Goal: Consume media (video, audio): Consume media (video, audio)

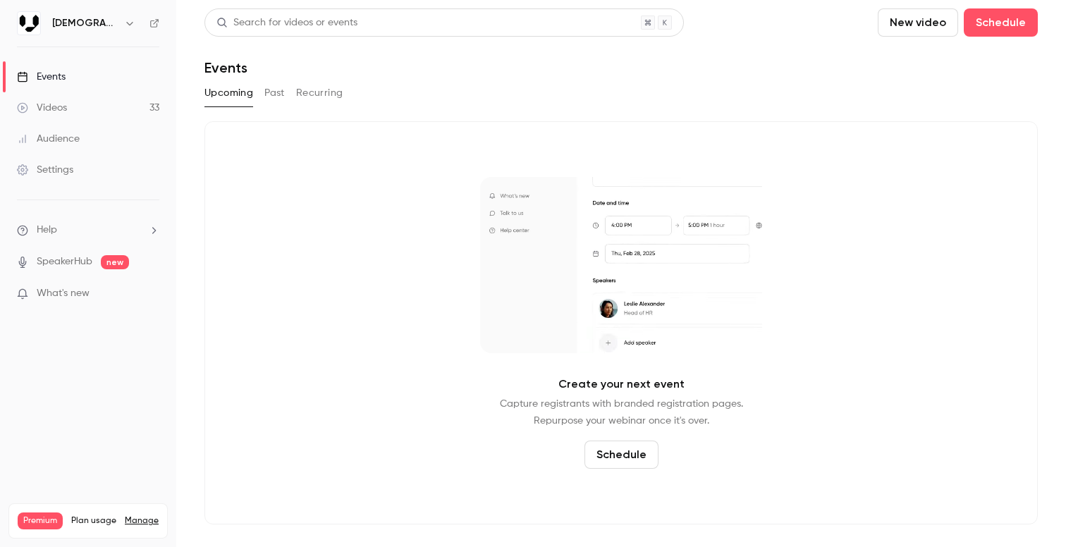
click at [62, 111] on div "Videos" at bounding box center [42, 108] width 50 height 14
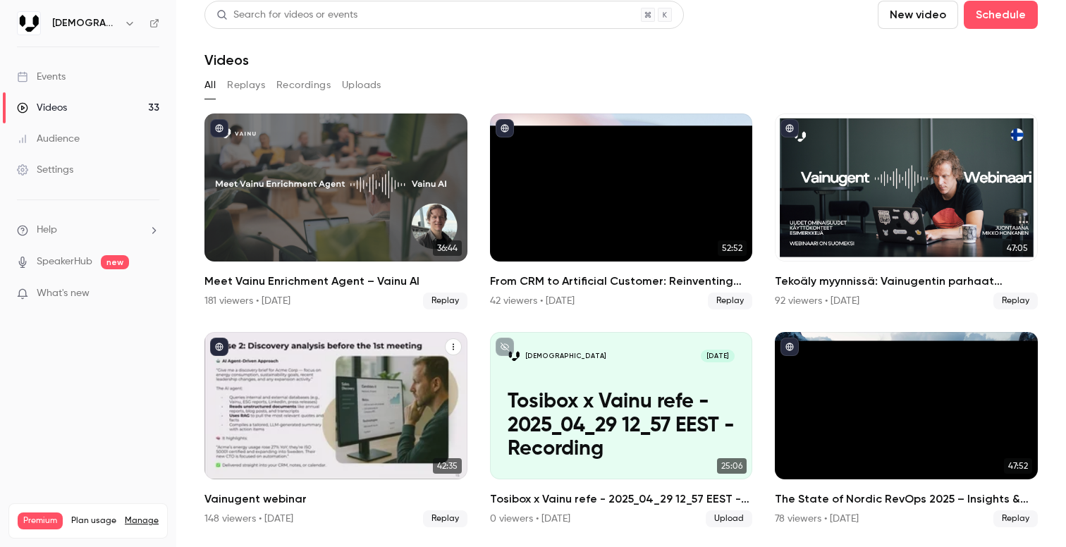
scroll to position [7, 0]
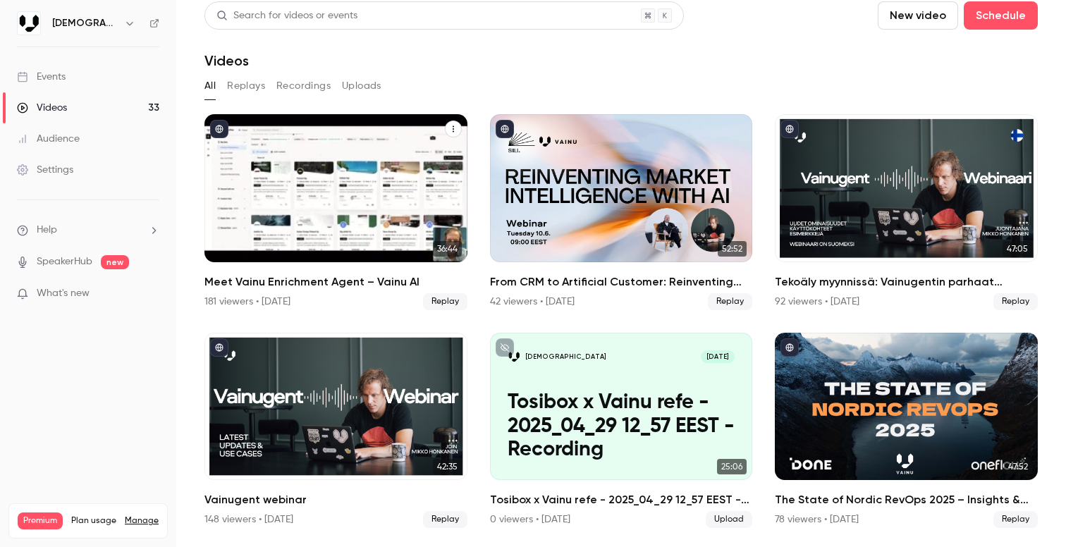
click at [365, 171] on div "Meet Vainu Enrichment Agent – Vainu AI" at bounding box center [336, 188] width 263 height 148
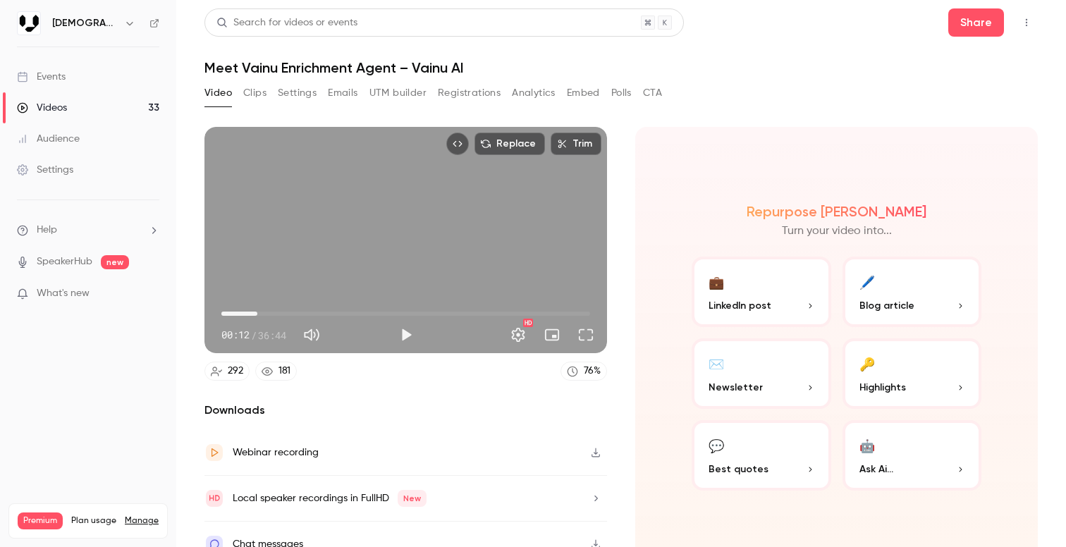
drag, startPoint x: 224, startPoint y: 312, endPoint x: 257, endPoint y: 312, distance: 33.2
click at [257, 312] on span "03:35" at bounding box center [257, 314] width 4 height 4
drag, startPoint x: 253, startPoint y: 306, endPoint x: 313, endPoint y: 315, distance: 60.7
click at [306, 315] on span "08:13" at bounding box center [304, 314] width 4 height 4
drag, startPoint x: 306, startPoint y: 317, endPoint x: 372, endPoint y: 322, distance: 65.8
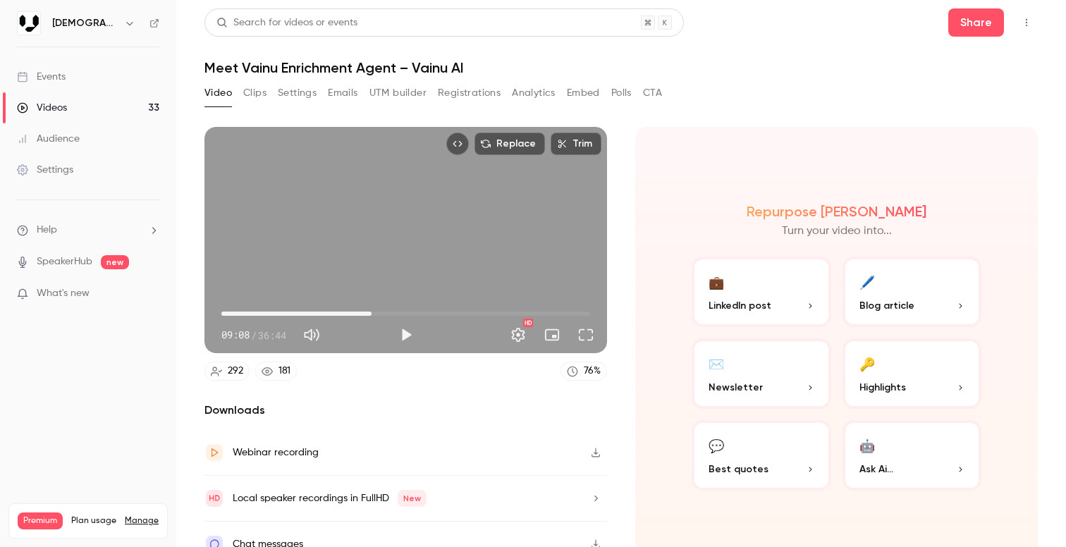
click at [372, 322] on span "14:58" at bounding box center [405, 314] width 369 height 23
drag, startPoint x: 368, startPoint y: 308, endPoint x: 402, endPoint y: 308, distance: 33.9
click at [400, 312] on span "17:34" at bounding box center [398, 314] width 4 height 4
type input "****"
drag, startPoint x: 402, startPoint y: 308, endPoint x: 460, endPoint y: 310, distance: 57.9
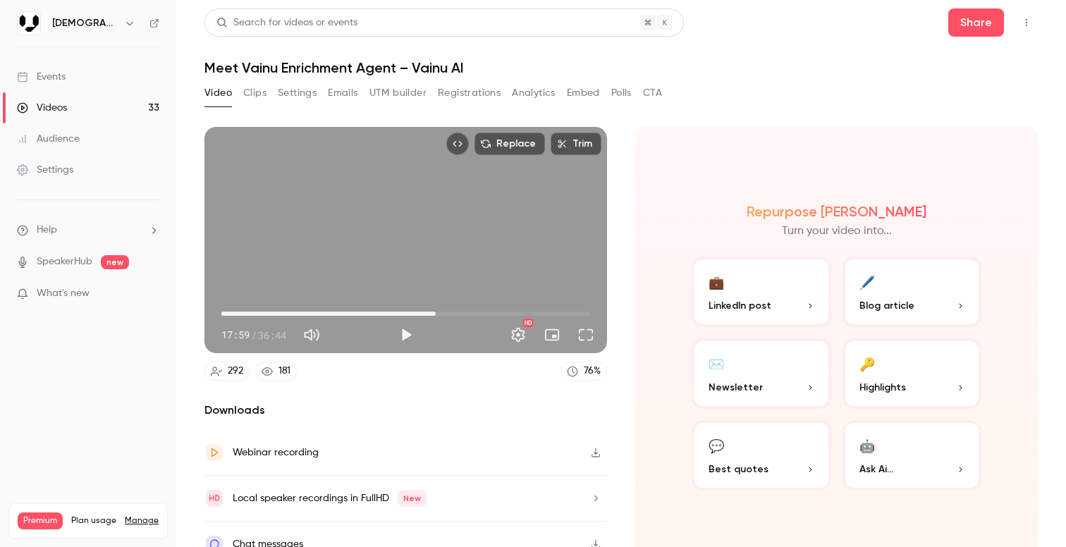
click at [438, 312] on span "21:21" at bounding box center [436, 314] width 4 height 4
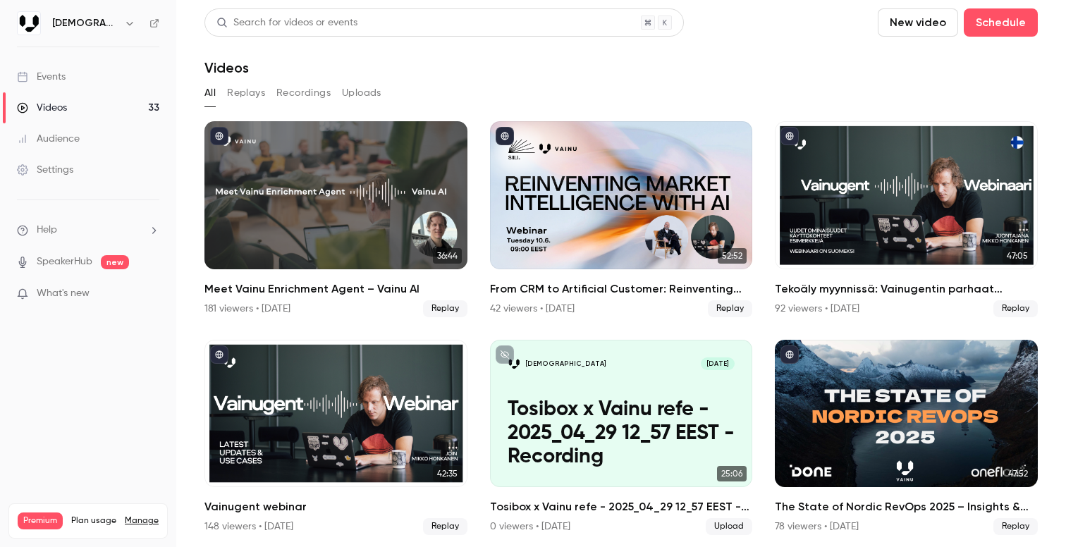
click at [114, 78] on link "Events" at bounding box center [88, 76] width 176 height 31
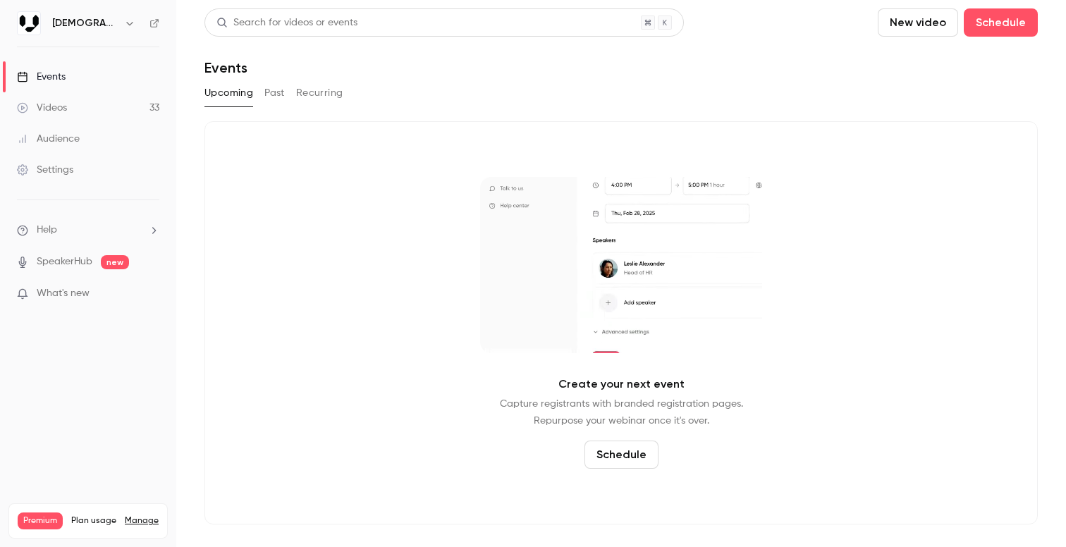
click at [270, 88] on button "Past" at bounding box center [275, 93] width 20 height 23
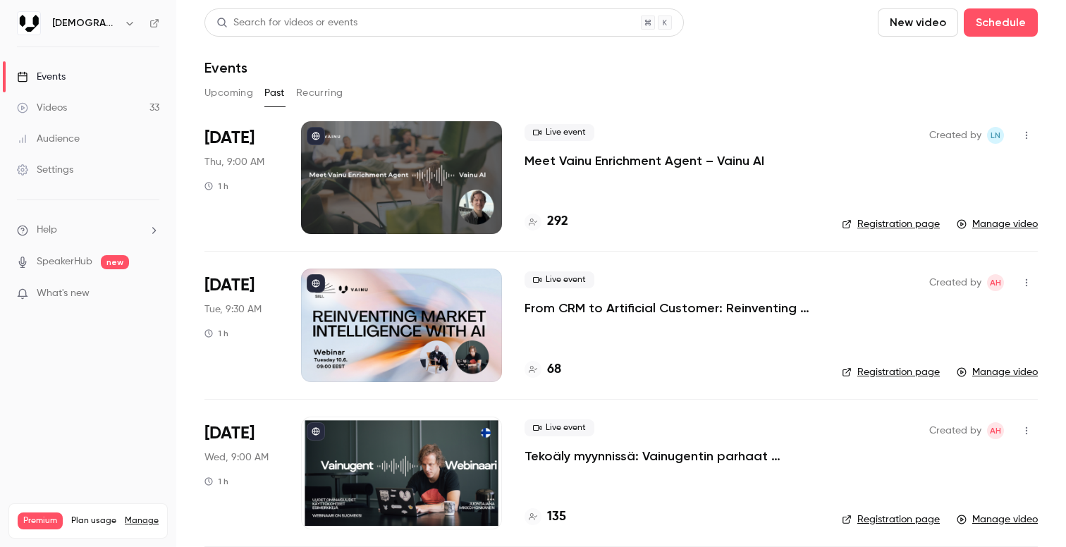
click at [607, 163] on p "Meet Vainu Enrichment Agent – Vainu AI" at bounding box center [645, 160] width 240 height 17
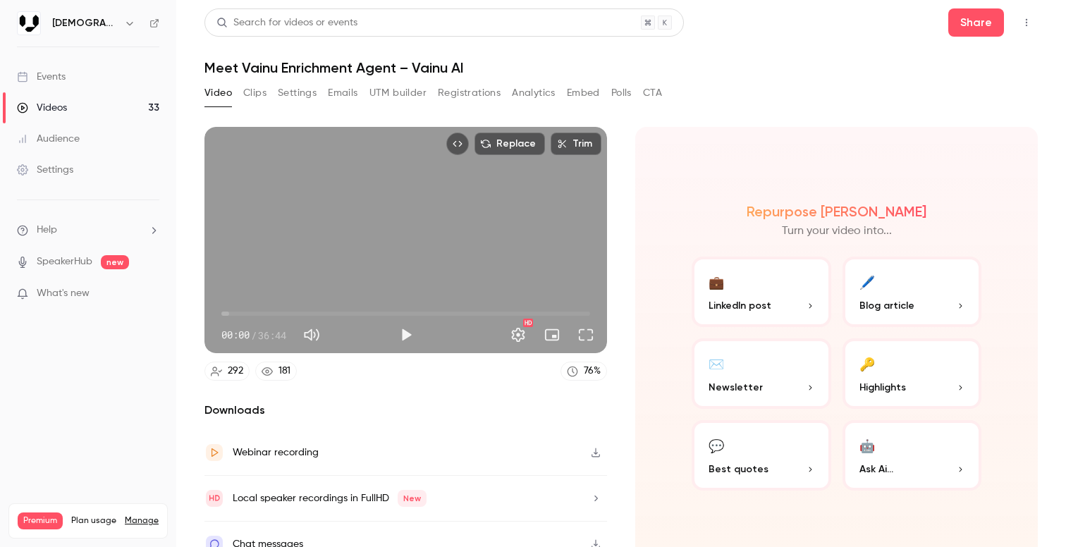
scroll to position [20, 0]
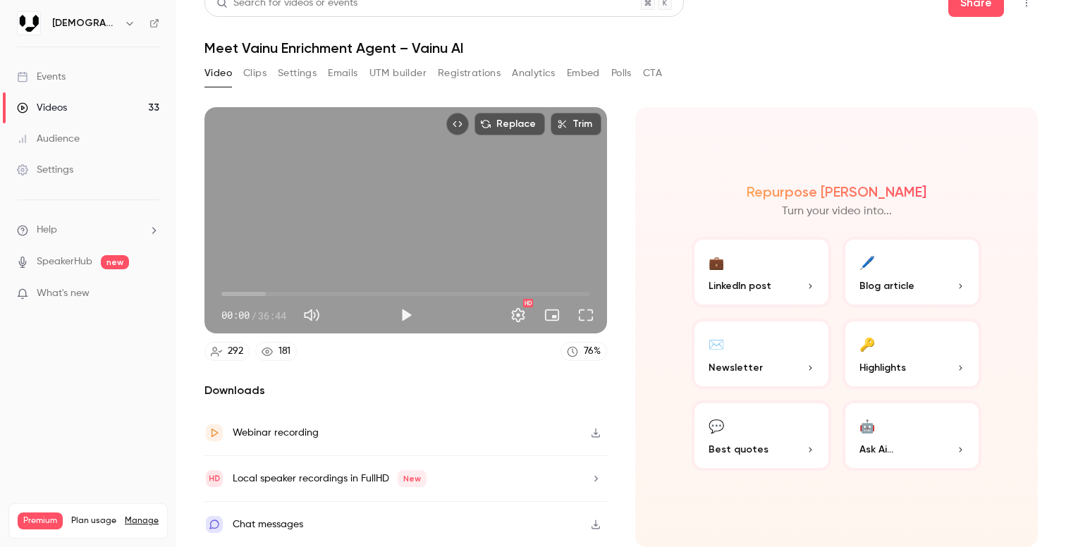
click at [231, 291] on span "00:00" at bounding box center [405, 294] width 369 height 23
click at [251, 291] on span "02:57" at bounding box center [405, 294] width 369 height 23
click at [279, 291] on span "05:41" at bounding box center [405, 294] width 369 height 23
click at [291, 291] on span "05:41" at bounding box center [405, 294] width 369 height 23
click at [312, 289] on span "08:59" at bounding box center [405, 294] width 369 height 23
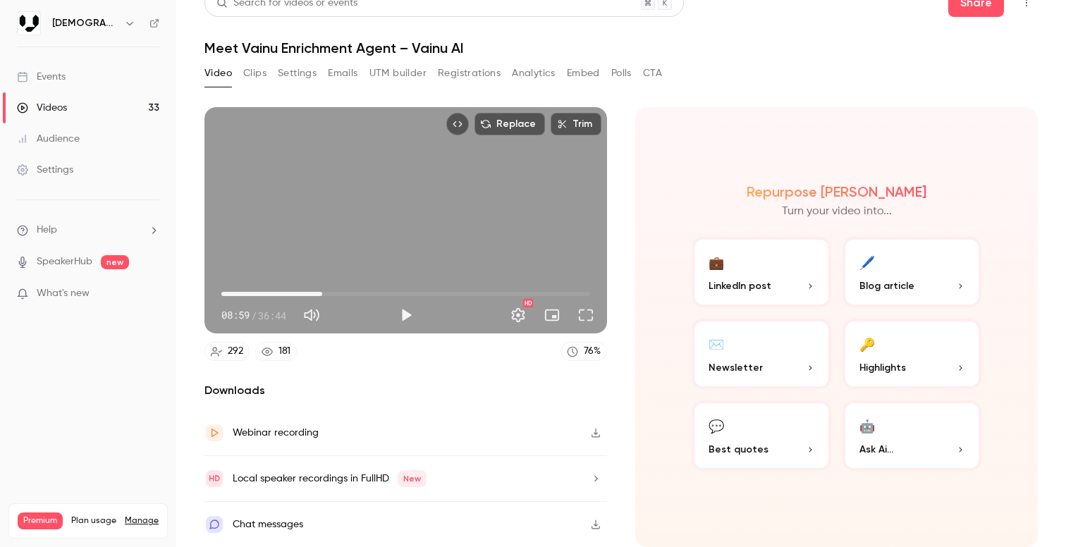
click at [322, 291] on span "10:02" at bounding box center [405, 294] width 369 height 23
click at [342, 291] on span "10:02" at bounding box center [405, 294] width 369 height 23
click at [358, 291] on span "13:33" at bounding box center [405, 294] width 369 height 23
click at [388, 291] on span "16:34" at bounding box center [405, 294] width 369 height 23
click at [414, 292] on span "19:10" at bounding box center [405, 294] width 369 height 23
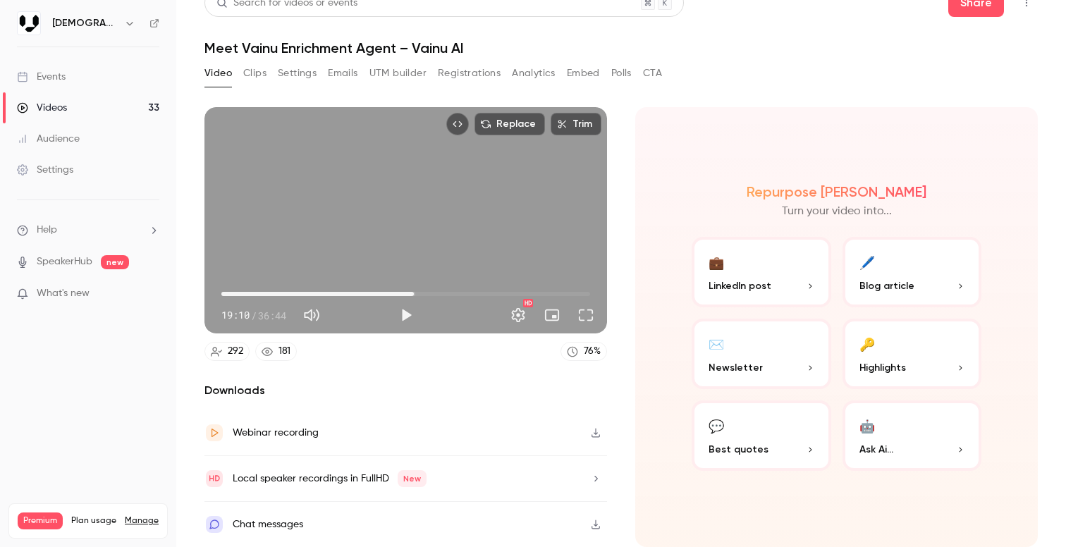
click at [432, 292] on span "19:10" at bounding box center [405, 294] width 369 height 23
click at [464, 292] on span "24:10" at bounding box center [405, 294] width 369 height 23
click at [482, 294] on span "24:10" at bounding box center [405, 294] width 369 height 23
click at [490, 294] on span "25:55" at bounding box center [405, 294] width 369 height 23
click at [499, 294] on span "26:46" at bounding box center [405, 294] width 369 height 23
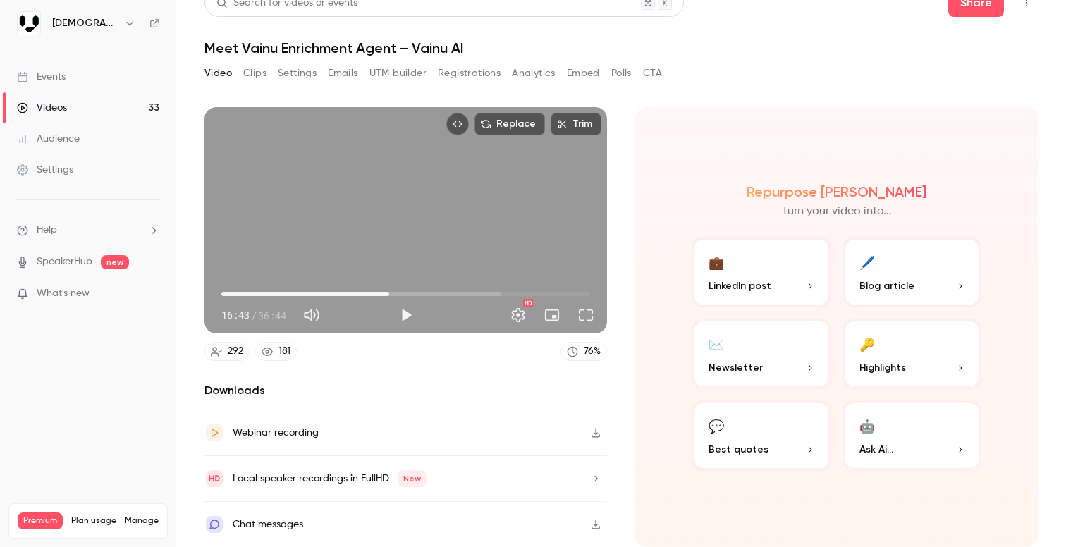
click at [389, 294] on span "16:43" at bounding box center [405, 294] width 369 height 23
click at [474, 293] on span "25:09" at bounding box center [405, 294] width 369 height 23
click at [417, 300] on span "25:09" at bounding box center [405, 294] width 369 height 23
click at [366, 288] on span "19:27" at bounding box center [405, 294] width 369 height 23
click at [415, 298] on span "19:15" at bounding box center [405, 294] width 369 height 23
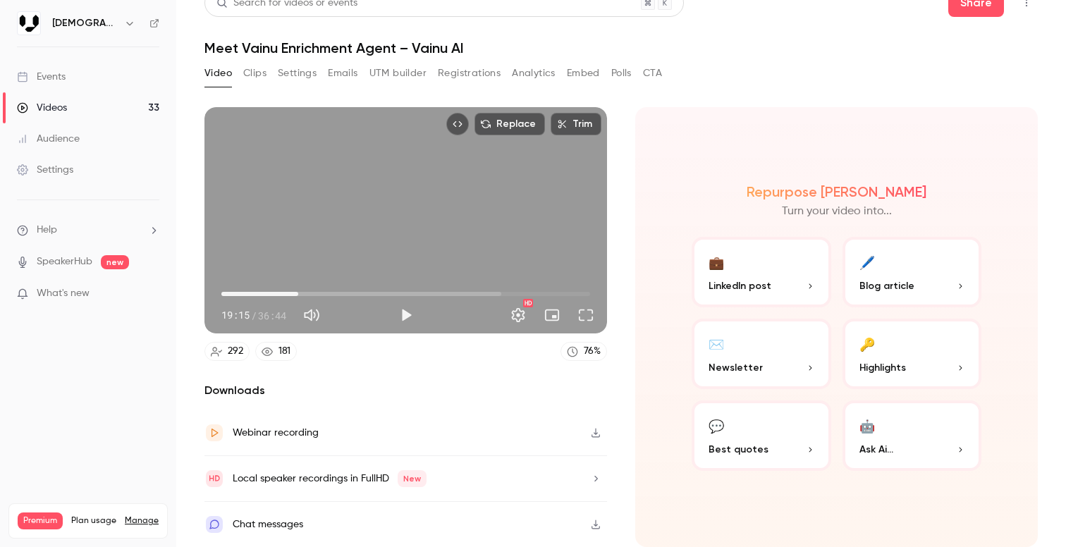
click at [298, 300] on span "07:39" at bounding box center [405, 294] width 369 height 23
click at [265, 295] on span "07:39" at bounding box center [405, 294] width 369 height 23
click at [312, 287] on span "04:21" at bounding box center [405, 294] width 369 height 23
click at [333, 284] on span "08:59" at bounding box center [405, 294] width 369 height 23
click at [373, 283] on span "15:06" at bounding box center [405, 294] width 369 height 23
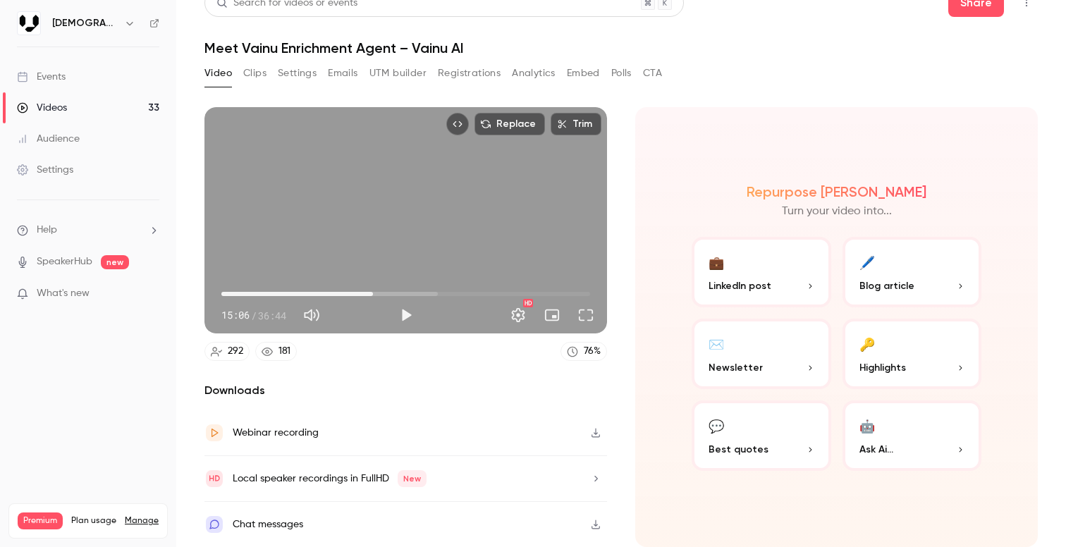
click at [411, 290] on span "15:06" at bounding box center [405, 294] width 369 height 23
click at [432, 293] on span "18:54" at bounding box center [405, 294] width 369 height 23
click at [457, 294] on span "23:28" at bounding box center [405, 294] width 369 height 23
click at [356, 286] on span "23:28" at bounding box center [405, 294] width 369 height 23
click at [286, 291] on span "06:23" at bounding box center [405, 294] width 369 height 23
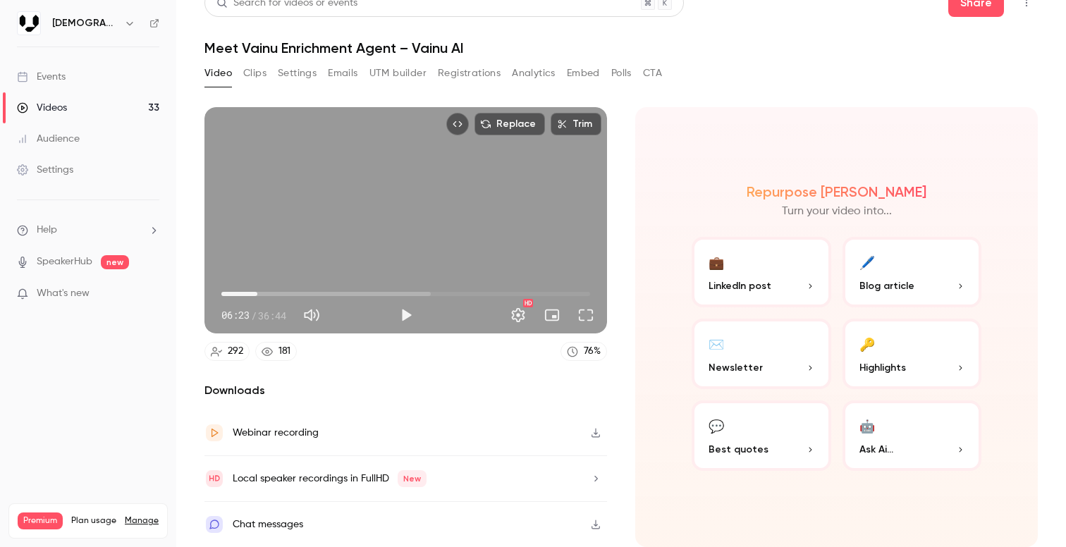
click at [257, 293] on span "03:35" at bounding box center [405, 294] width 369 height 23
click at [242, 293] on span "02:02" at bounding box center [405, 294] width 369 height 23
click at [211, 296] on div "02:02 02:02 / 36:44 HD" at bounding box center [406, 303] width 403 height 59
click at [226, 296] on span "00:29" at bounding box center [405, 294] width 369 height 23
click at [414, 308] on button "Play" at bounding box center [406, 315] width 28 height 28
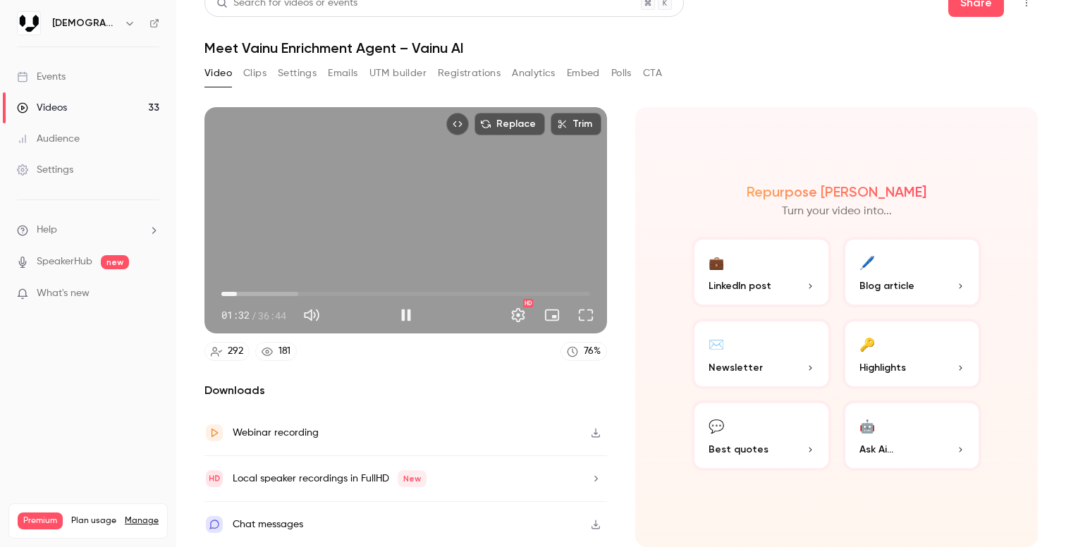
click at [237, 298] on span "01:32" at bounding box center [405, 294] width 369 height 23
click at [246, 298] on span "01:33" at bounding box center [405, 294] width 369 height 23
click at [264, 290] on span "02:37" at bounding box center [405, 294] width 369 height 23
click at [284, 288] on span "06:11" at bounding box center [405, 294] width 369 height 23
click at [297, 287] on span "06:13" at bounding box center [405, 294] width 369 height 23
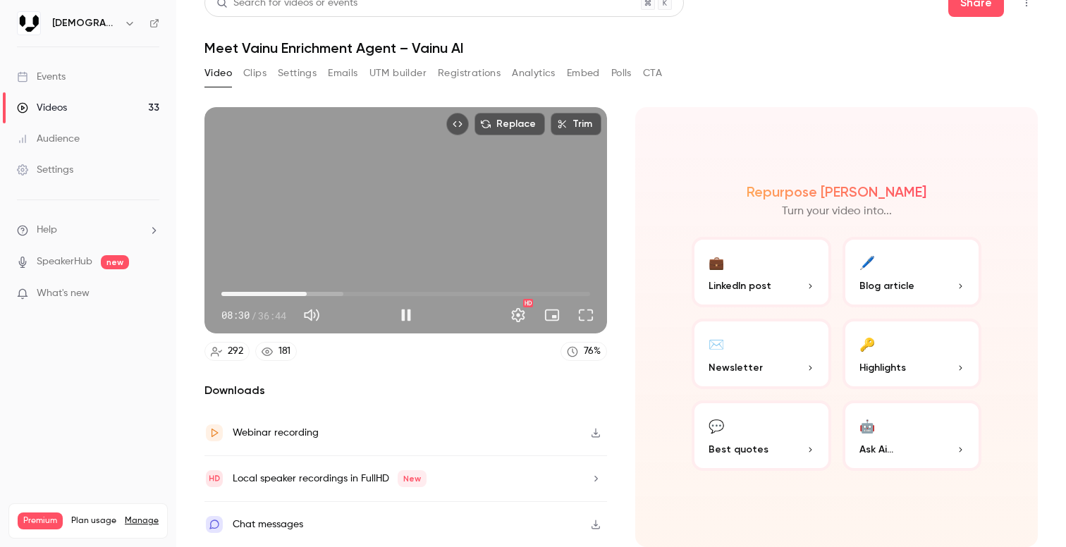
click at [307, 292] on span "08:30" at bounding box center [405, 294] width 369 height 23
click at [317, 293] on span "08:37" at bounding box center [405, 294] width 369 height 23
click at [328, 296] on span "09:34" at bounding box center [405, 294] width 369 height 23
click at [339, 294] on span "11:44" at bounding box center [405, 294] width 369 height 23
click at [349, 296] on span "11:54" at bounding box center [405, 294] width 369 height 23
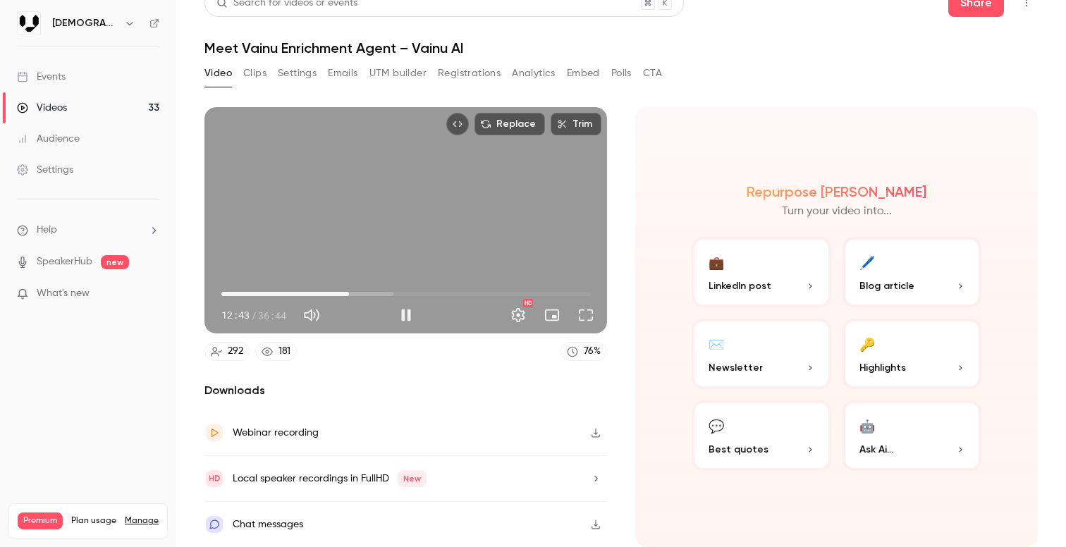
click at [358, 296] on span "12:43" at bounding box center [405, 294] width 369 height 23
click at [368, 295] on span "13:38" at bounding box center [405, 294] width 369 height 23
click at [376, 294] on span "14:37" at bounding box center [405, 294] width 369 height 23
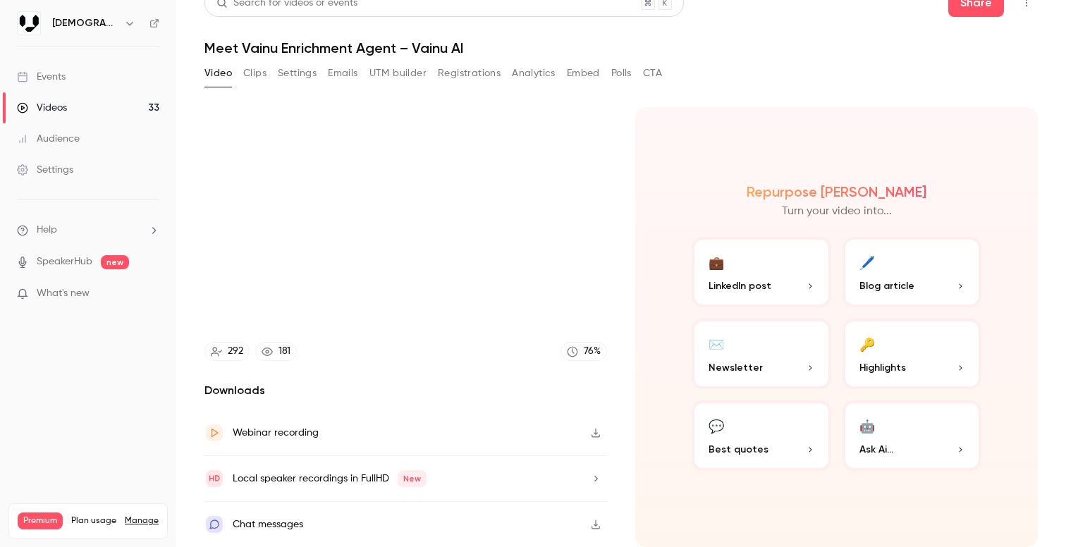
type input "*****"
click at [258, 75] on button "Clips" at bounding box center [254, 73] width 23 height 23
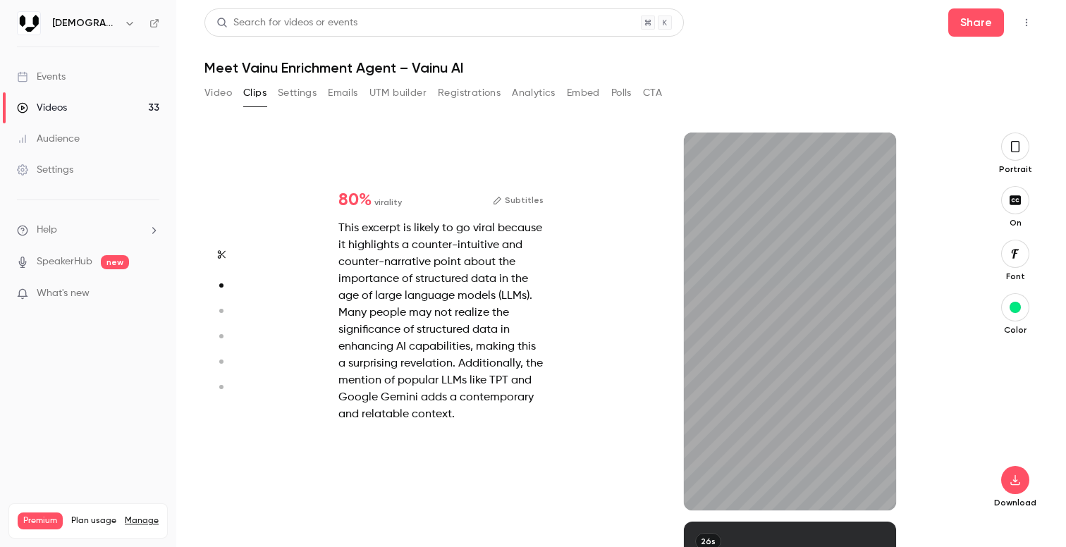
scroll to position [389, 0]
click at [1024, 147] on button "button" at bounding box center [1016, 147] width 28 height 28
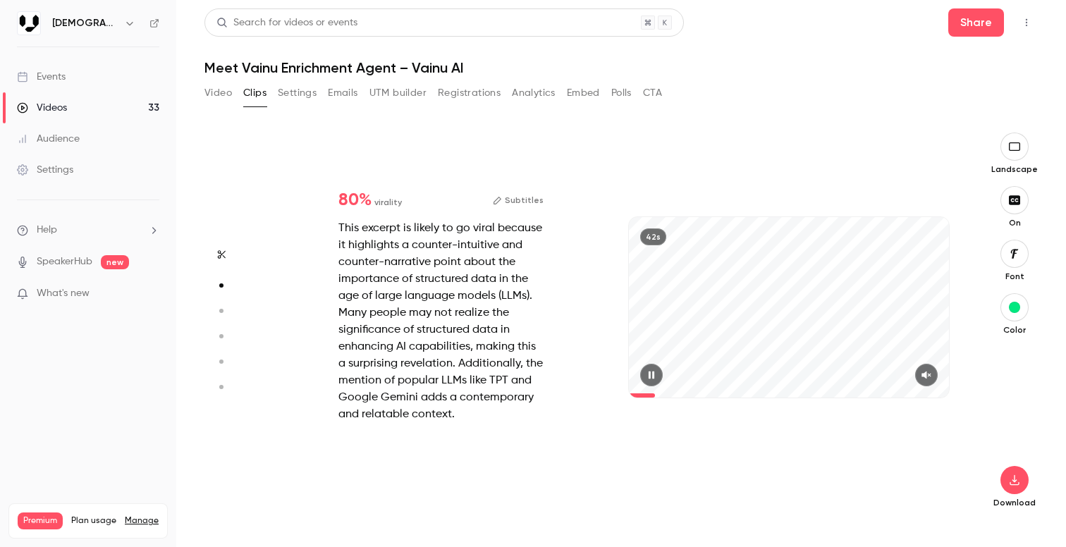
type input "*"
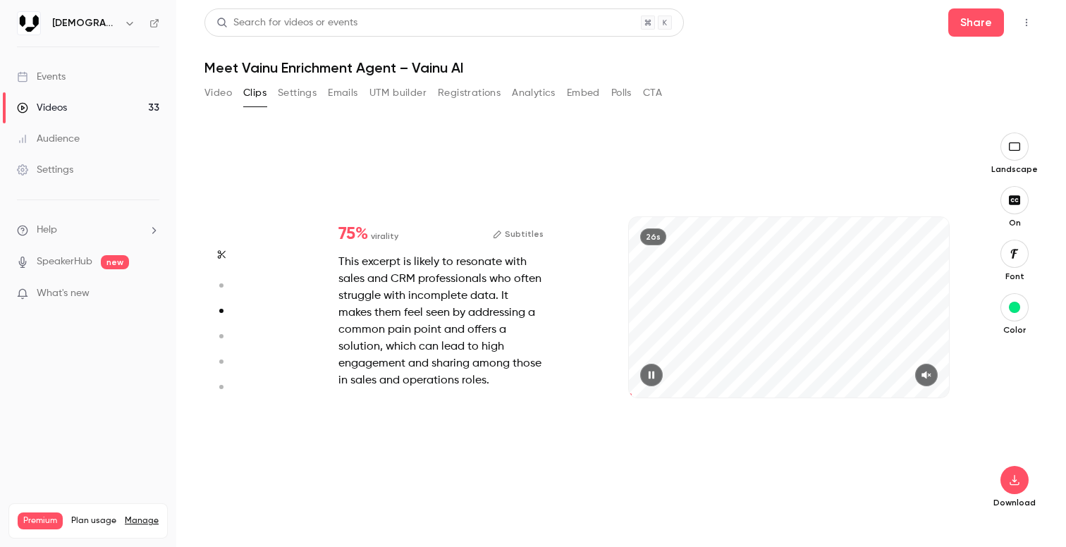
scroll to position [779, 0]
click at [652, 384] on span at bounding box center [789, 395] width 320 height 23
drag, startPoint x: 676, startPoint y: 395, endPoint x: 595, endPoint y: 400, distance: 81.3
click at [595, 400] on div "75 % virality Subtitles This excerpt is likely to resonate with sales and CRM p…" at bounding box center [615, 322] width 697 height 378
drag, startPoint x: 645, startPoint y: 392, endPoint x: 590, endPoint y: 392, distance: 55.7
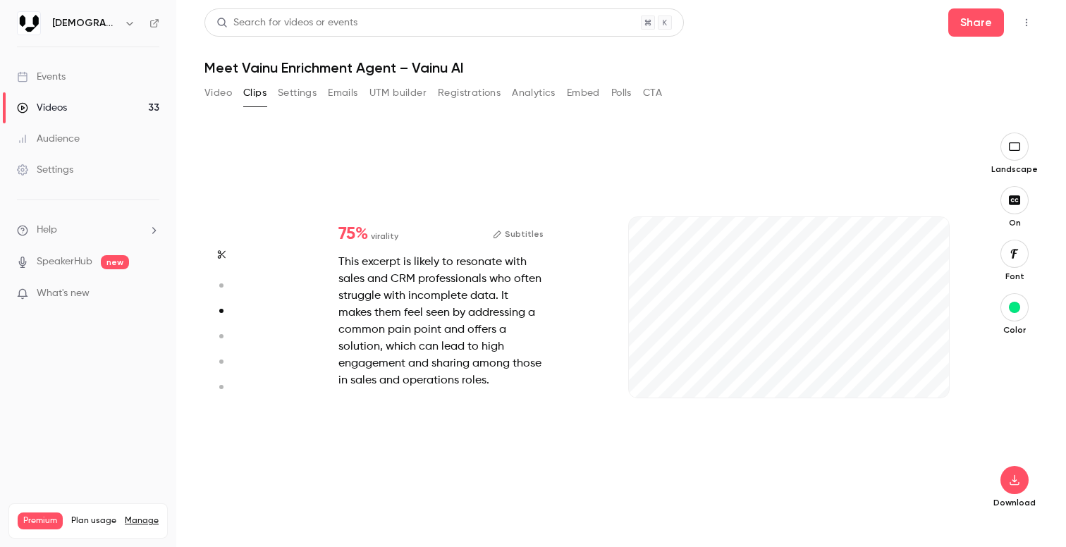
click at [590, 392] on div "75 % virality Subtitles This excerpt is likely to resonate with sales and CRM p…" at bounding box center [615, 322] width 697 height 378
drag, startPoint x: 667, startPoint y: 394, endPoint x: 574, endPoint y: 406, distance: 93.3
click at [574, 406] on div "75 % virality Subtitles This excerpt is likely to resonate with sales and CRM p…" at bounding box center [615, 322] width 697 height 378
click at [742, 302] on div "26s" at bounding box center [789, 307] width 320 height 180
click at [649, 382] on button "button" at bounding box center [651, 375] width 23 height 23
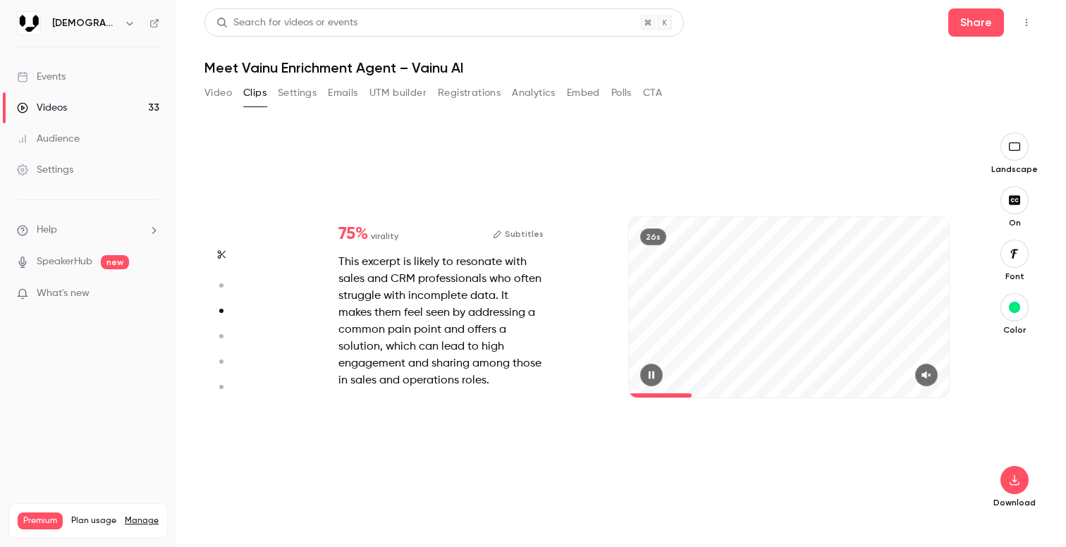
click at [925, 373] on icon "button" at bounding box center [926, 375] width 9 height 8
click at [658, 364] on div at bounding box center [789, 375] width 320 height 23
click at [655, 370] on icon "button" at bounding box center [651, 375] width 11 height 10
click at [705, 405] on div "26s" at bounding box center [789, 322] width 348 height 378
drag, startPoint x: 706, startPoint y: 401, endPoint x: 691, endPoint y: 401, distance: 14.8
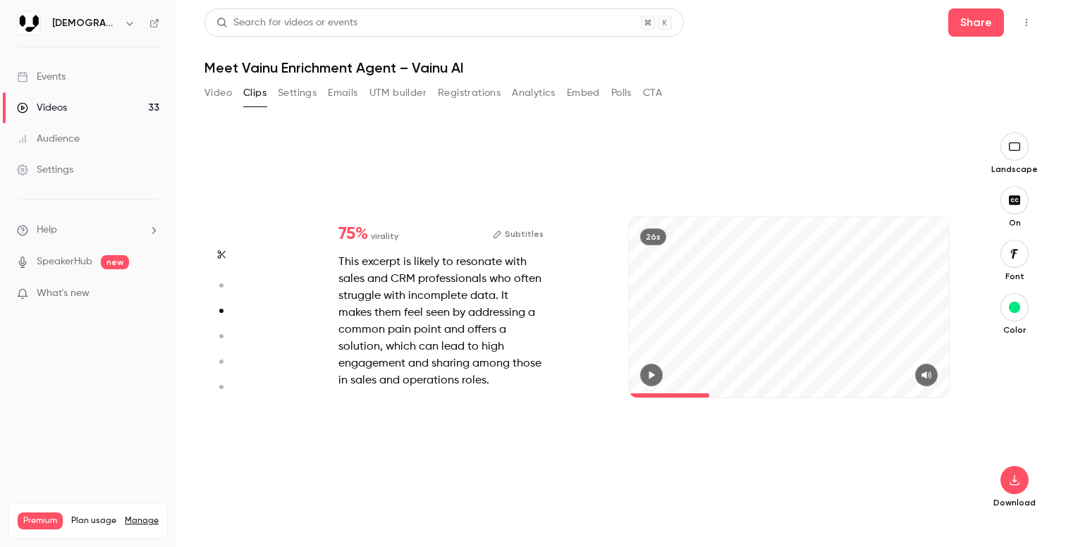
click at [692, 401] on div "26s" at bounding box center [789, 322] width 348 height 378
drag, startPoint x: 700, startPoint y: 394, endPoint x: 589, endPoint y: 394, distance: 110.7
click at [589, 394] on div "75 % virality Subtitles This excerpt is likely to resonate with sales and CRM p…" at bounding box center [615, 322] width 697 height 378
click at [652, 375] on icon "button" at bounding box center [651, 375] width 11 height 10
click at [656, 370] on icon "button" at bounding box center [651, 375] width 11 height 10
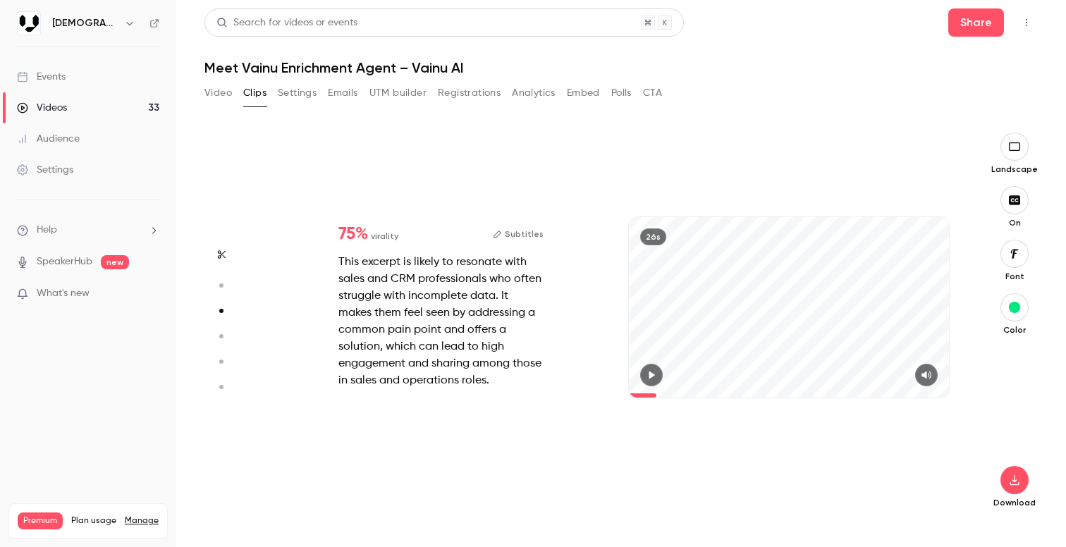
click at [657, 181] on div "26s" at bounding box center [789, 322] width 348 height 378
drag, startPoint x: 691, startPoint y: 395, endPoint x: 723, endPoint y: 399, distance: 32.6
click at [723, 399] on div "26s" at bounding box center [789, 322] width 348 height 378
drag, startPoint x: 680, startPoint y: 392, endPoint x: 776, endPoint y: 412, distance: 97.9
click at [776, 412] on div "26s" at bounding box center [789, 322] width 348 height 378
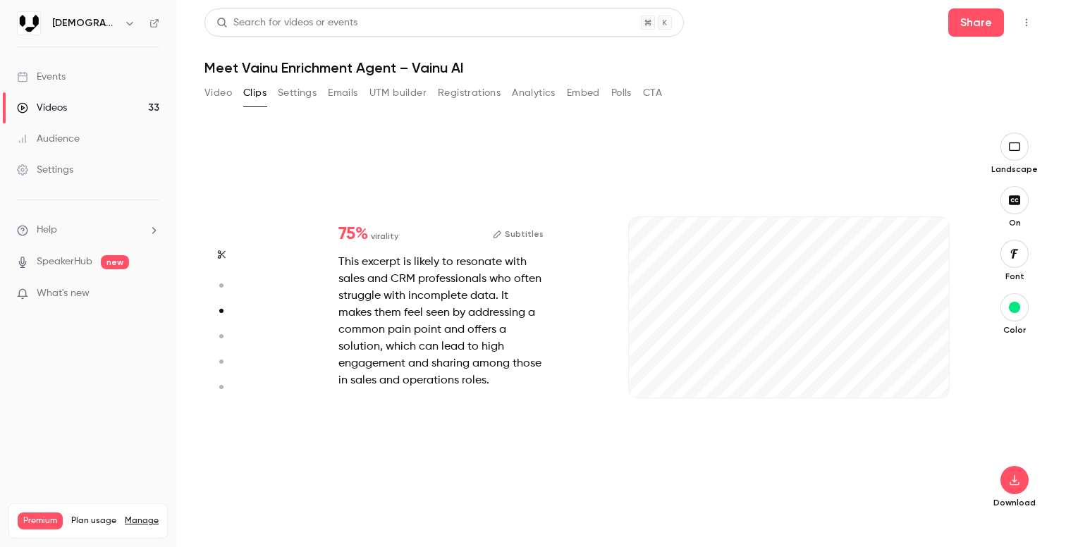
drag, startPoint x: 702, startPoint y: 394, endPoint x: 621, endPoint y: 370, distance: 84.8
click at [621, 370] on div "26s" at bounding box center [789, 322] width 348 height 378
click at [648, 377] on icon "button" at bounding box center [651, 375] width 11 height 10
drag, startPoint x: 703, startPoint y: 391, endPoint x: 609, endPoint y: 391, distance: 93.8
click at [609, 391] on div "75 % virality Subtitles This excerpt is likely to resonate with sales and CRM p…" at bounding box center [615, 322] width 697 height 378
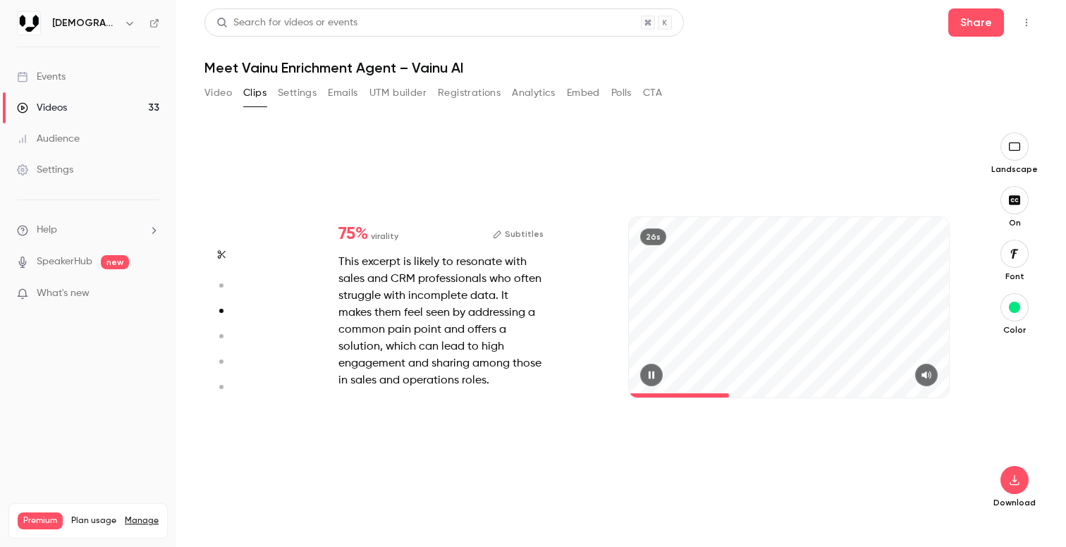
type input "*"
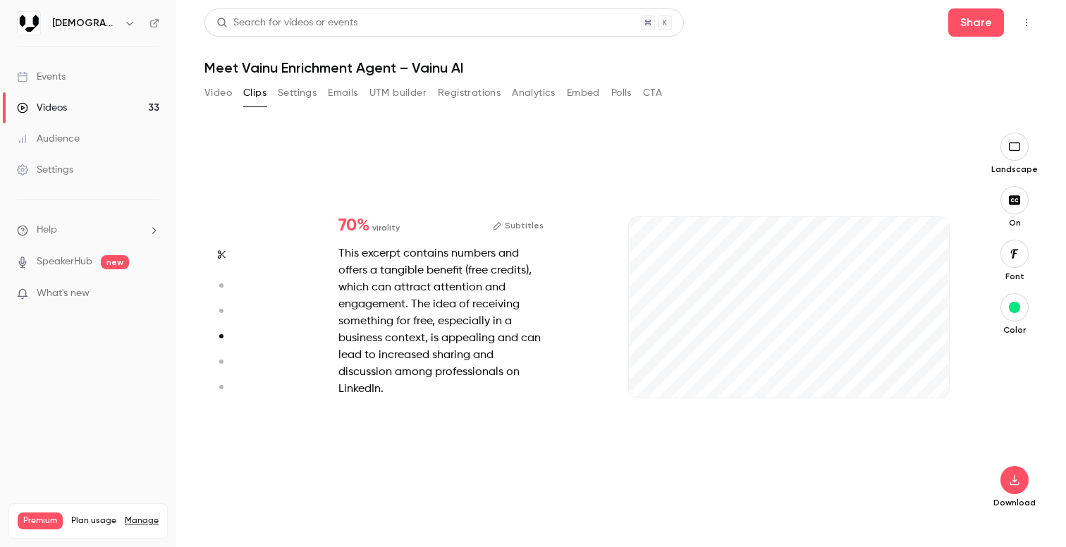
scroll to position [1168, 0]
type input "*"
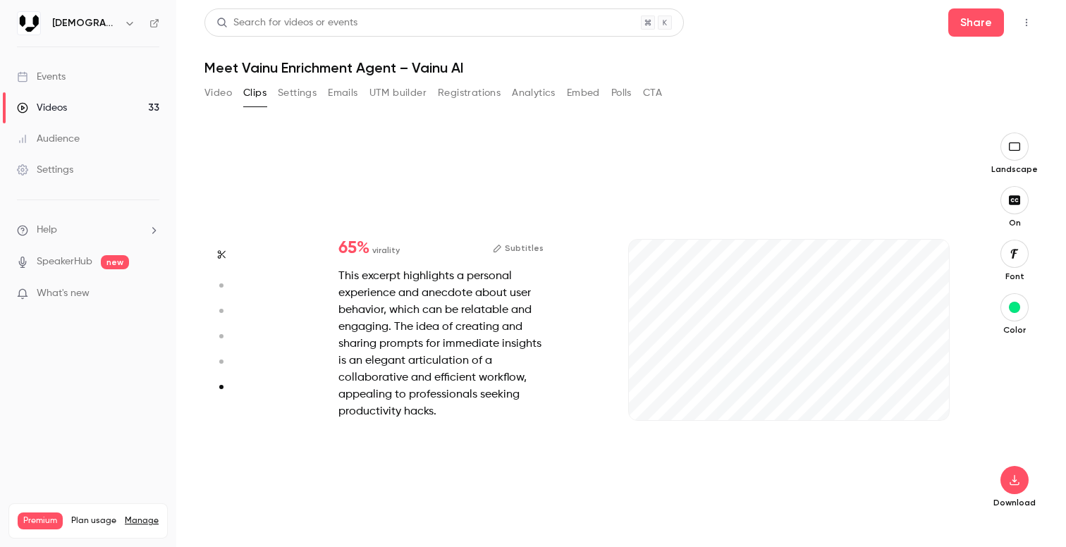
scroll to position [1924, 0]
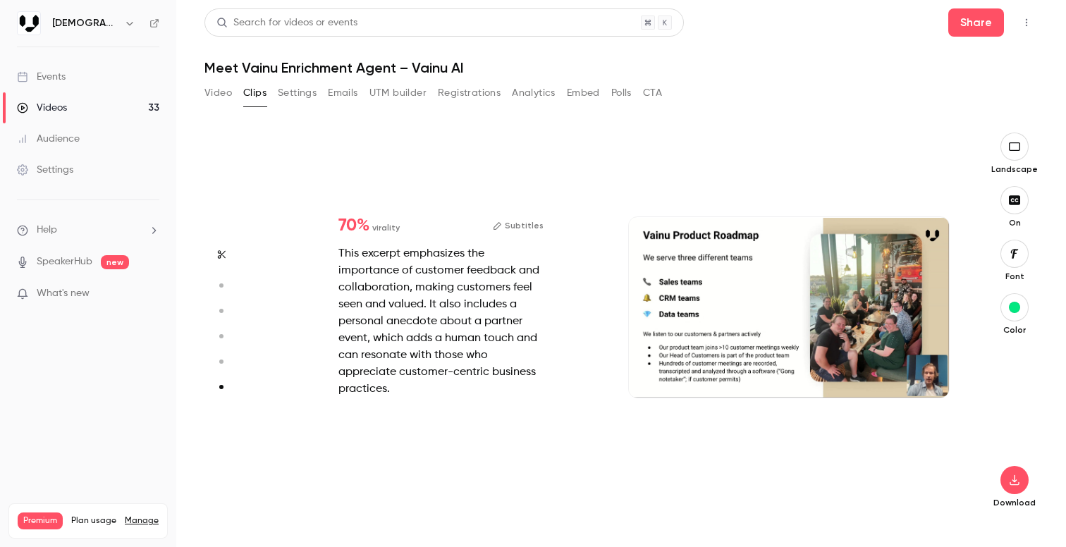
type input "*"
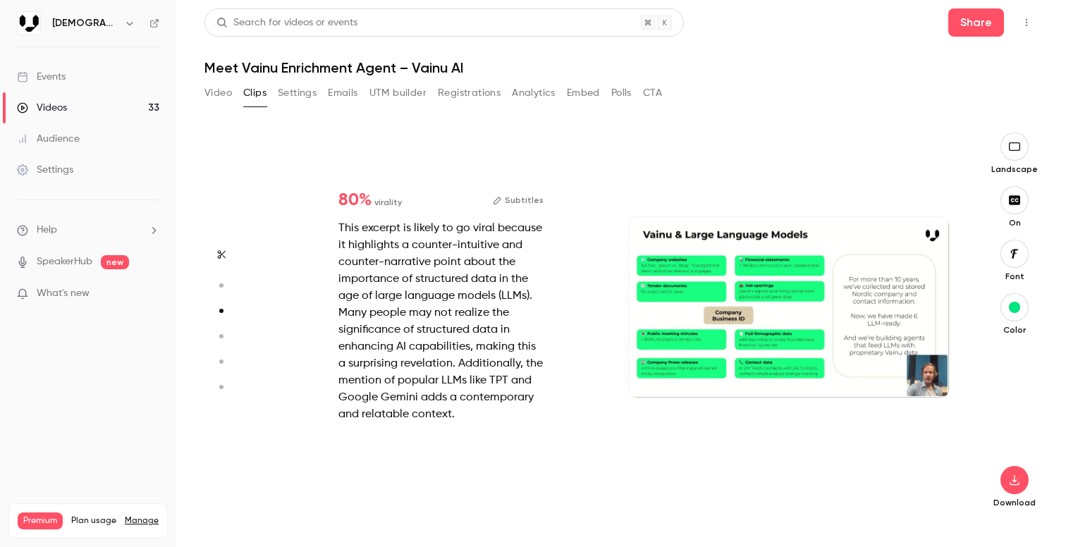
type input "*"
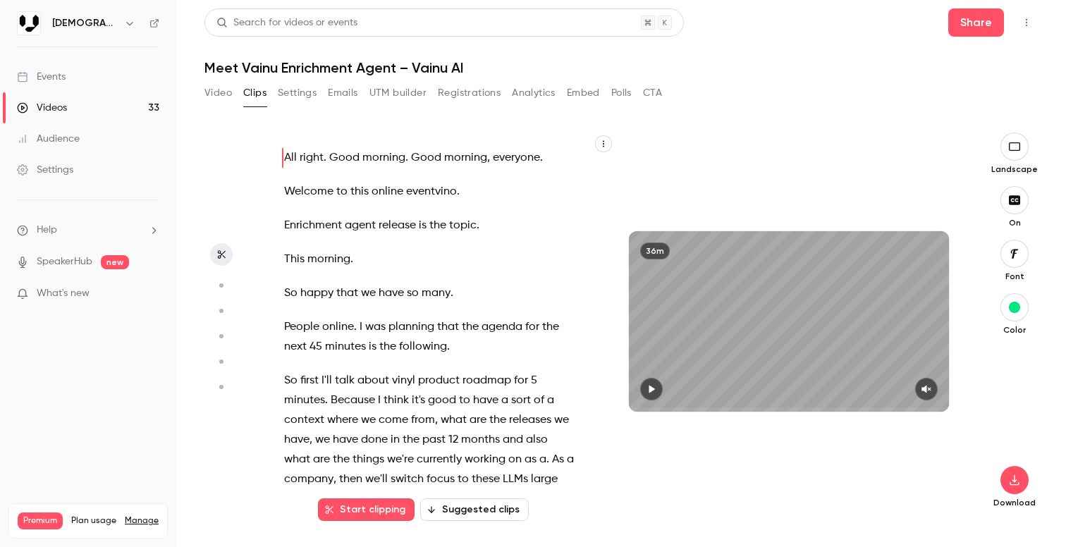
type input "*"
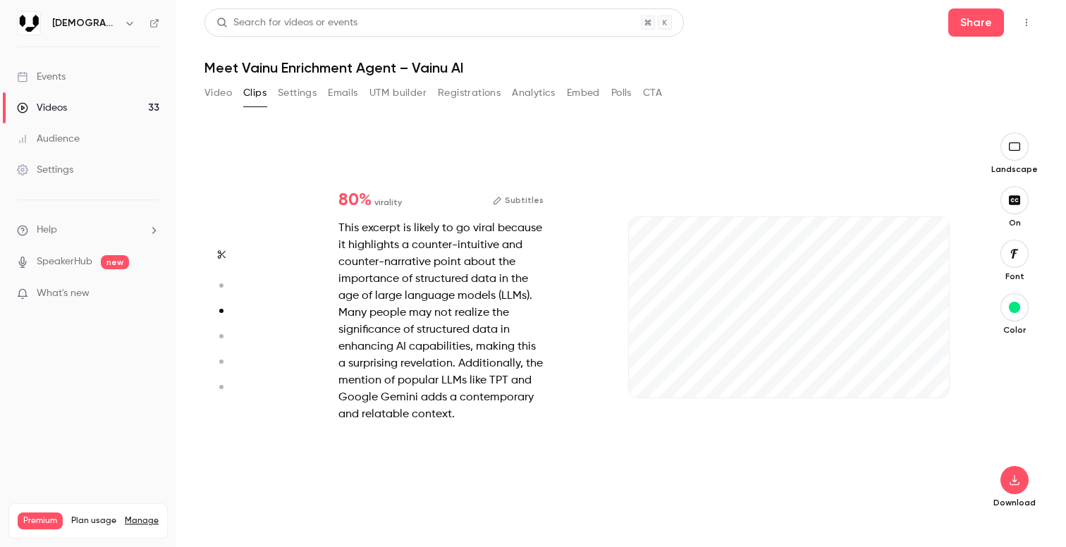
type input "*"
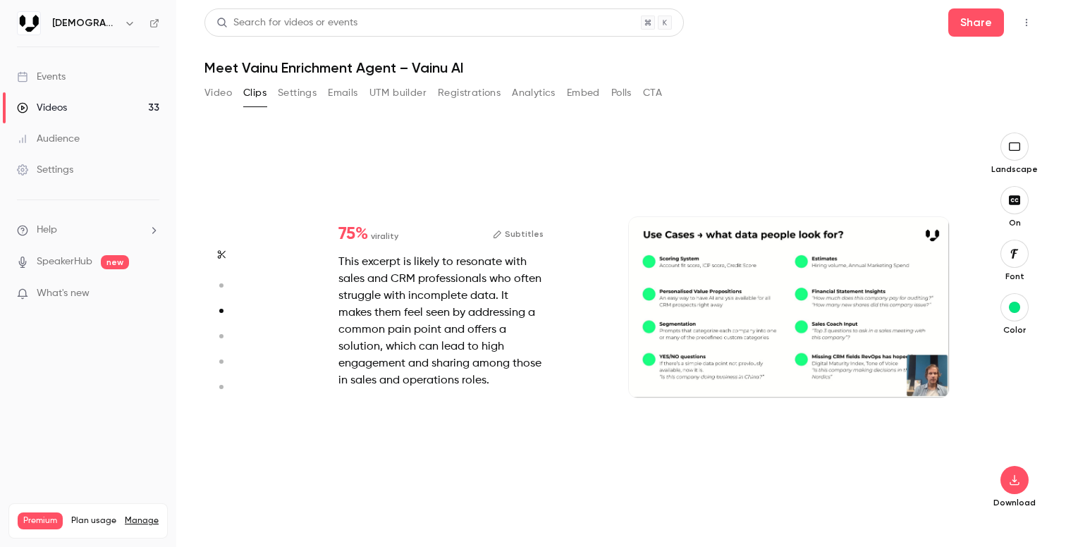
type input "*"
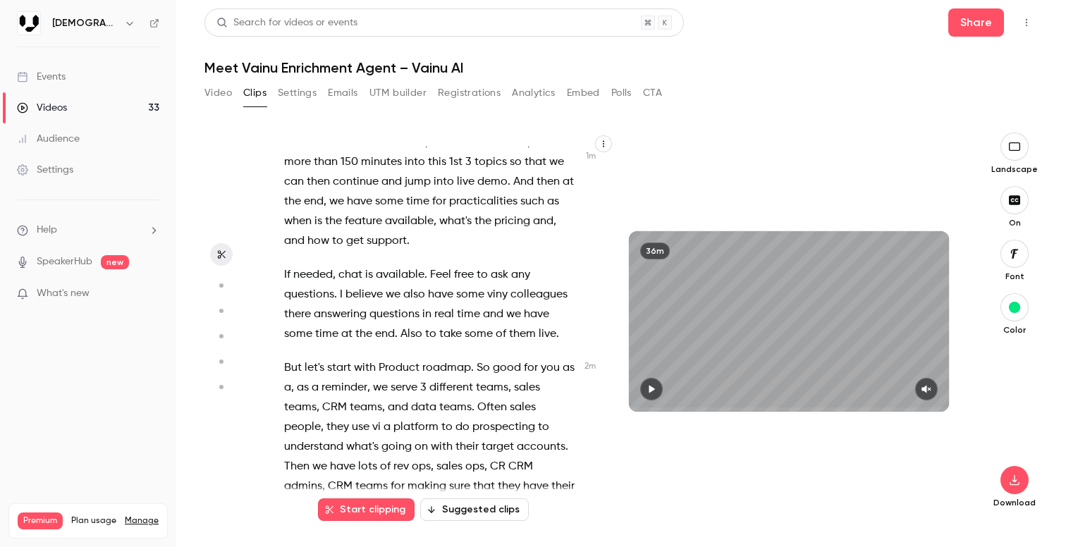
scroll to position [785, 0]
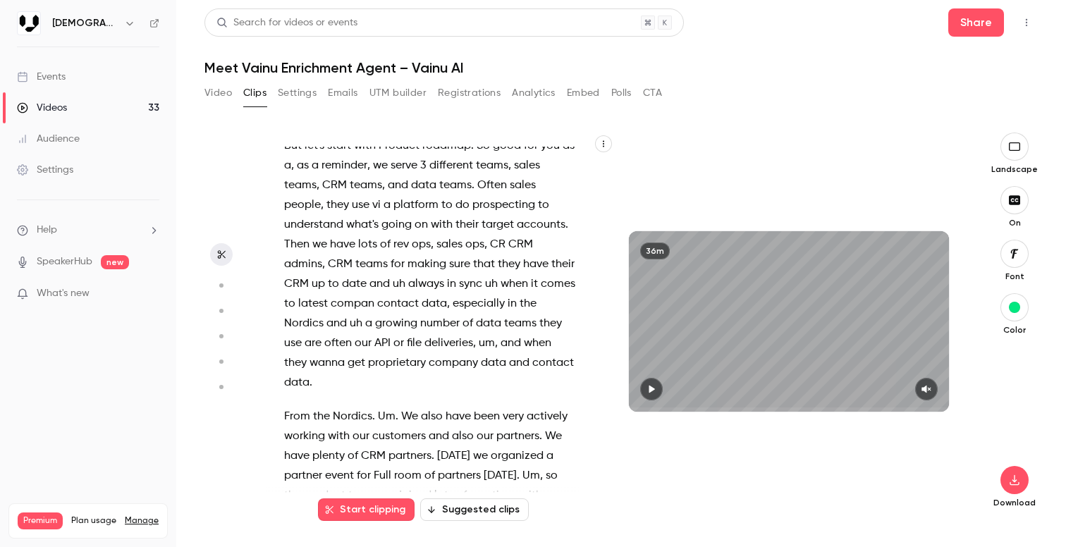
click at [225, 281] on icon "button" at bounding box center [220, 286] width 13 height 10
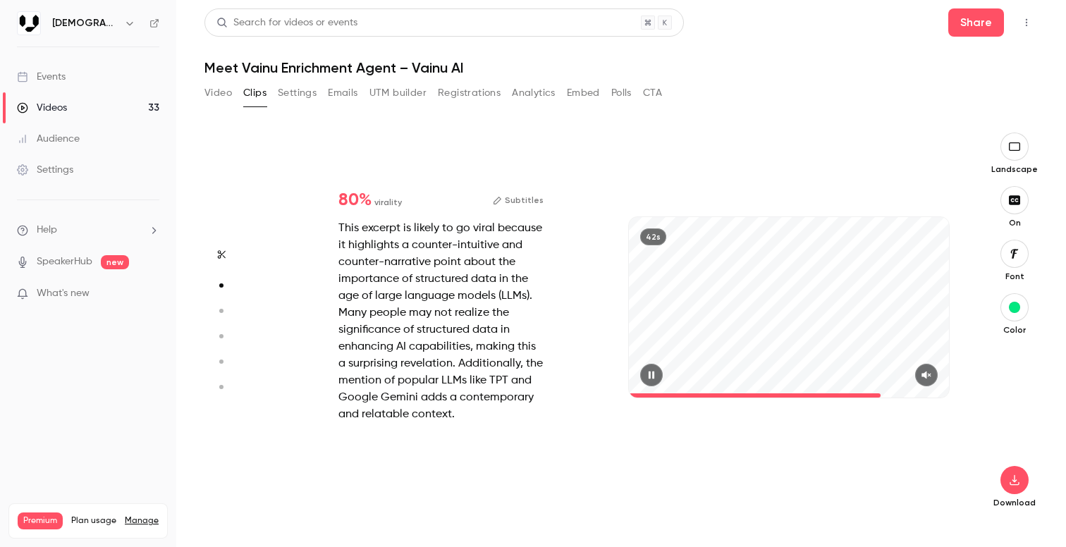
scroll to position [389, 0]
click at [653, 380] on button "button" at bounding box center [651, 375] width 23 height 23
click at [656, 375] on icon "button" at bounding box center [651, 375] width 11 height 10
click at [928, 378] on icon "button" at bounding box center [926, 375] width 11 height 10
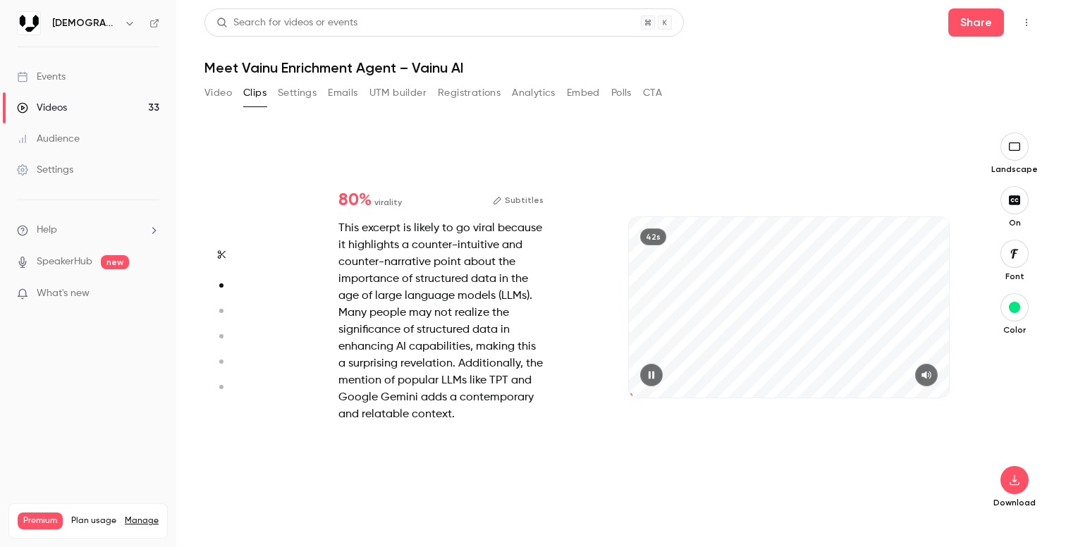
drag, startPoint x: 772, startPoint y: 392, endPoint x: 633, endPoint y: 390, distance: 139.0
click at [633, 390] on span at bounding box center [789, 395] width 320 height 23
click at [217, 257] on icon "button" at bounding box center [221, 255] width 11 height 10
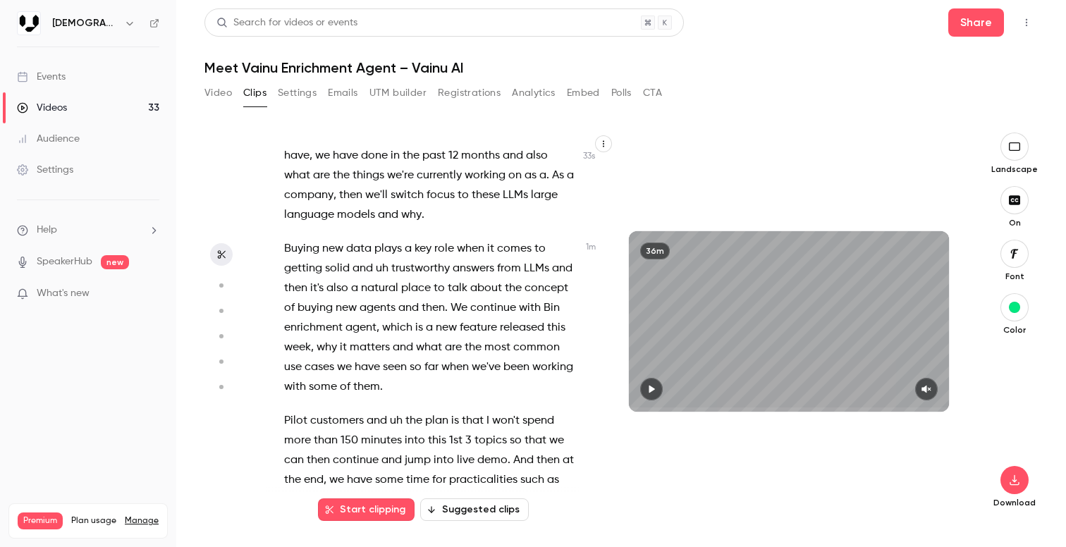
scroll to position [0, 0]
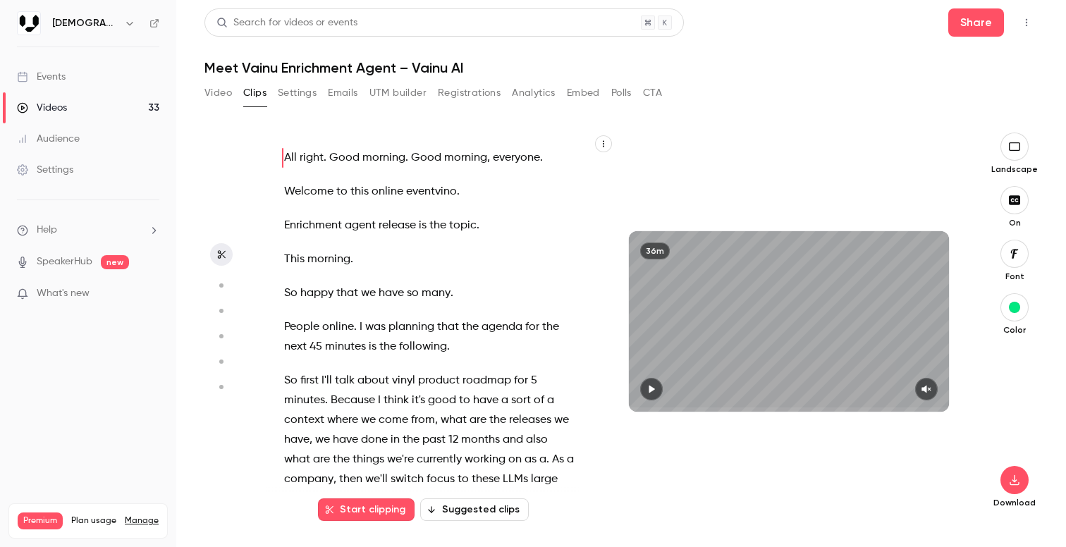
click at [495, 501] on button "Suggested clips" at bounding box center [474, 510] width 109 height 23
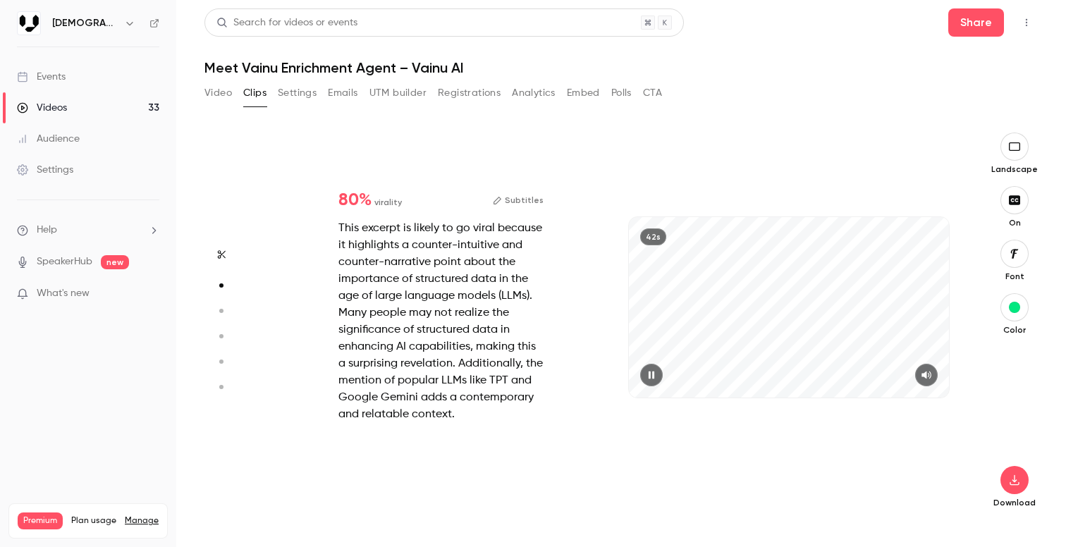
scroll to position [389, 0]
click at [651, 381] on button "button" at bounding box center [651, 375] width 23 height 23
click at [877, 380] on div at bounding box center [789, 375] width 320 height 23
type input "*"
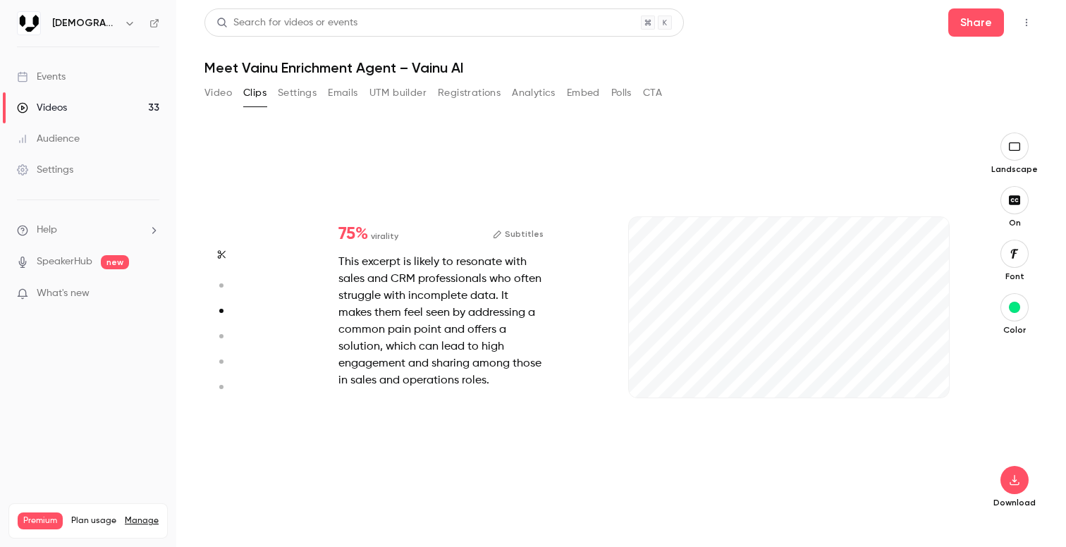
type input "*"
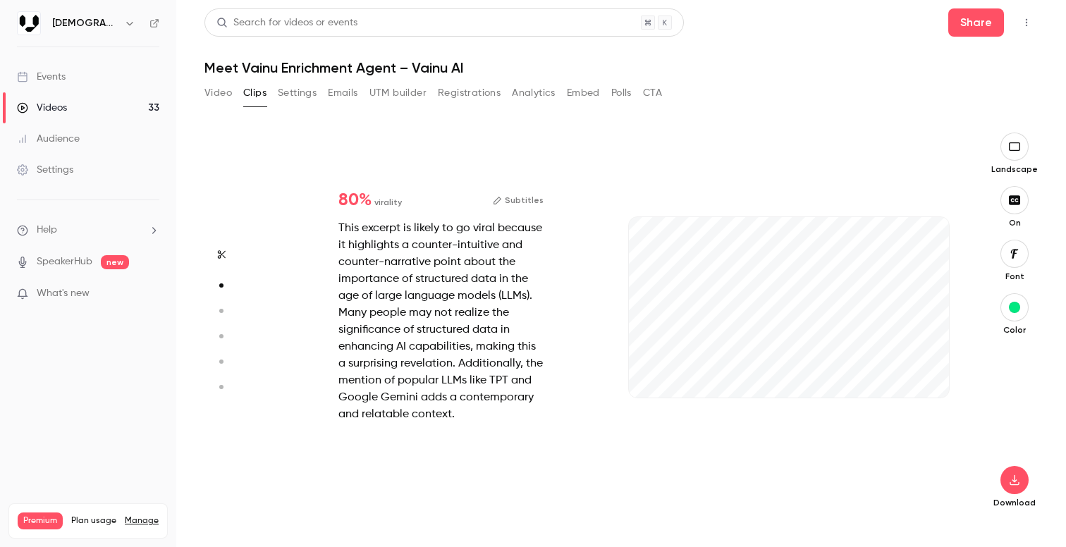
click at [534, 203] on button "Subtitles" at bounding box center [518, 200] width 51 height 17
type input "*"
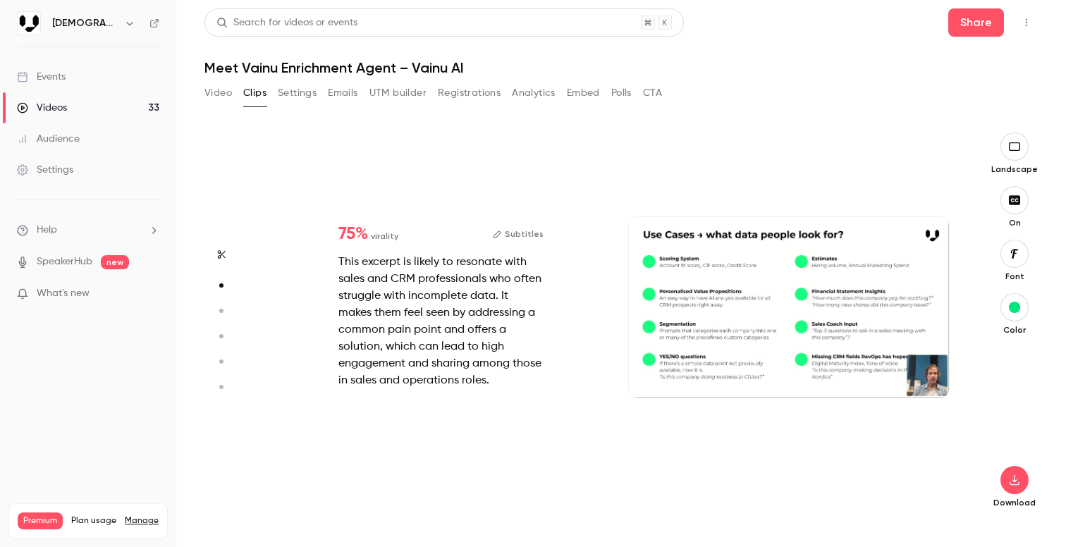
scroll to position [0, 0]
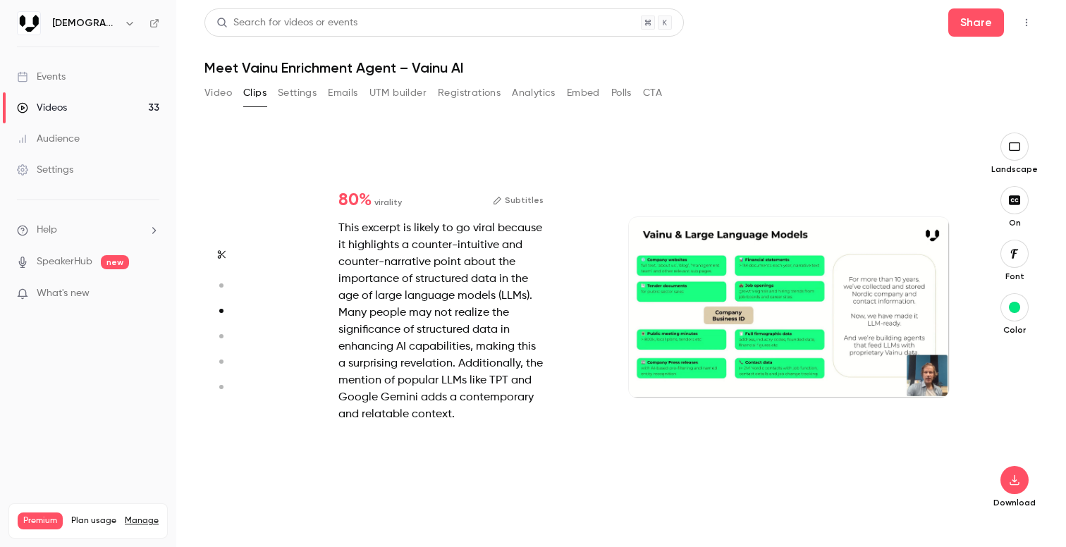
type input "*"
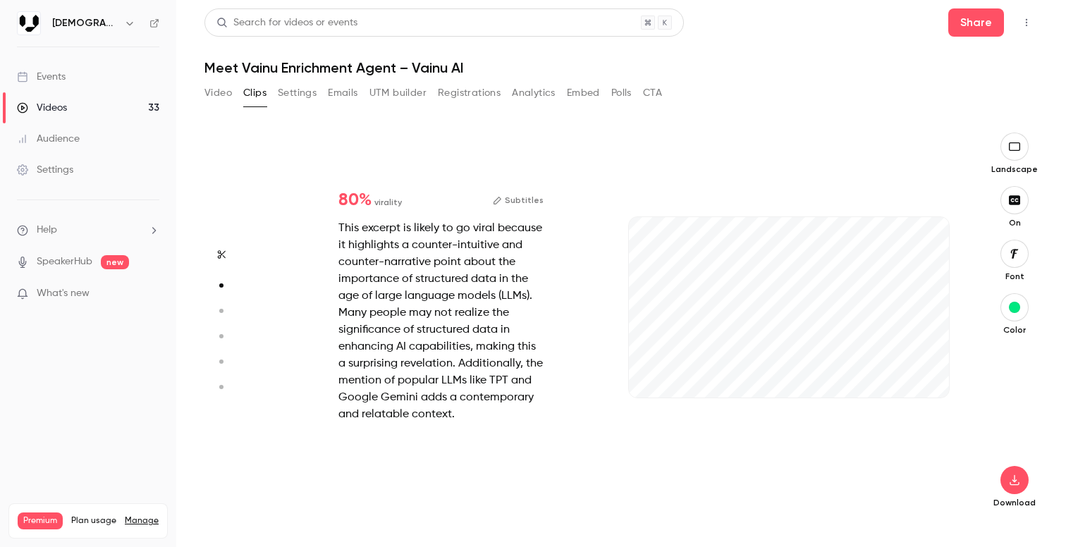
scroll to position [389, 0]
click at [521, 204] on button "Subtitles" at bounding box center [518, 200] width 51 height 17
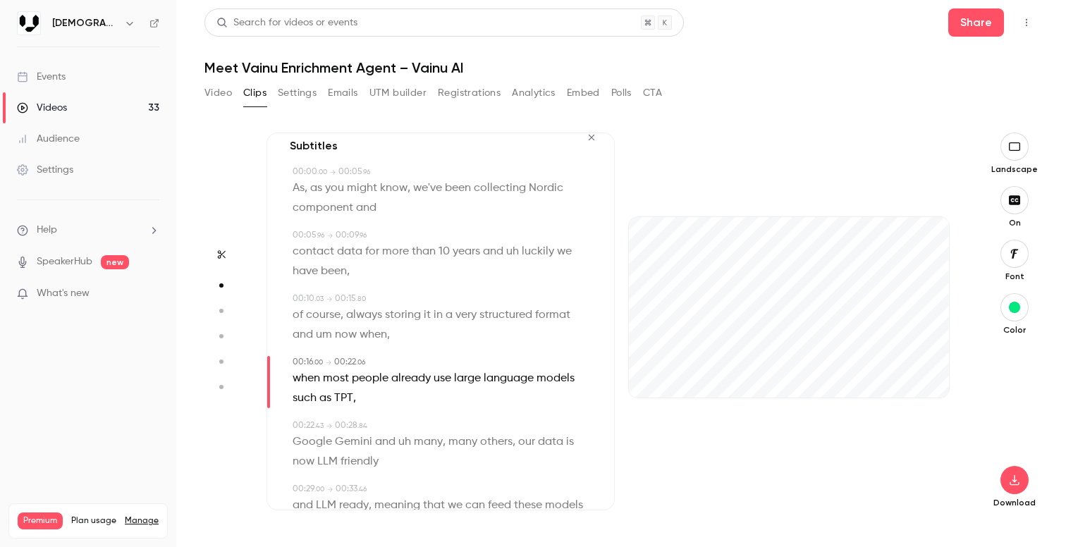
scroll to position [17, 0]
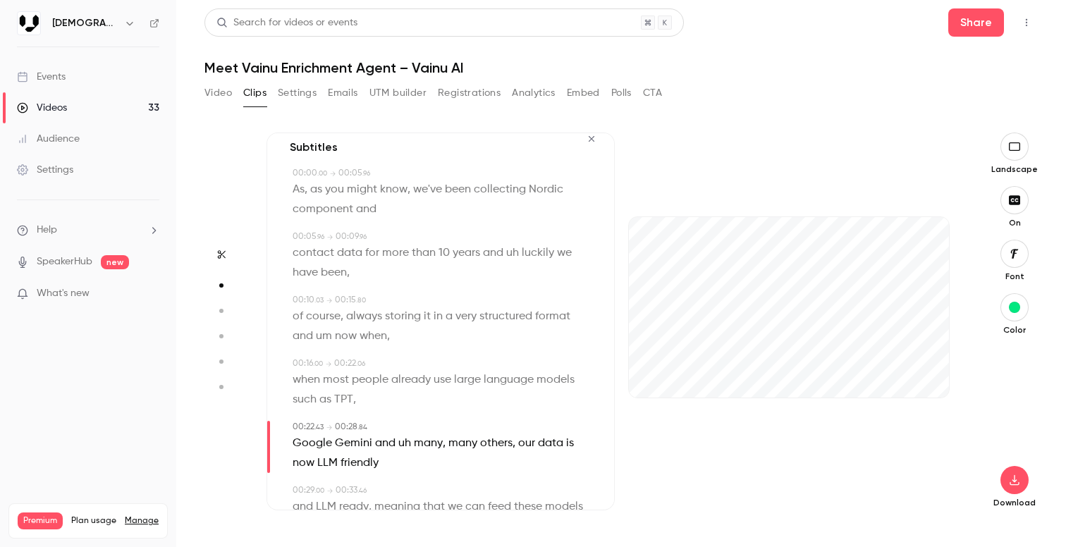
click at [353, 211] on span at bounding box center [354, 209] width 3 height 11
type input "*"
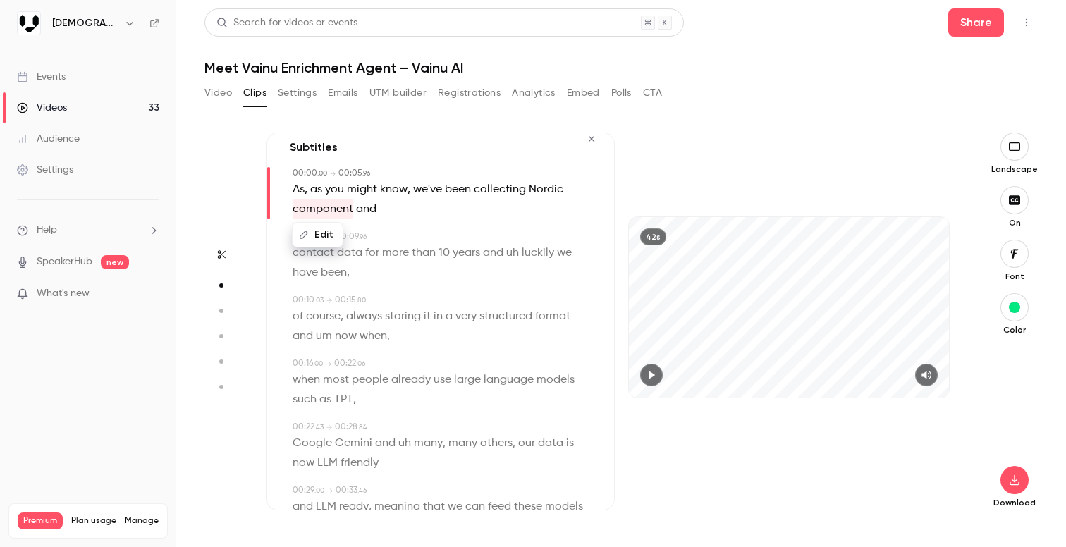
click at [320, 230] on button "Edit" at bounding box center [317, 235] width 49 height 23
type input "*******"
click at [420, 233] on button "Replace" at bounding box center [432, 240] width 63 height 28
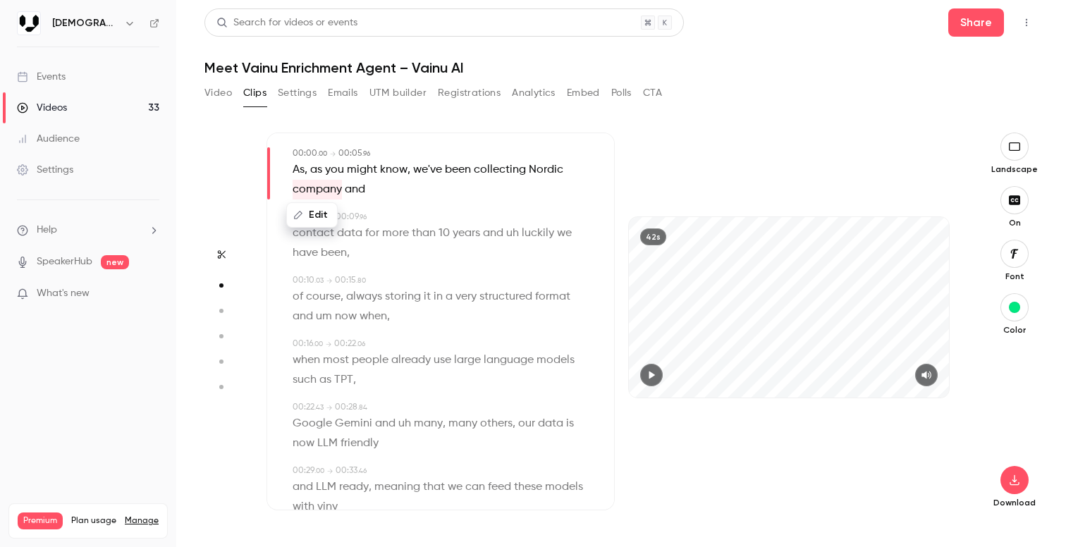
scroll to position [43, 0]
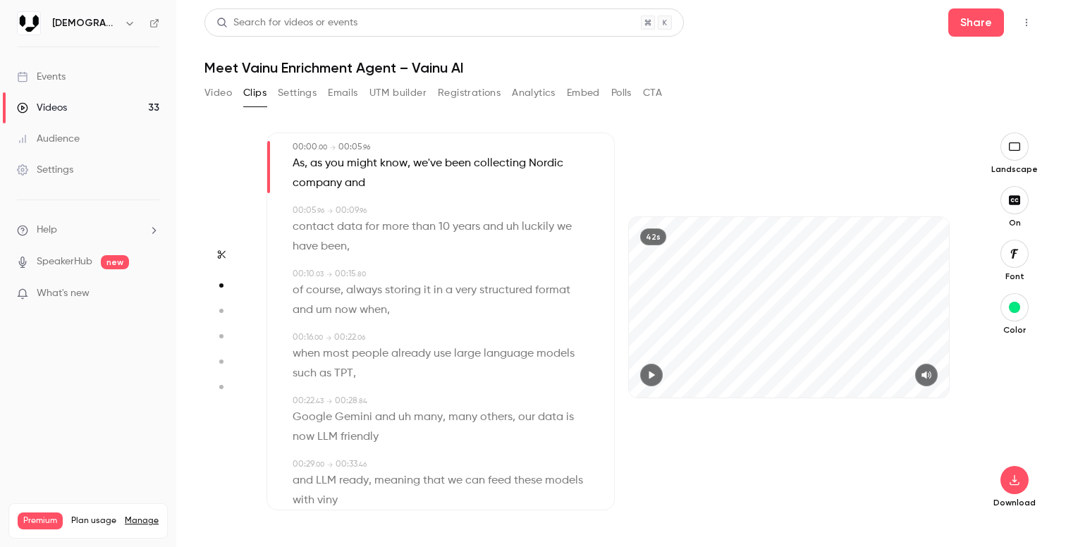
click at [439, 307] on p "of course , always storing it in a very structured format and um now when ," at bounding box center [442, 300] width 299 height 39
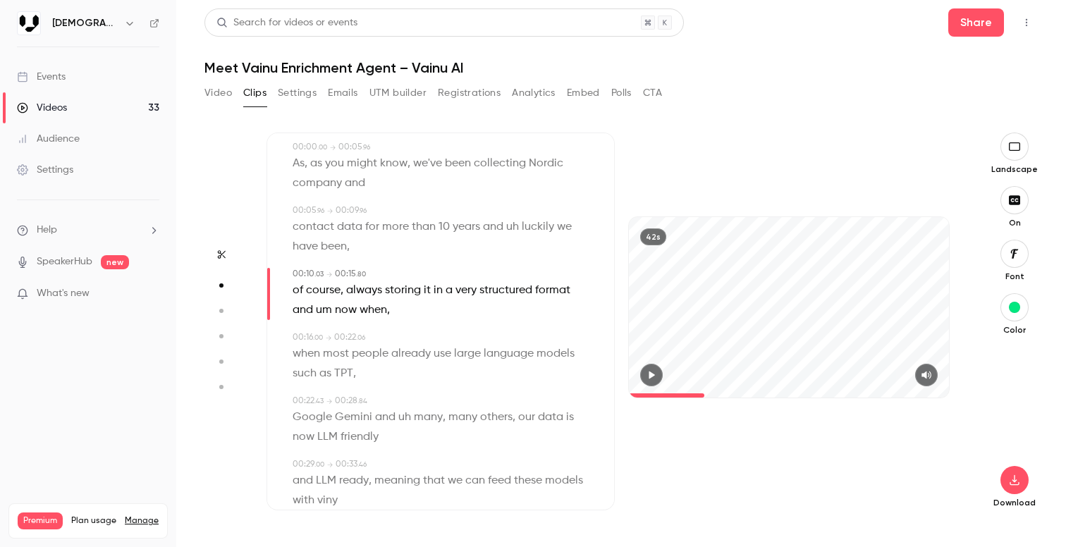
click at [509, 230] on span "uh" at bounding box center [512, 227] width 13 height 20
type input "*"
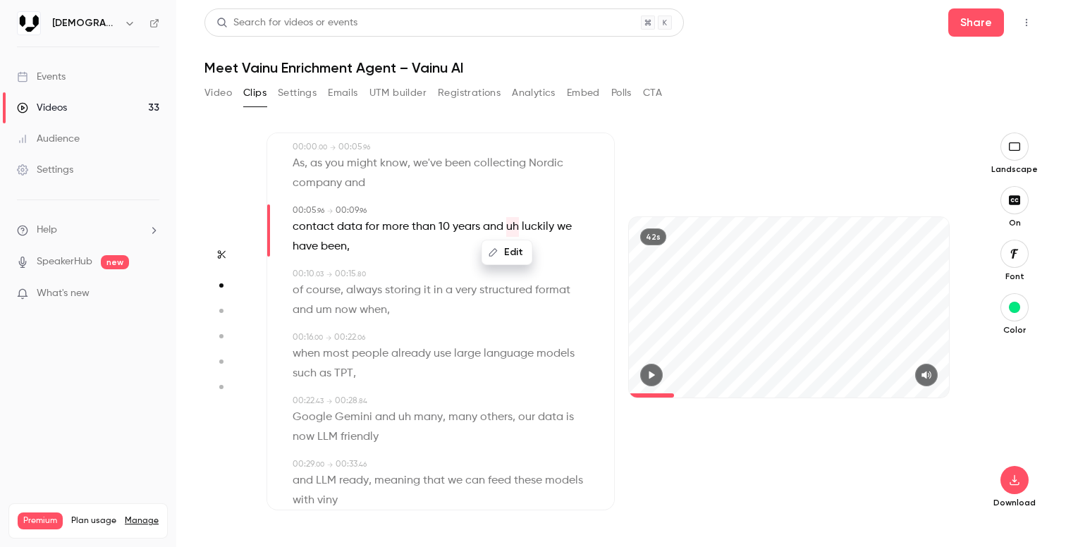
click at [513, 247] on button "Edit" at bounding box center [507, 252] width 49 height 23
click at [597, 260] on button "Replace" at bounding box center [577, 257] width 63 height 28
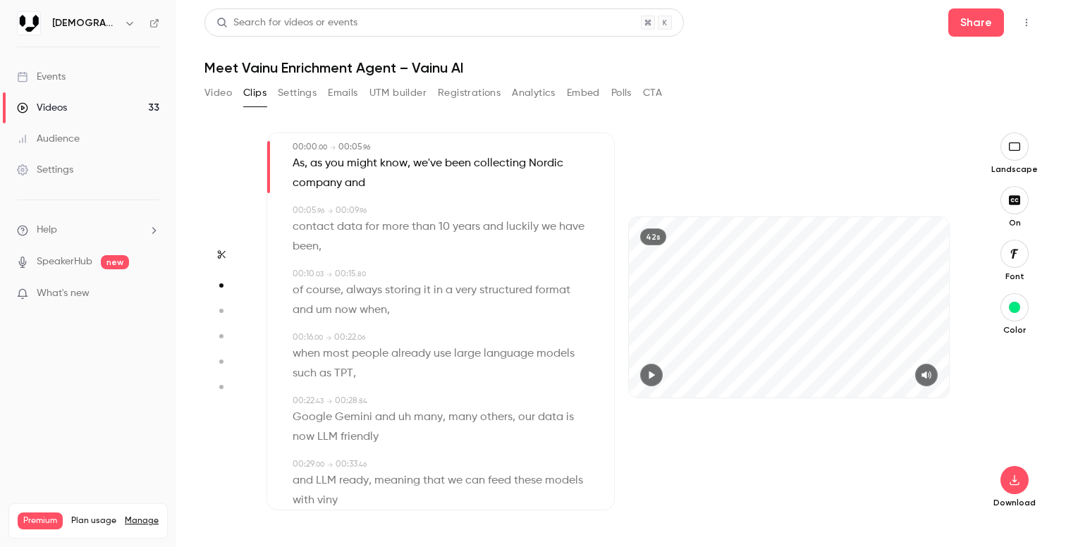
scroll to position [32, 0]
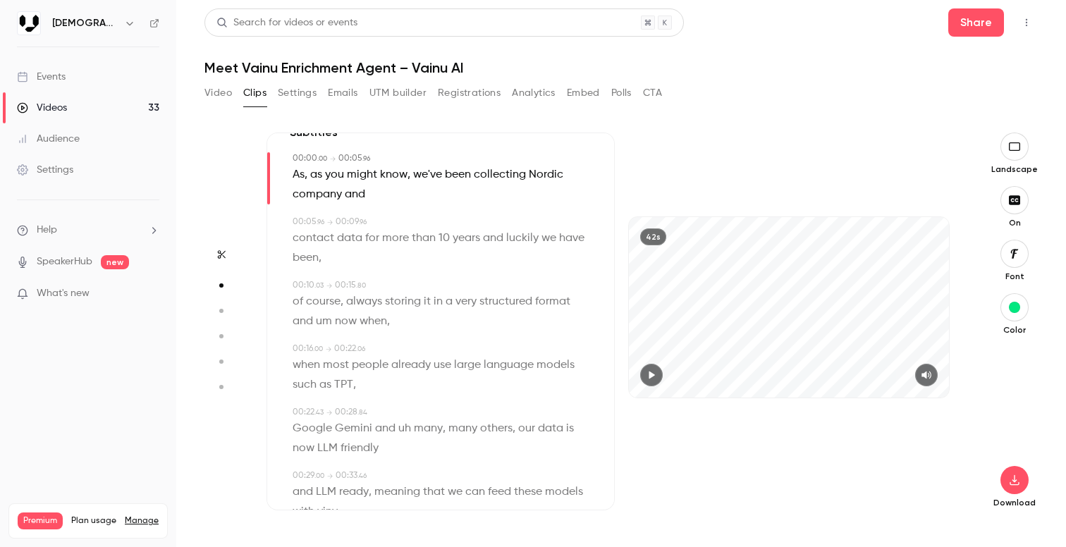
click at [506, 229] on span "luckily" at bounding box center [522, 239] width 32 height 20
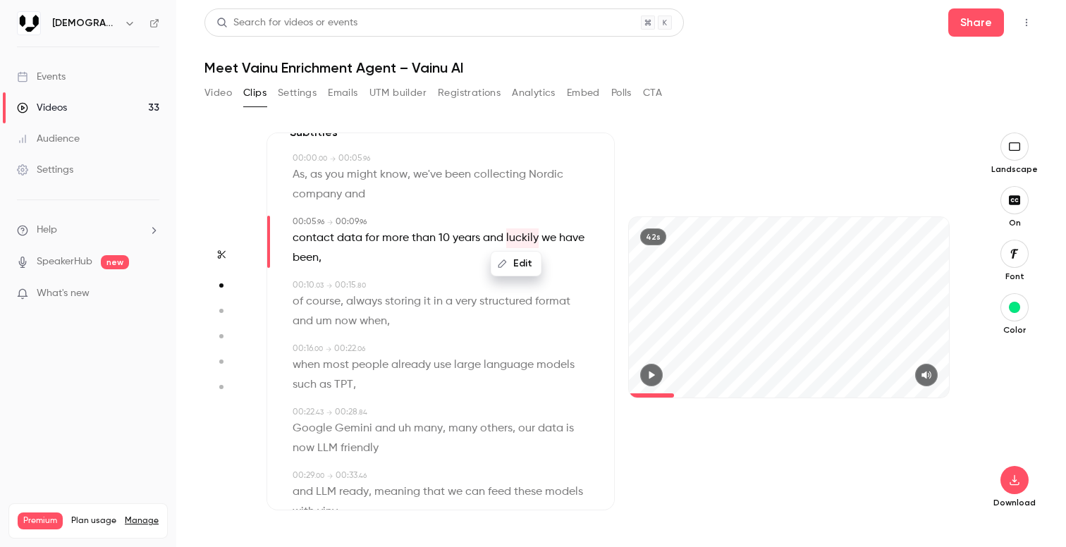
click at [650, 375] on icon "button" at bounding box center [653, 375] width 6 height 8
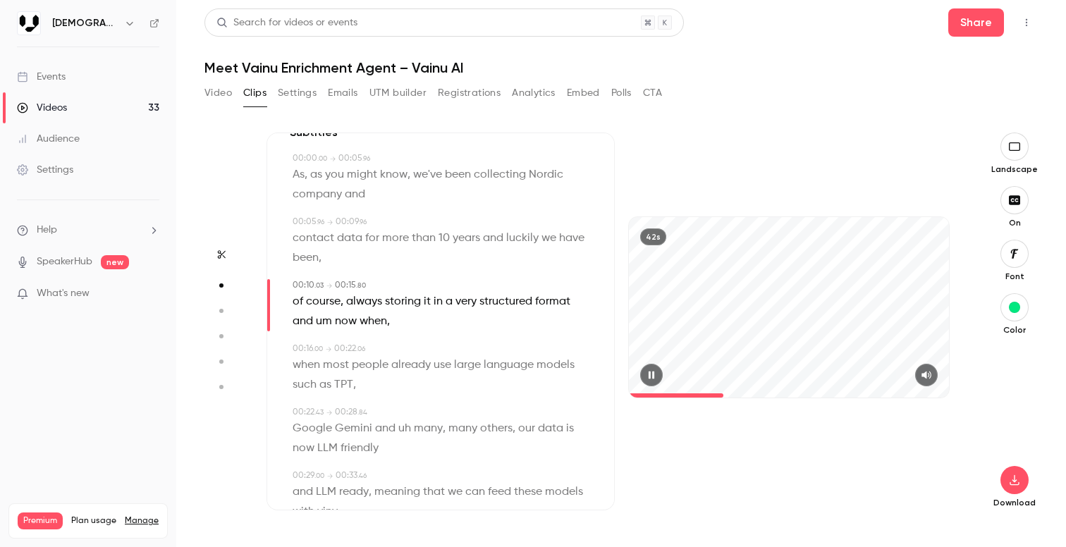
click at [650, 375] on icon "button" at bounding box center [652, 375] width 6 height 8
click at [346, 305] on span "always" at bounding box center [364, 302] width 36 height 20
type input "**"
click at [324, 305] on span "course" at bounding box center [323, 302] width 35 height 20
click at [320, 330] on button "Edit" at bounding box center [318, 327] width 49 height 23
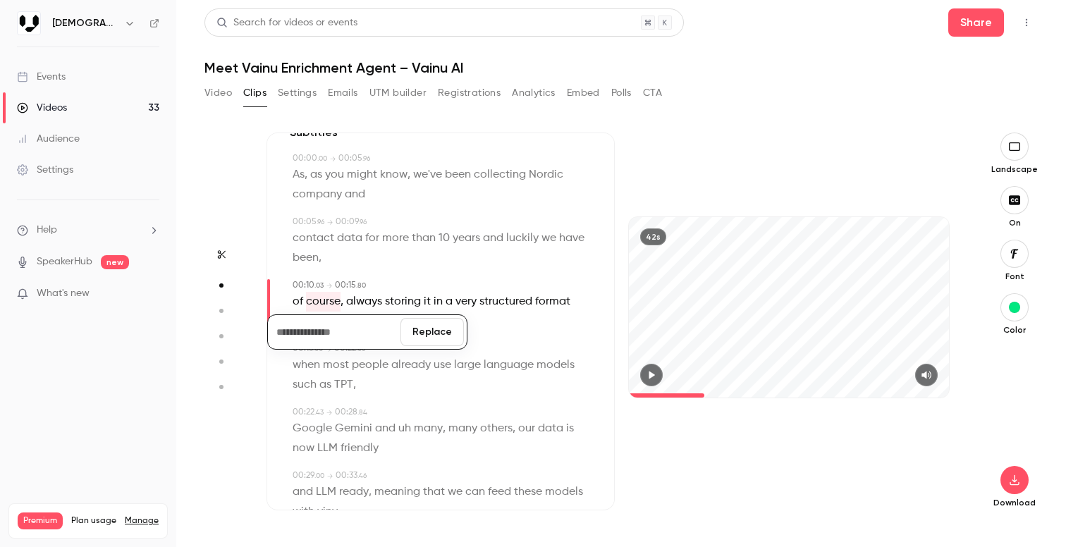
drag, startPoint x: 433, startPoint y: 344, endPoint x: 339, endPoint y: 329, distance: 95.8
click at [434, 344] on button "Replace" at bounding box center [432, 332] width 63 height 28
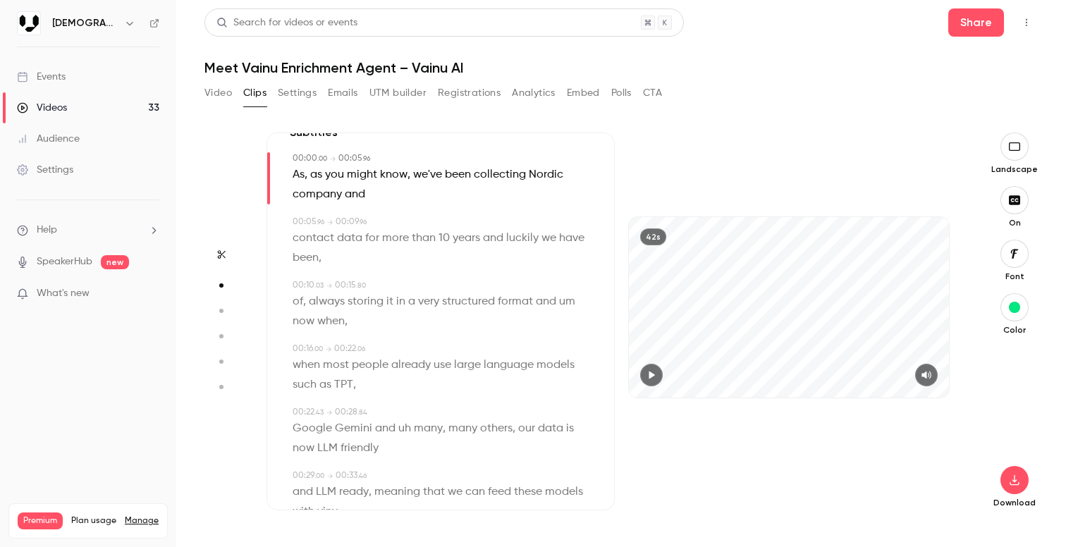
click at [305, 301] on span "," at bounding box center [304, 302] width 3 height 20
type input "**"
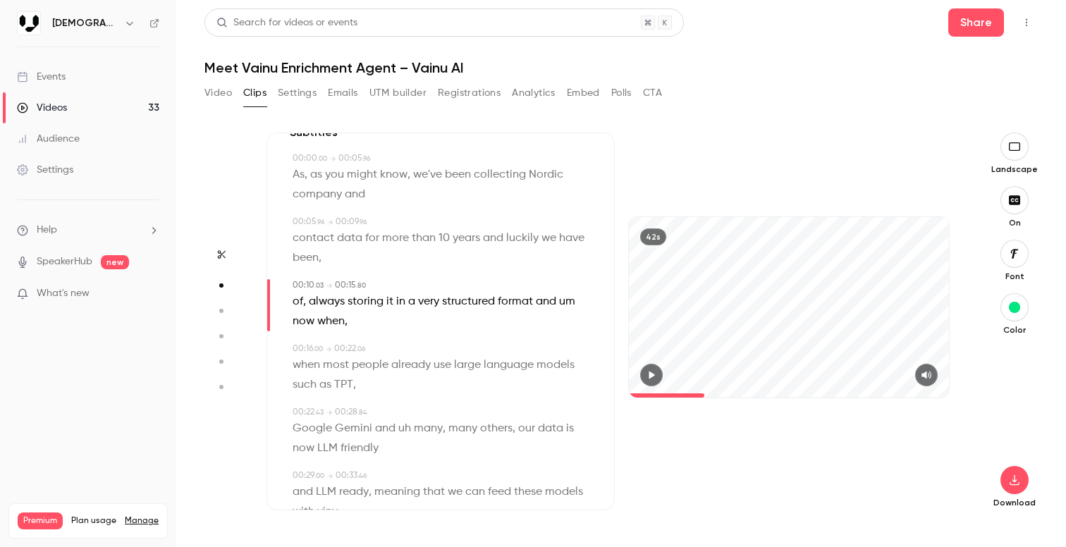
click at [298, 298] on span "of" at bounding box center [298, 302] width 11 height 20
click at [303, 327] on button "Edit" at bounding box center [293, 327] width 49 height 23
click at [436, 338] on button "Replace" at bounding box center [432, 332] width 63 height 28
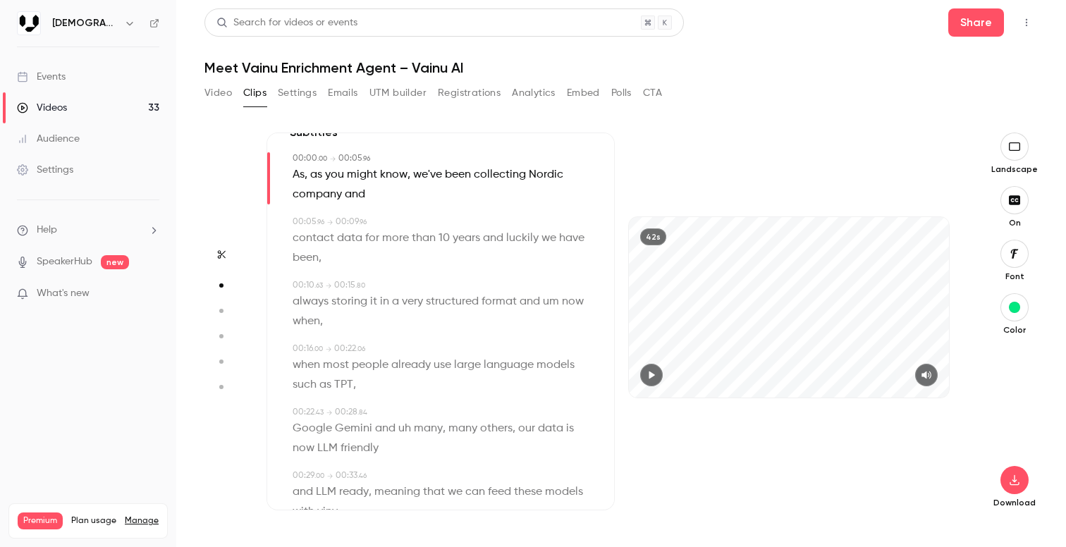
click at [328, 262] on p "contact data for more than 10 years and luckily we have been ," at bounding box center [442, 248] width 299 height 39
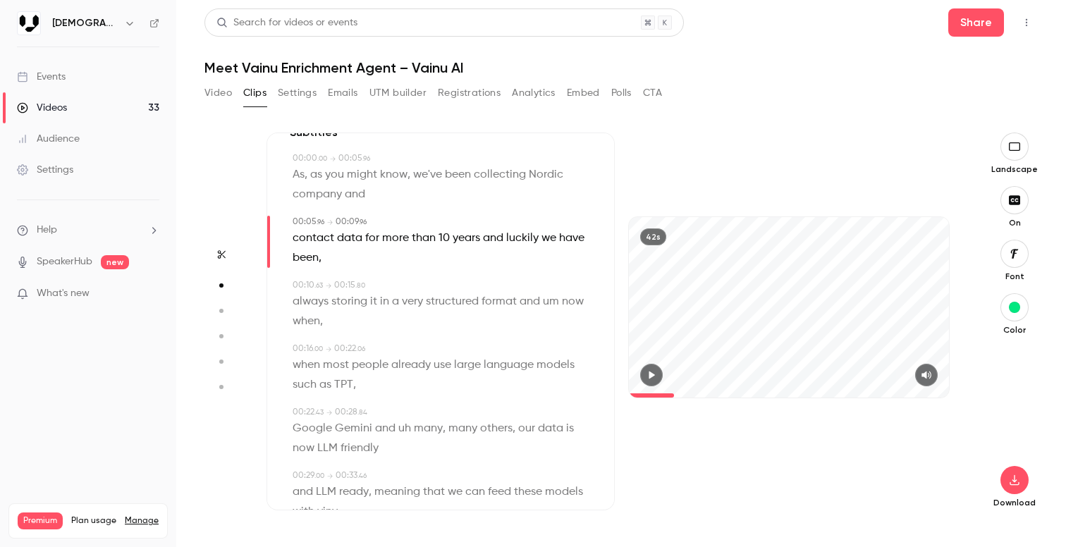
click at [317, 254] on span "been" at bounding box center [306, 258] width 26 height 20
click at [308, 293] on button "Edit" at bounding box center [301, 283] width 49 height 23
click at [347, 247] on span "data" at bounding box center [349, 239] width 25 height 20
click at [482, 262] on p "contact data for more than 10 years and luckily we have been ," at bounding box center [442, 248] width 299 height 39
click at [369, 262] on p "contact data for more than 10 years and luckily we have been ," at bounding box center [442, 248] width 299 height 39
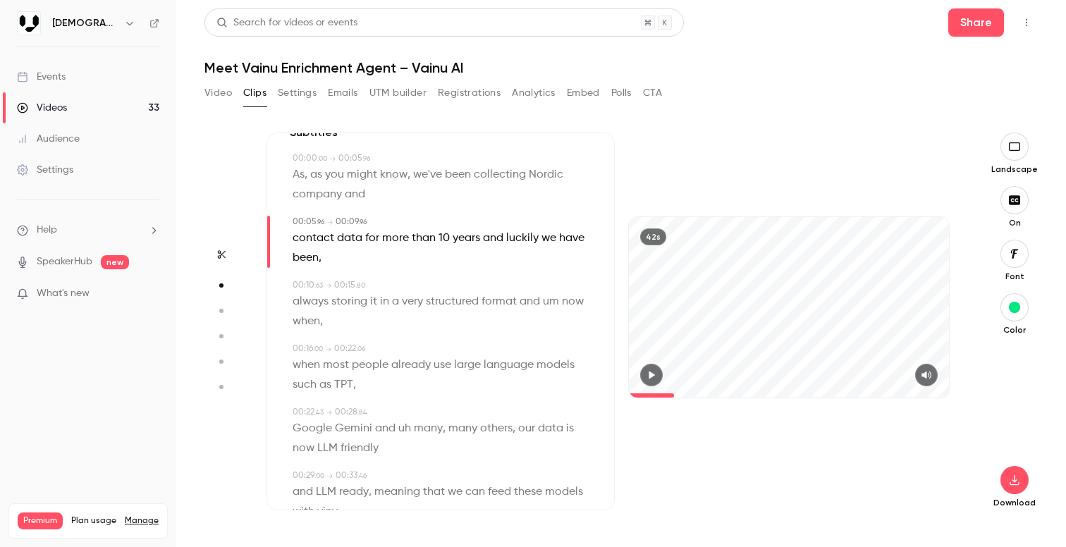
click at [369, 262] on p "contact data for more than 10 years and luckily we have been ," at bounding box center [442, 248] width 299 height 39
click at [322, 260] on p "contact data for more than 10 years and luckily we have been ," at bounding box center [442, 248] width 299 height 39
click at [320, 260] on span "," at bounding box center [320, 258] width 3 height 20
click at [333, 260] on p "contact data for more than 10 years and luckily we have been ," at bounding box center [442, 248] width 299 height 39
click at [332, 296] on span "storing" at bounding box center [350, 302] width 36 height 20
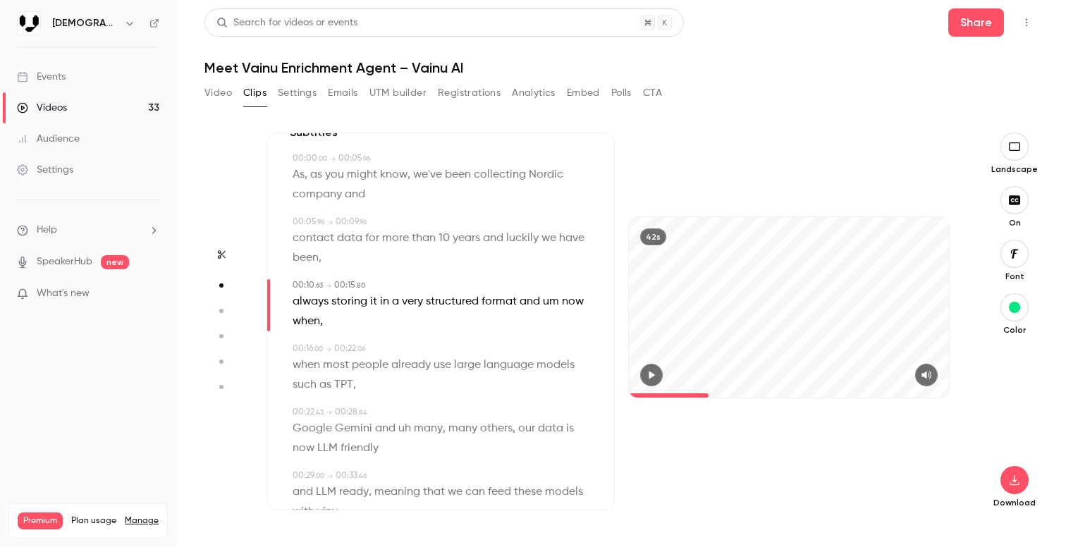
click at [341, 255] on p "contact data for more than 10 years and luckily we have been ," at bounding box center [442, 248] width 299 height 39
type input "*"
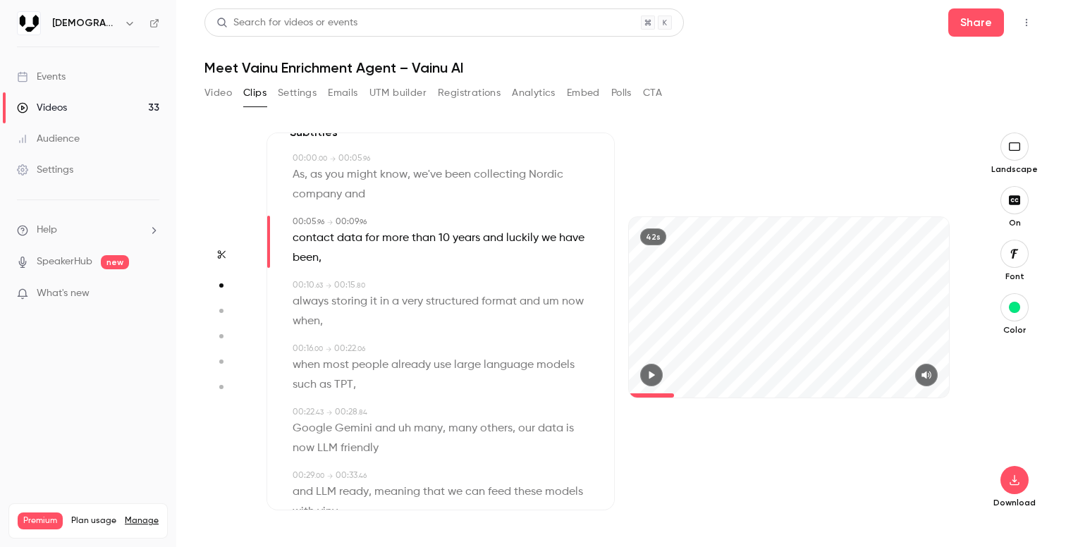
click at [341, 255] on p "contact data for more than 10 years and luckily we have been ," at bounding box center [442, 248] width 299 height 39
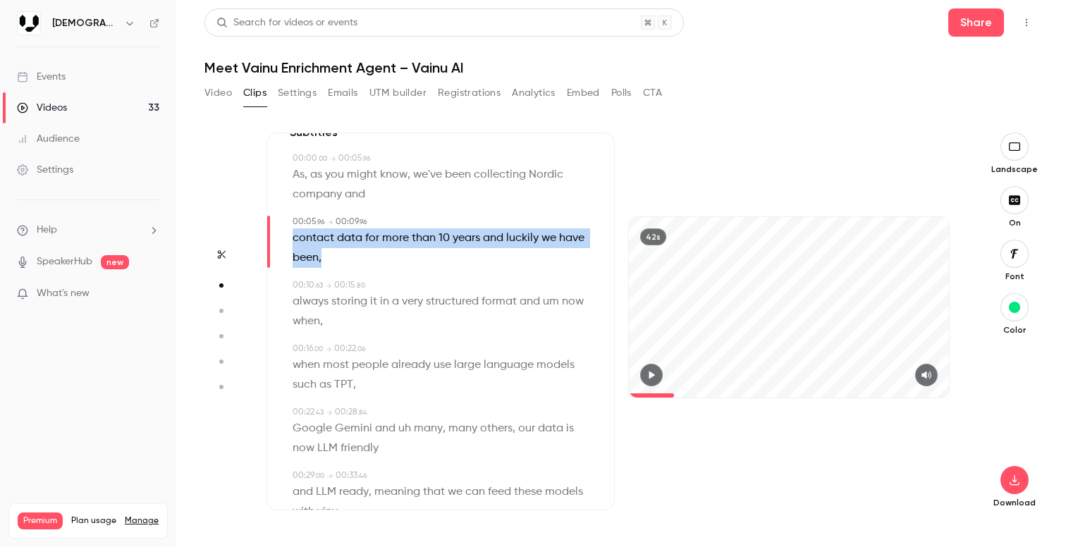
click at [341, 255] on p "contact data for more than 10 years and luckily we have been ," at bounding box center [442, 248] width 299 height 39
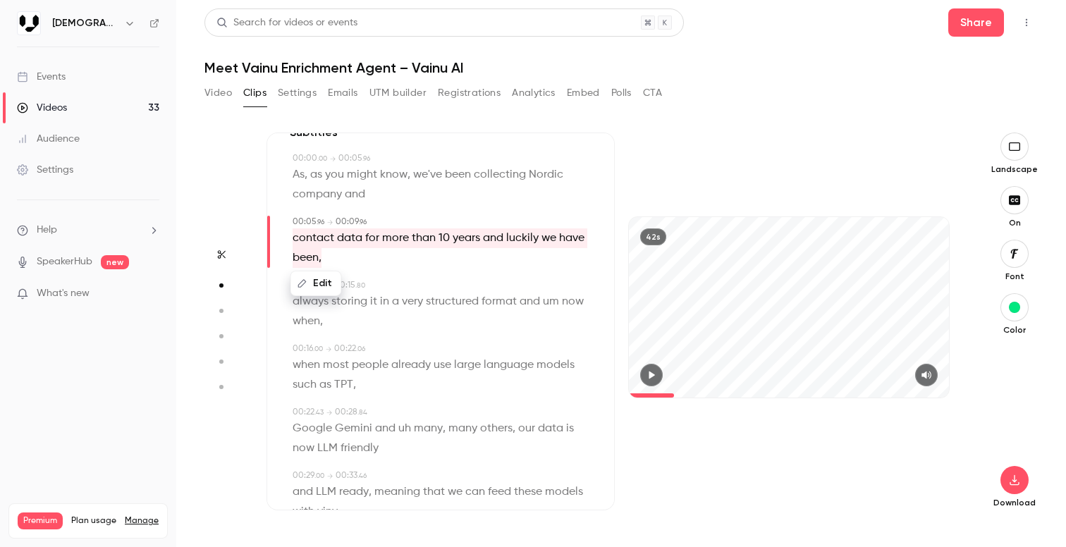
click at [320, 278] on button "Edit" at bounding box center [316, 283] width 49 height 23
click at [391, 291] on input "**********" at bounding box center [334, 288] width 127 height 28
type input "**********"
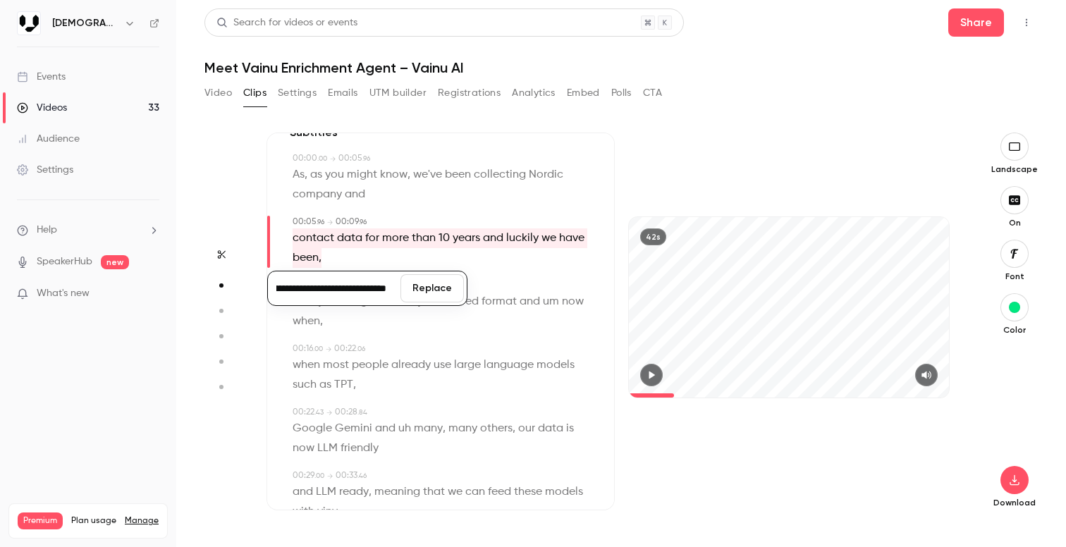
scroll to position [0, 0]
click at [465, 287] on div "**********" at bounding box center [367, 288] width 200 height 35
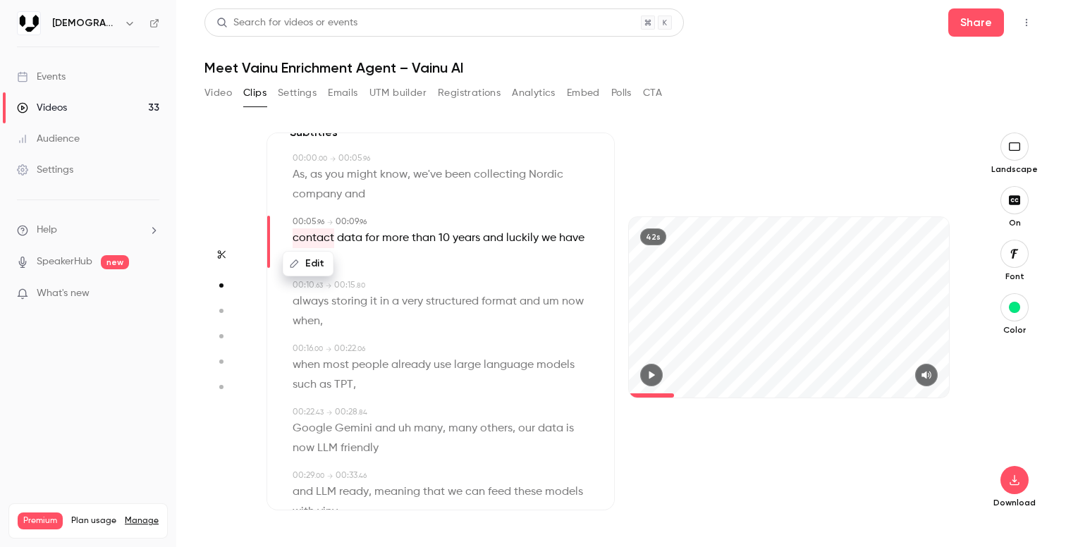
click at [416, 355] on div "00:16 . 00 → 00:22 . 06" at bounding box center [442, 349] width 299 height 13
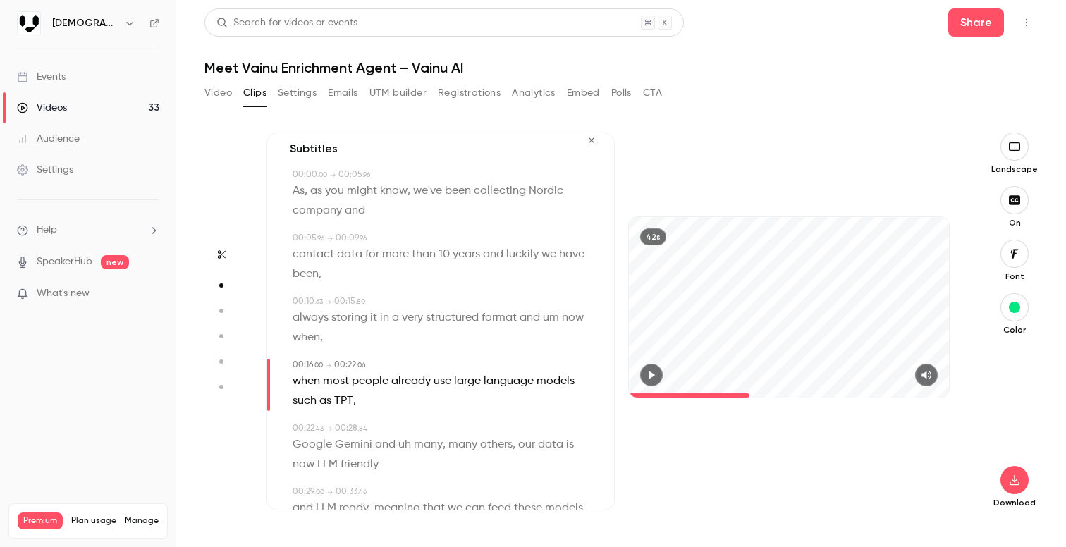
scroll to position [13, 0]
click at [390, 276] on p "contact data for more than 10 years and luckily we have been ," at bounding box center [442, 266] width 299 height 39
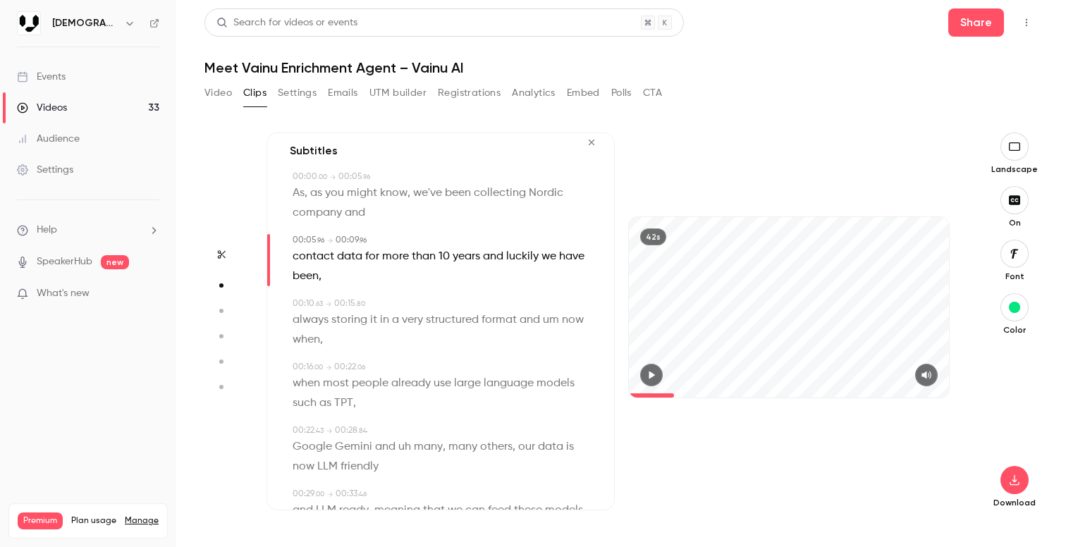
click at [389, 262] on span "more" at bounding box center [395, 257] width 27 height 20
click at [389, 262] on div "Edit" at bounding box center [395, 282] width 40 height 45
click at [462, 321] on span "structured" at bounding box center [452, 320] width 53 height 20
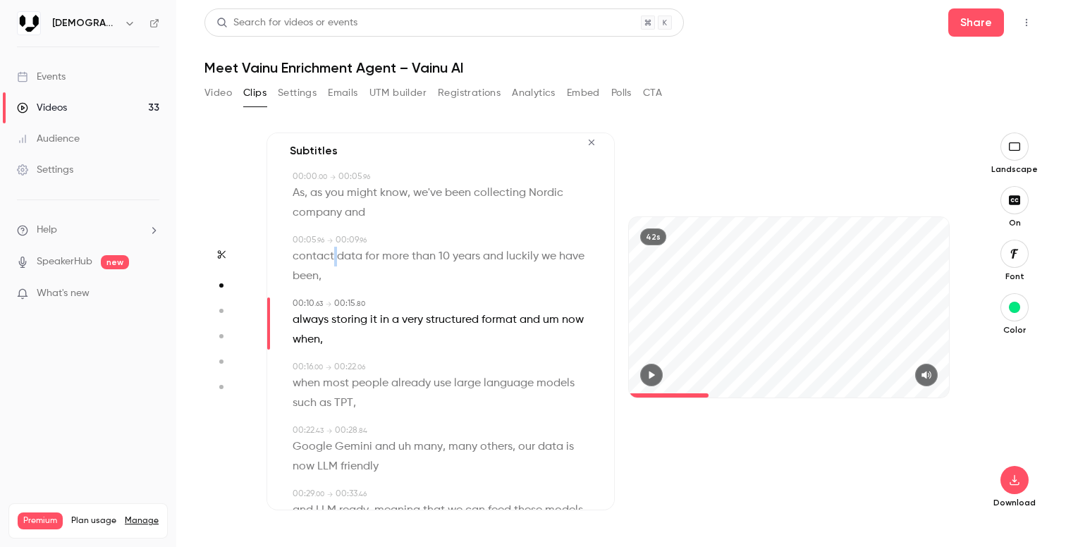
click at [334, 265] on p "contact data for more than 10 years and luckily we have been ," at bounding box center [442, 266] width 299 height 39
type input "*"
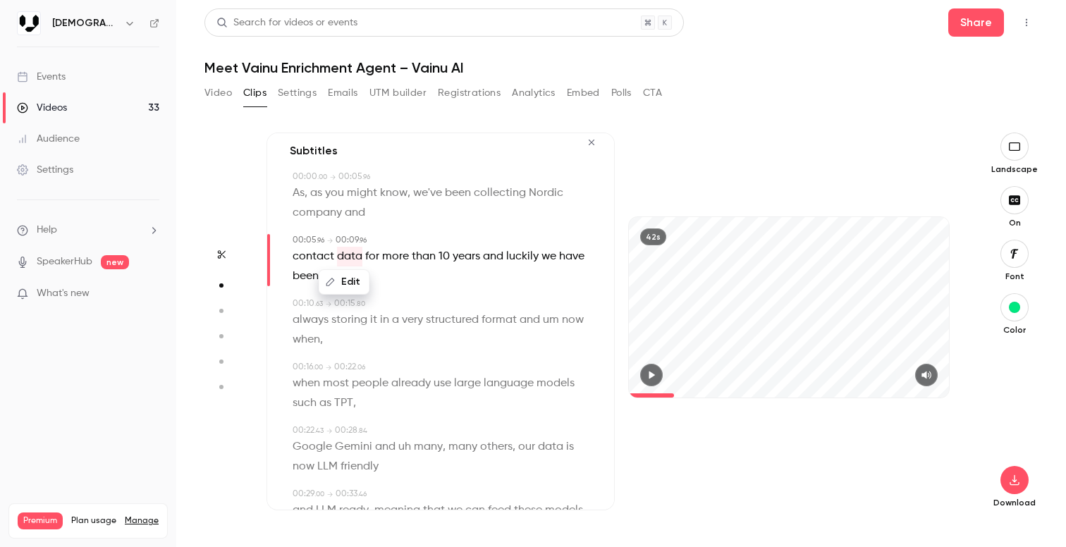
click at [298, 276] on span "been" at bounding box center [306, 277] width 26 height 20
click at [347, 272] on p "contact data for more than 10 years and luckily we have been ," at bounding box center [442, 266] width 299 height 39
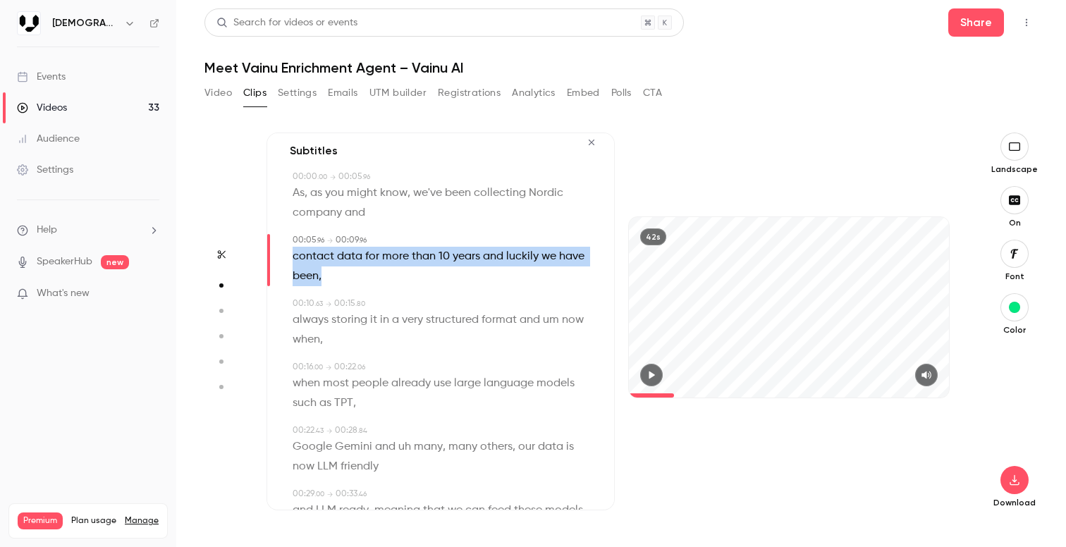
click at [347, 272] on p "contact data for more than 10 years and luckily we have been ," at bounding box center [442, 266] width 299 height 39
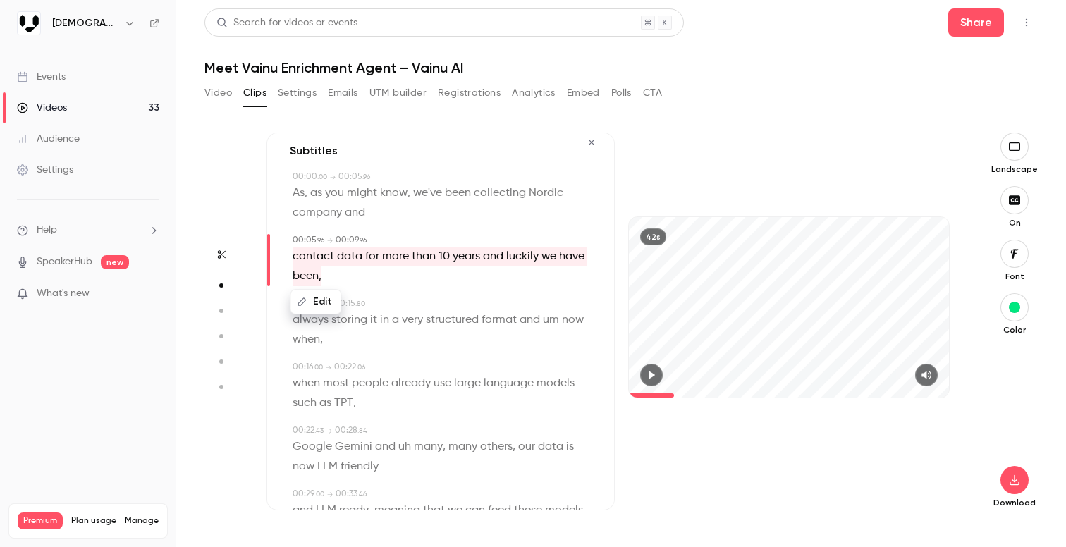
click at [322, 296] on button "Edit" at bounding box center [316, 302] width 49 height 23
click at [391, 312] on input "**********" at bounding box center [334, 307] width 127 height 28
type input "**********"
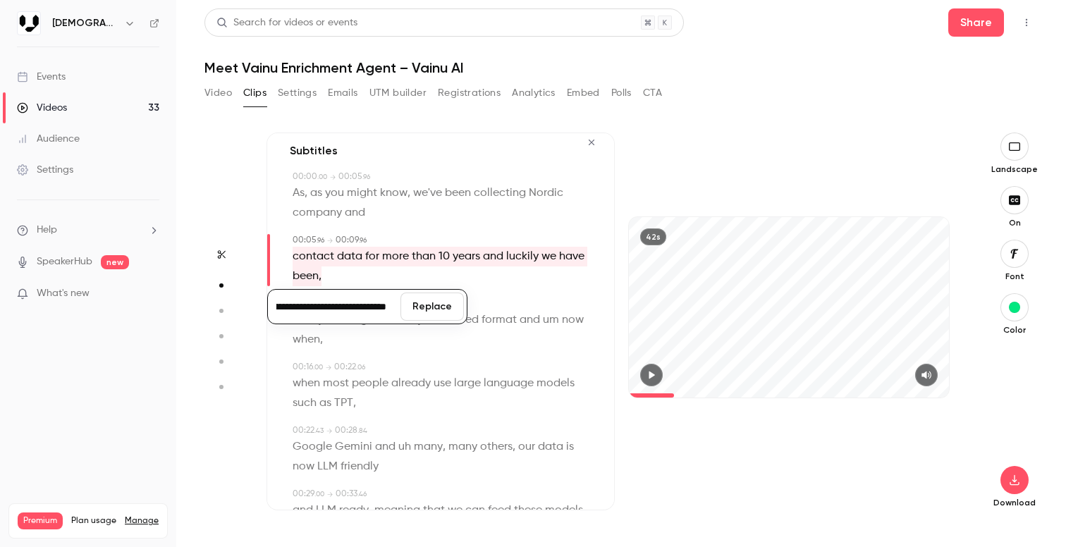
scroll to position [0, 0]
click at [439, 303] on button "Replace" at bounding box center [432, 307] width 63 height 28
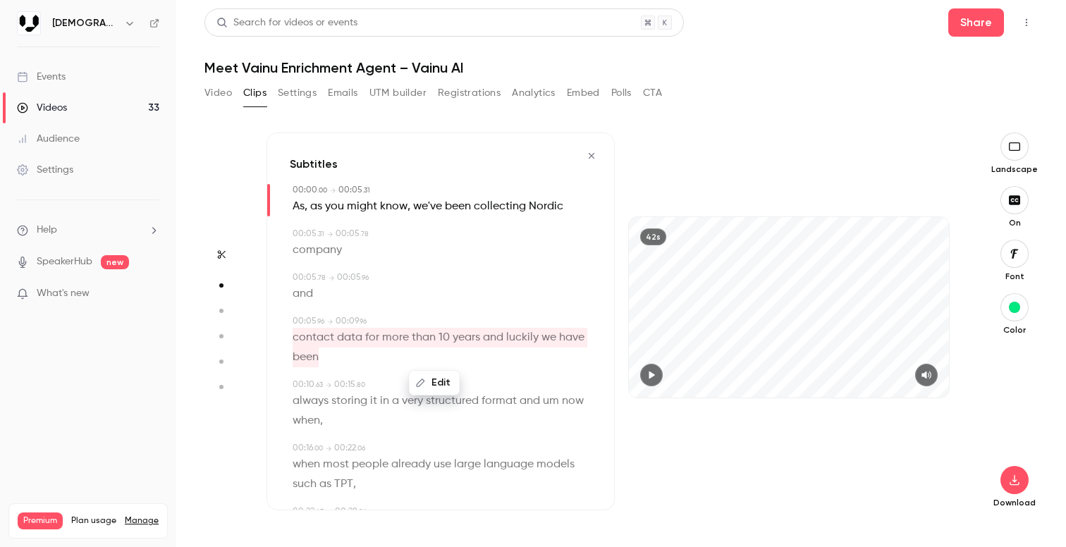
click at [473, 218] on div "Subtitles 00:00 . 00 → 00:05 . 31 As , as you might know , we've been collectin…" at bounding box center [441, 322] width 348 height 378
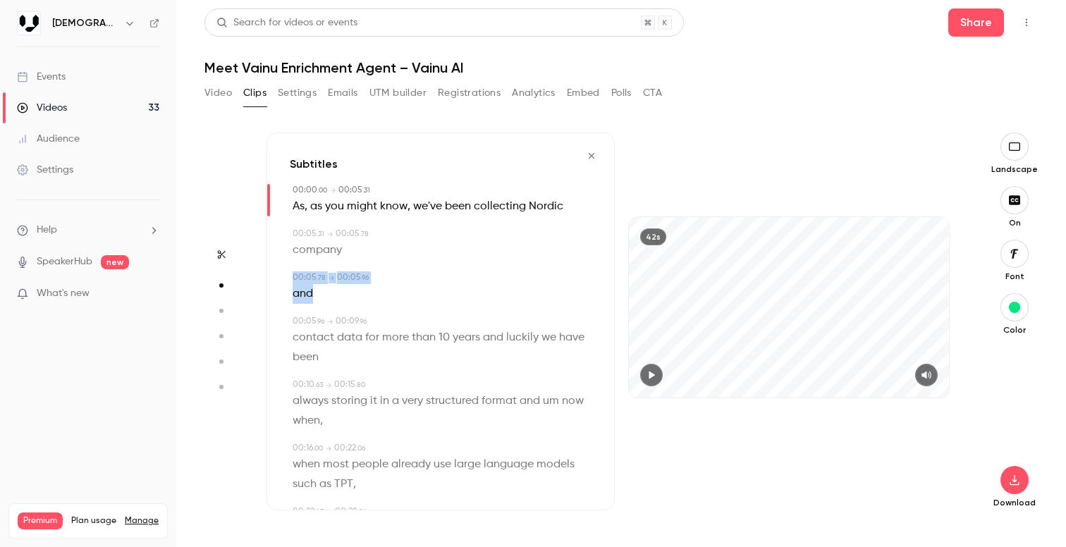
drag, startPoint x: 407, startPoint y: 298, endPoint x: 425, endPoint y: 245, distance: 55.8
click at [425, 245] on div "Subtitles 00:00 . 00 → 00:05 . 31 As , as you might know , we've been collectin…" at bounding box center [441, 322] width 348 height 378
click at [425, 245] on div "Edit company" at bounding box center [442, 251] width 299 height 20
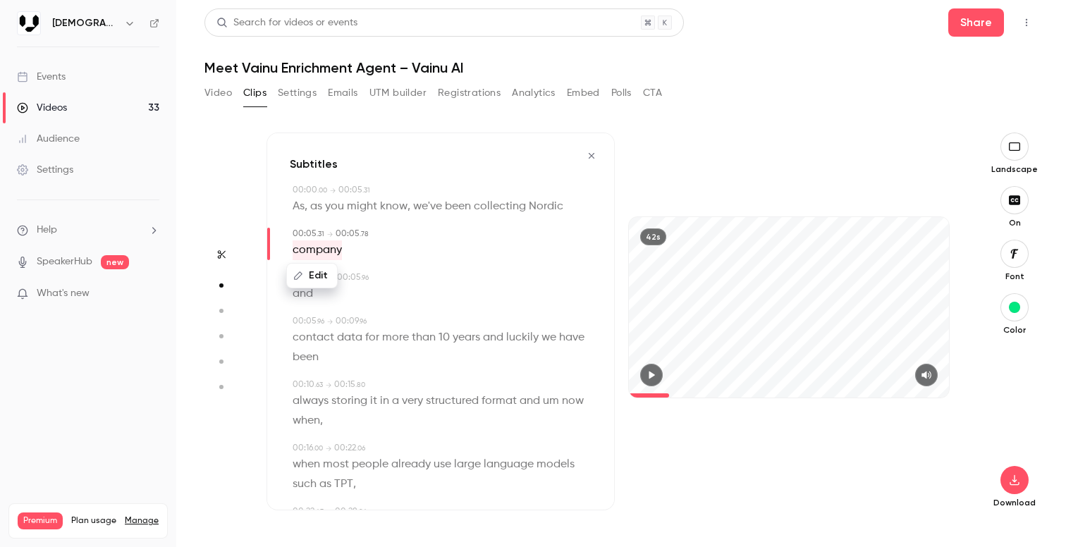
click at [370, 243] on div "Edit company" at bounding box center [442, 251] width 299 height 20
click at [398, 260] on div "Subtitles 00:00 . 00 → 00:05 . 31 As , as you might know , we've been collectin…" at bounding box center [441, 322] width 348 height 378
click at [432, 190] on div "00:00 . 00 → 00:05 . 31" at bounding box center [442, 190] width 299 height 13
click at [651, 370] on button "button" at bounding box center [651, 375] width 23 height 23
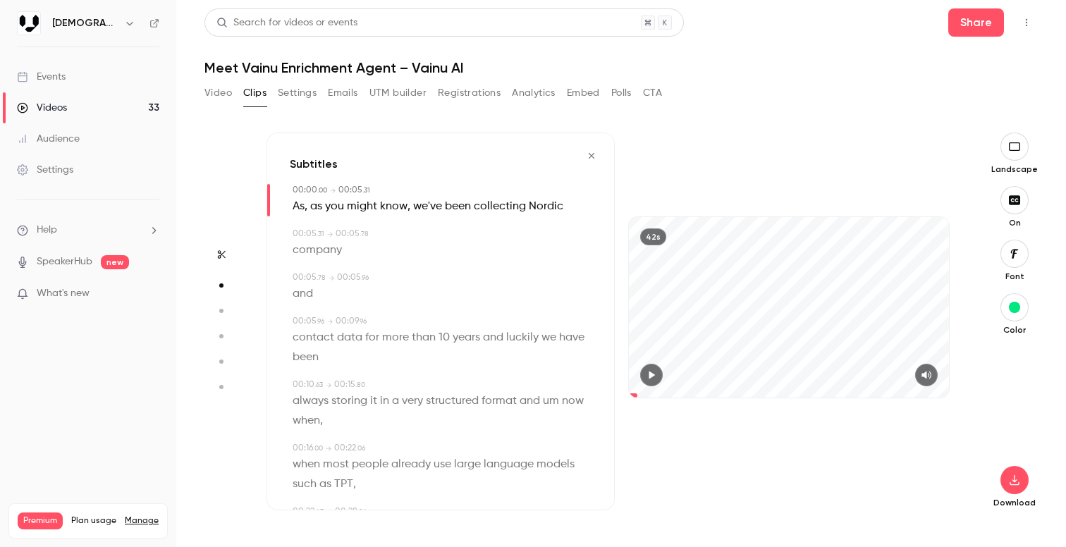
click at [752, 165] on div "42s" at bounding box center [789, 322] width 348 height 378
click at [659, 377] on button "button" at bounding box center [651, 375] width 23 height 23
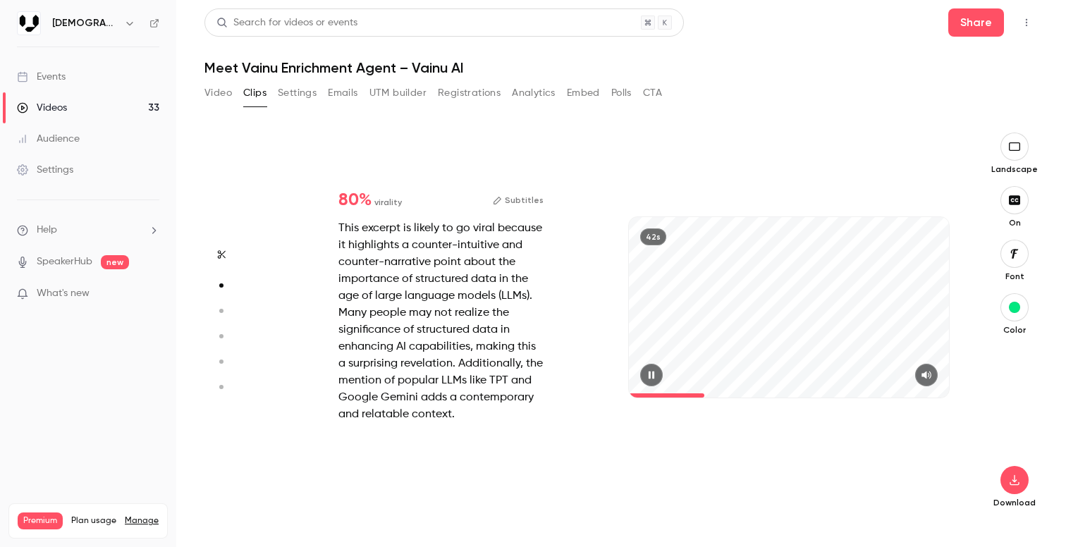
scroll to position [389, 0]
click at [657, 379] on icon "button" at bounding box center [651, 375] width 11 height 10
click at [705, 399] on div "42s" at bounding box center [789, 322] width 348 height 378
drag, startPoint x: 705, startPoint y: 391, endPoint x: 610, endPoint y: 401, distance: 95.0
click at [609, 402] on div "80 % virality Subtitles This excerpt is likely to go viral because it highlight…" at bounding box center [615, 322] width 697 height 378
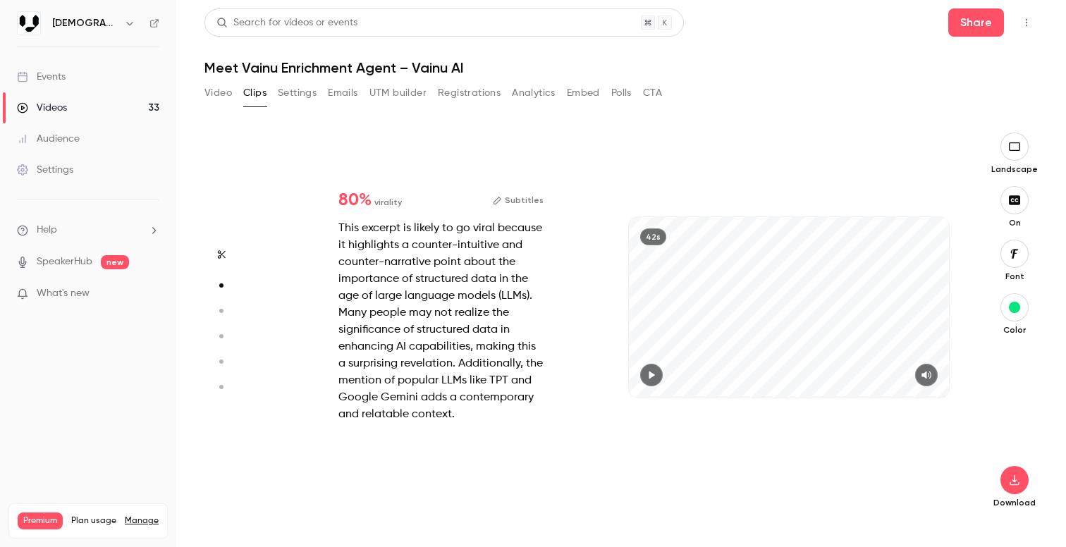
click at [652, 371] on icon "button" at bounding box center [651, 375] width 11 height 10
click at [650, 379] on icon "button" at bounding box center [651, 375] width 11 height 10
click at [536, 200] on button "Subtitles" at bounding box center [518, 200] width 51 height 17
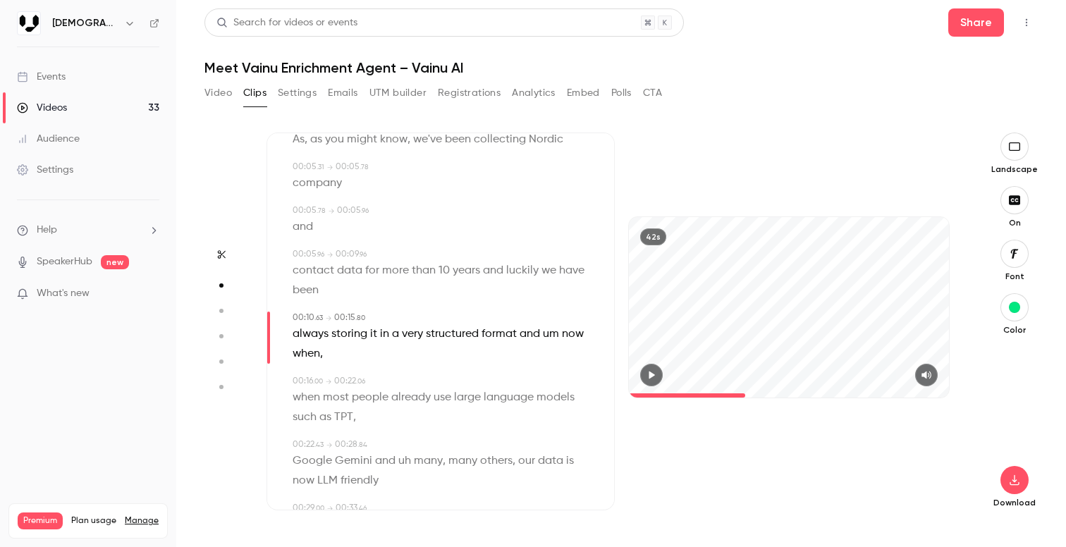
scroll to position [71, 0]
click at [552, 336] on span "um" at bounding box center [551, 331] width 16 height 20
type input "****"
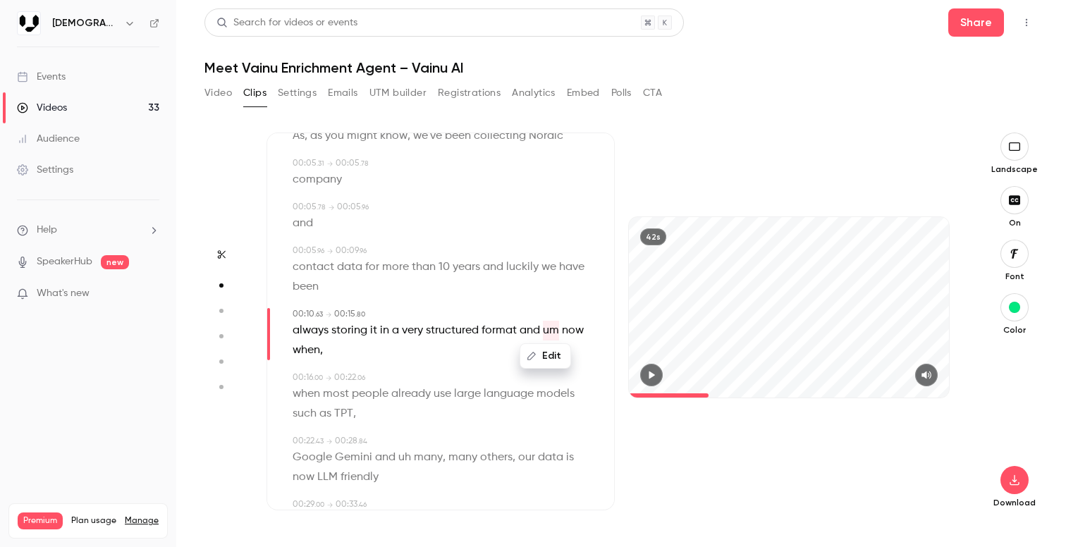
click at [544, 354] on button "Edit" at bounding box center [545, 356] width 49 height 23
click at [581, 365] on button "Replace" at bounding box center [581, 361] width 63 height 28
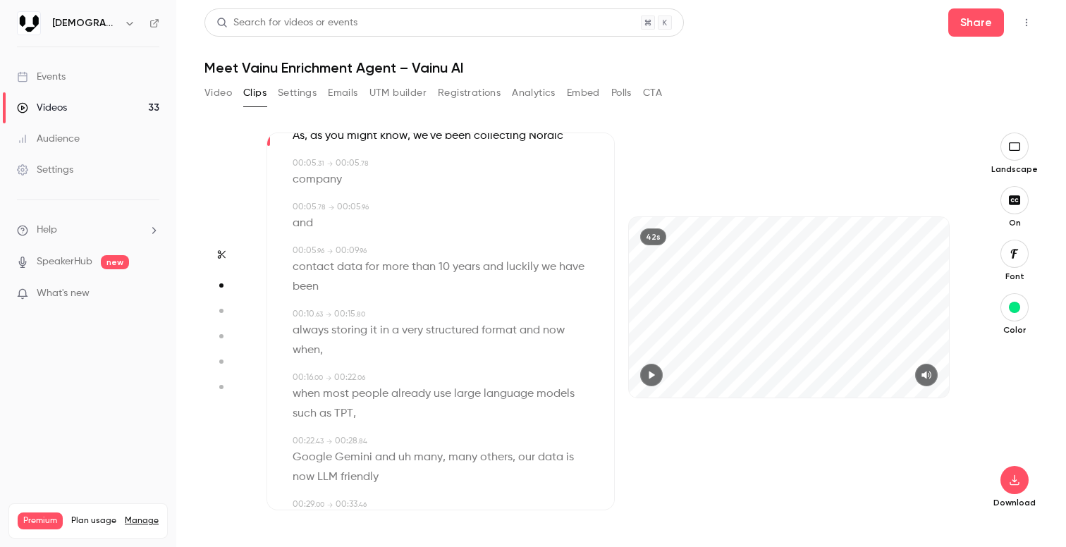
click at [652, 375] on icon "button" at bounding box center [653, 375] width 6 height 8
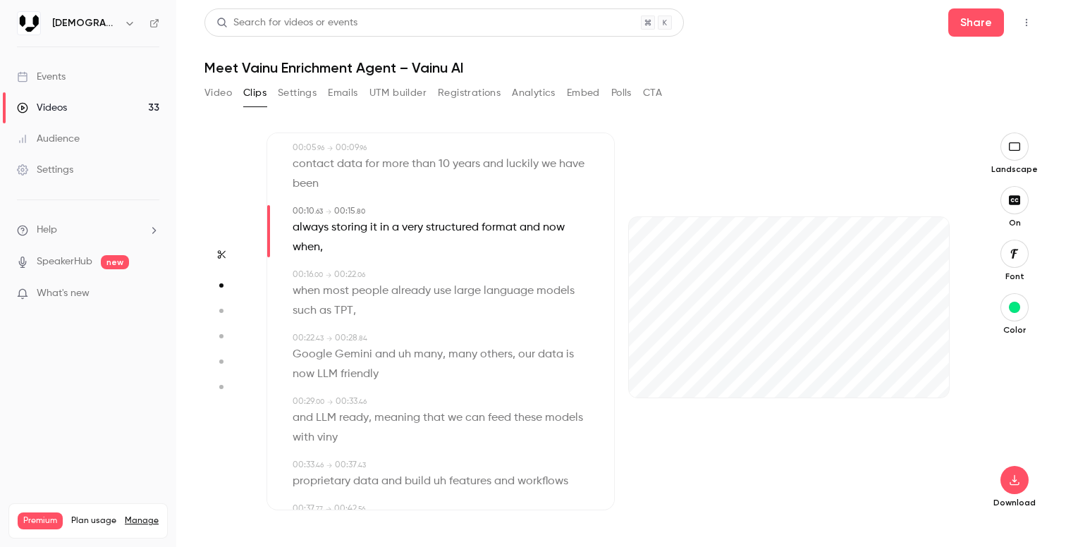
scroll to position [179, 0]
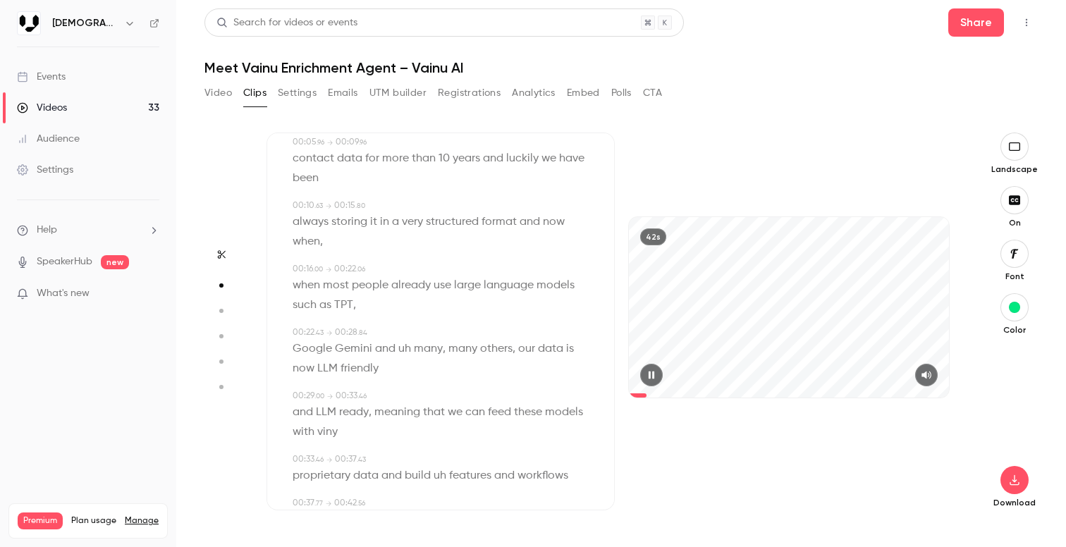
click at [648, 385] on span at bounding box center [789, 395] width 320 height 23
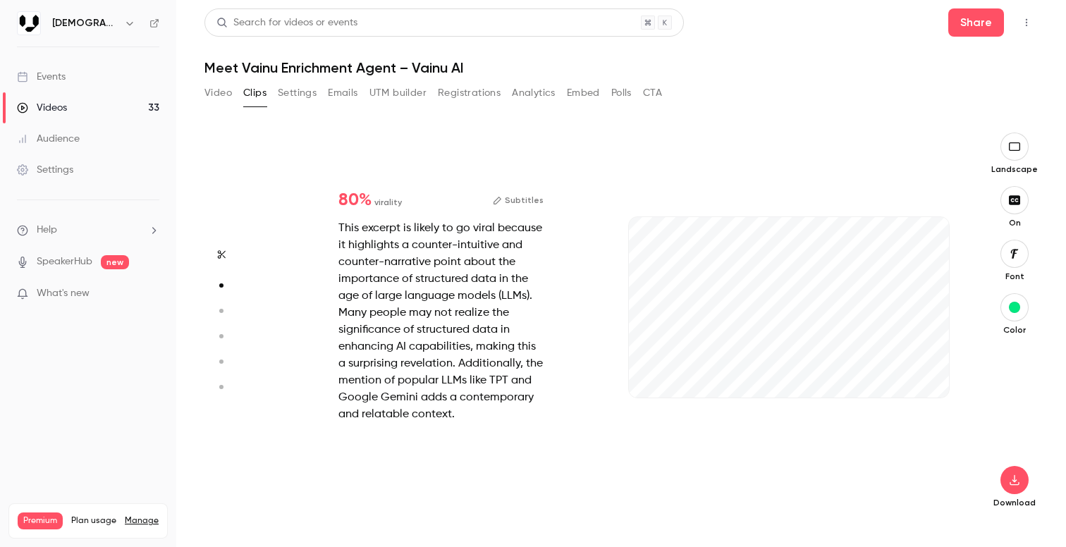
scroll to position [389, 0]
click at [528, 190] on div "80 % virality Subtitles This excerpt is likely to go viral because it highlight…" at bounding box center [441, 307] width 250 height 276
click at [528, 202] on button "Subtitles" at bounding box center [518, 200] width 51 height 17
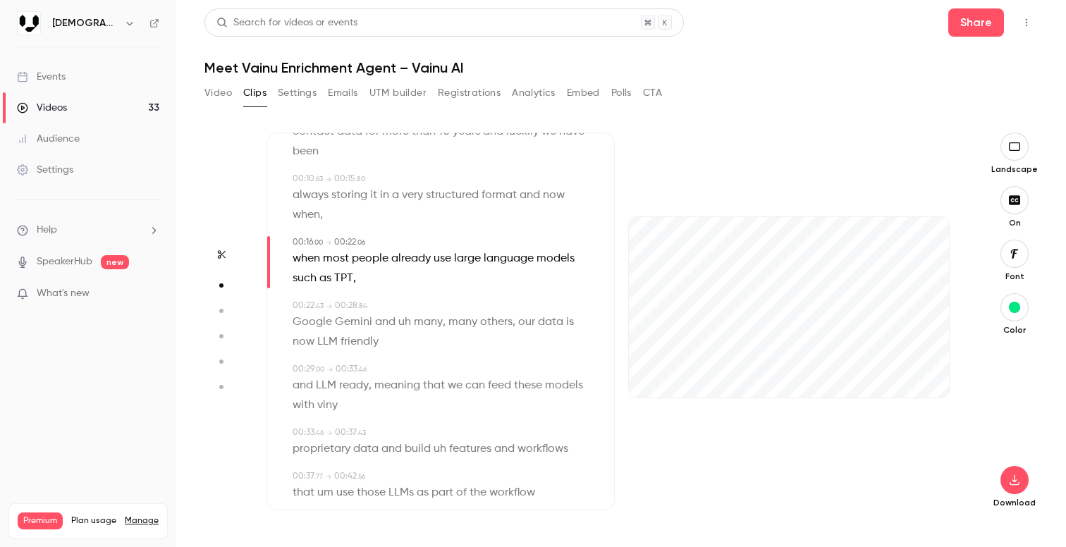
scroll to position [127, 0]
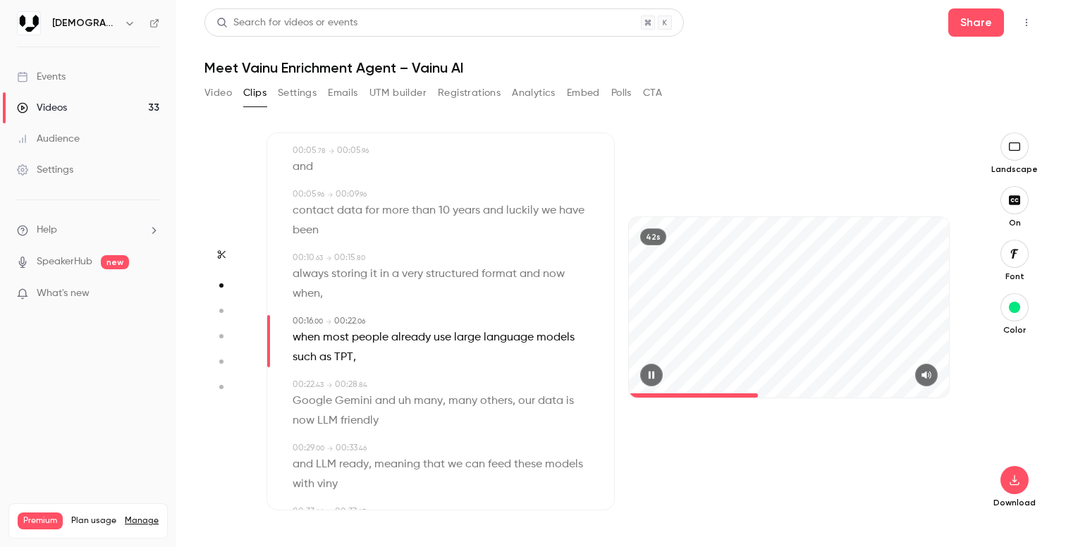
click at [649, 378] on icon "button" at bounding box center [651, 375] width 11 height 10
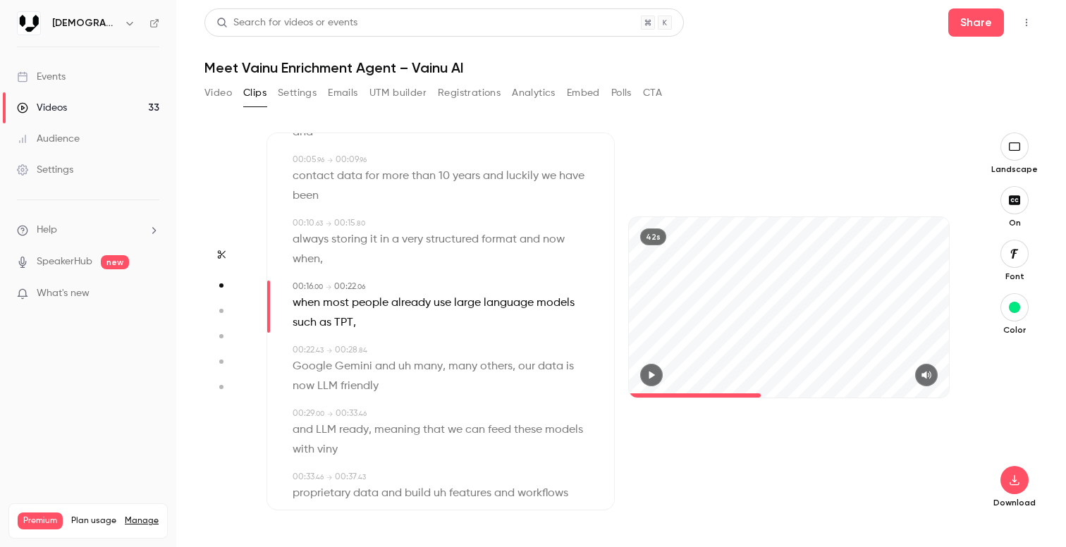
scroll to position [164, 0]
click at [319, 301] on span "when" at bounding box center [307, 301] width 28 height 20
type input "**"
click at [317, 325] on button "Edit" at bounding box center [302, 326] width 49 height 23
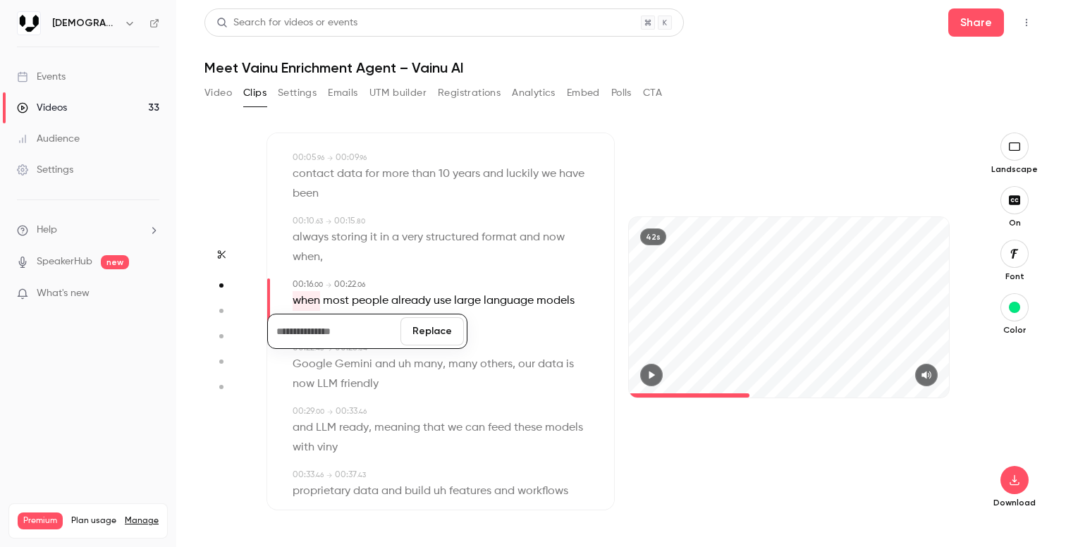
click at [420, 329] on button "Replace" at bounding box center [432, 331] width 63 height 28
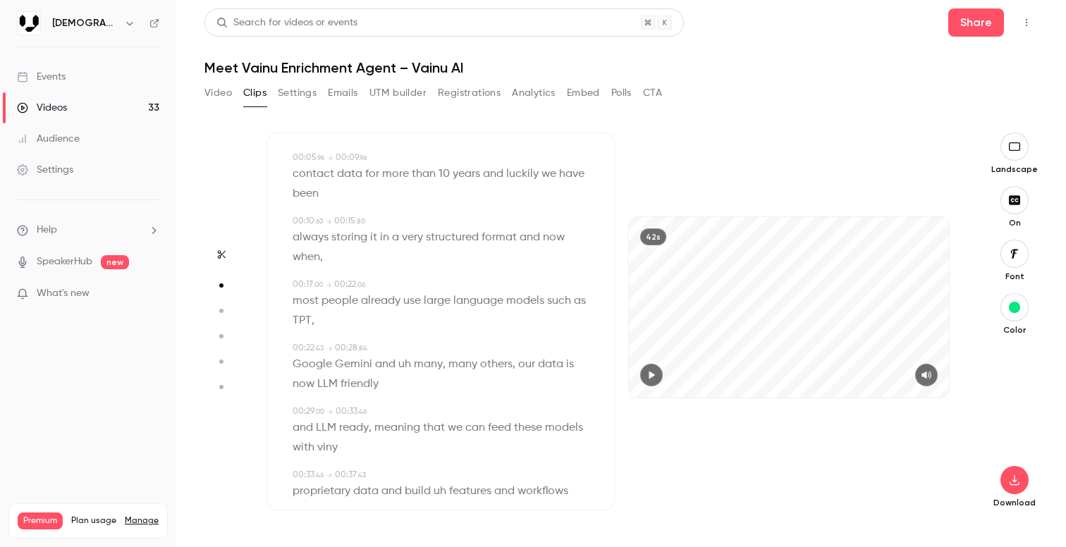
click at [654, 367] on button "button" at bounding box center [651, 375] width 23 height 23
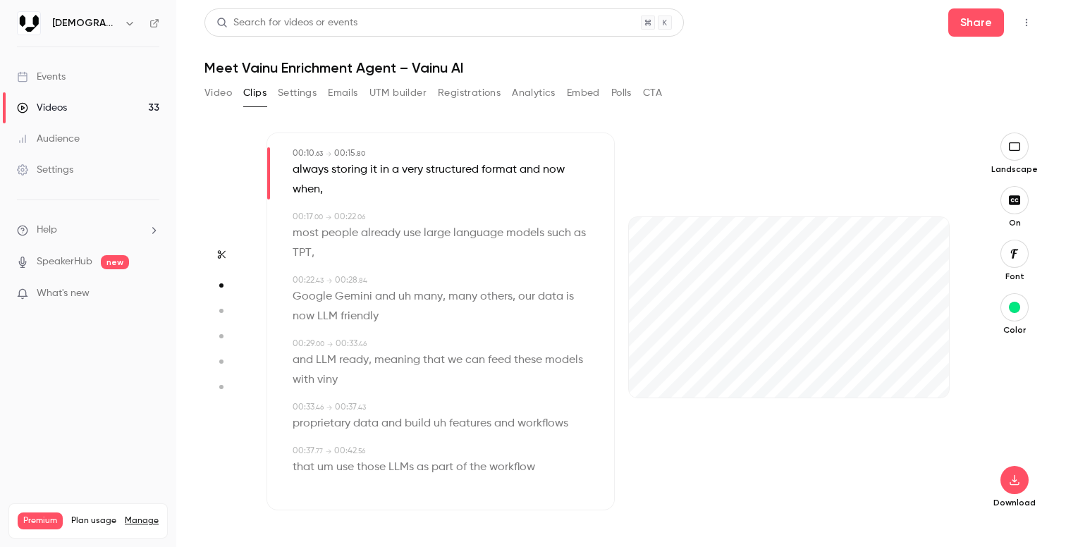
scroll to position [233, 0]
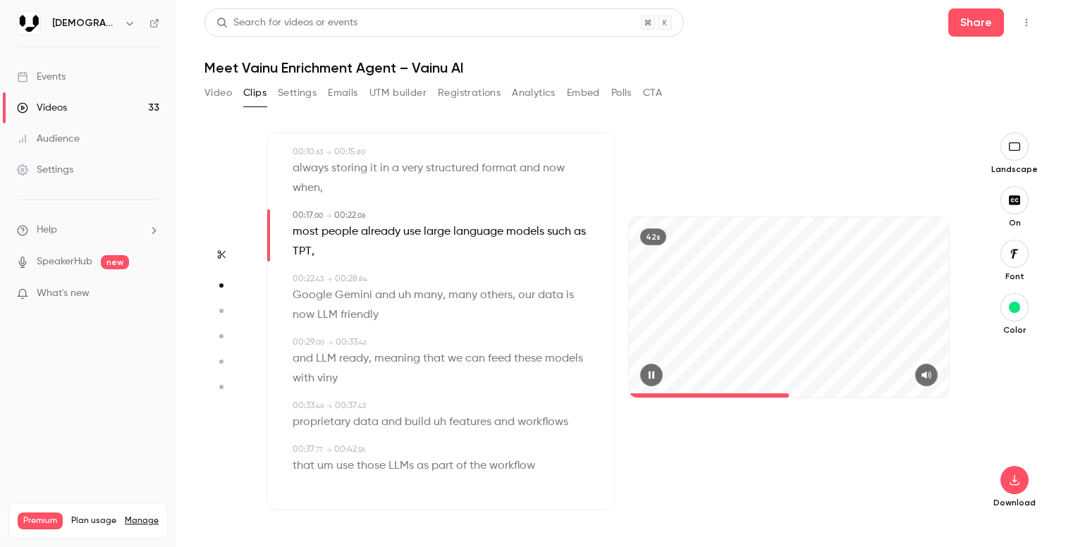
click at [653, 377] on icon "button" at bounding box center [652, 375] width 6 height 8
click at [322, 249] on p "most people already use large language models such as TPT ," at bounding box center [442, 241] width 299 height 39
type input "**"
click at [309, 250] on span "TPT" at bounding box center [302, 252] width 19 height 20
click at [300, 273] on button "Edit" at bounding box center [297, 277] width 49 height 23
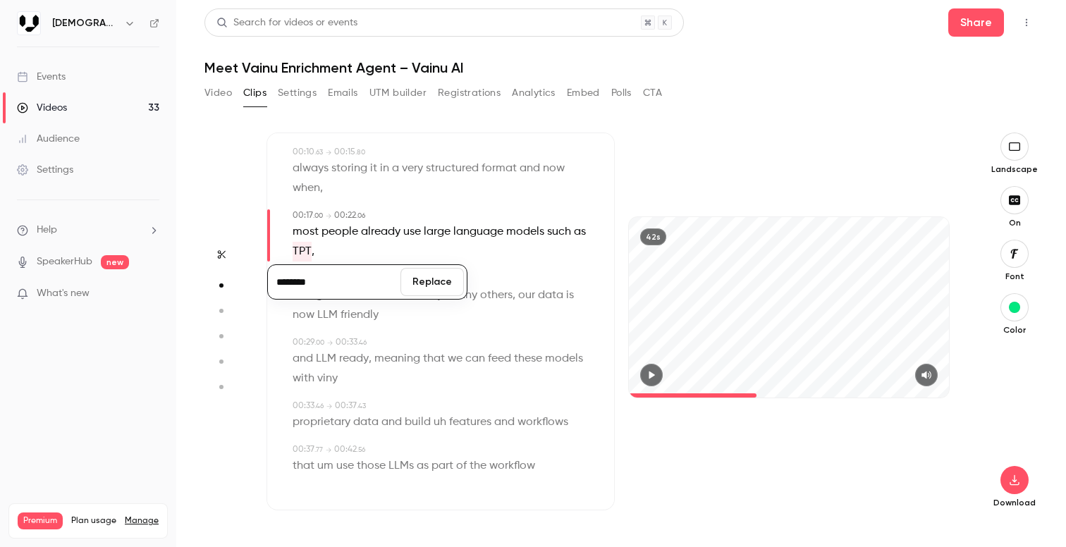
type input "********"
click at [420, 281] on button "Replace" at bounding box center [432, 282] width 63 height 28
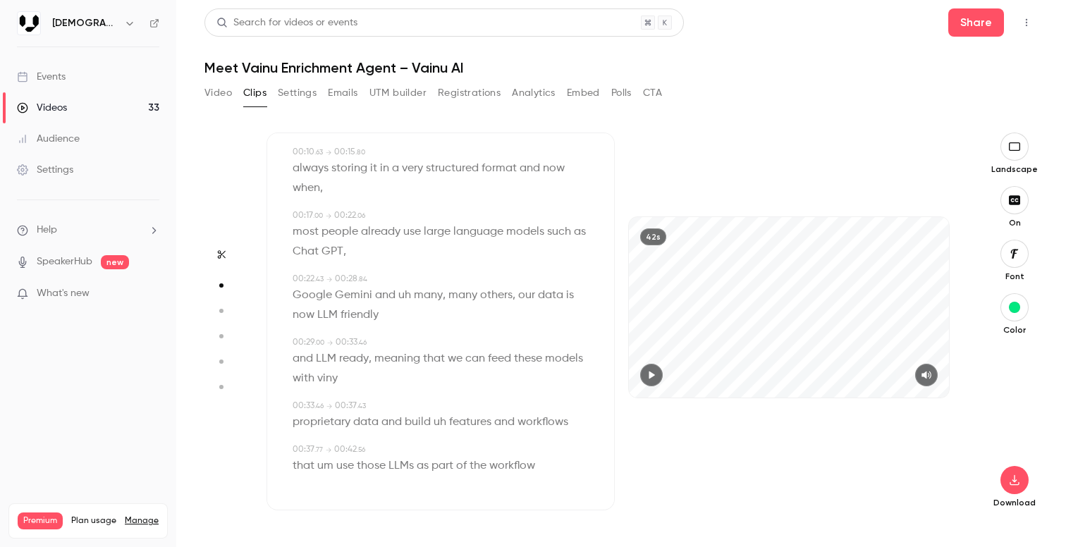
click at [478, 296] on span at bounding box center [479, 295] width 3 height 11
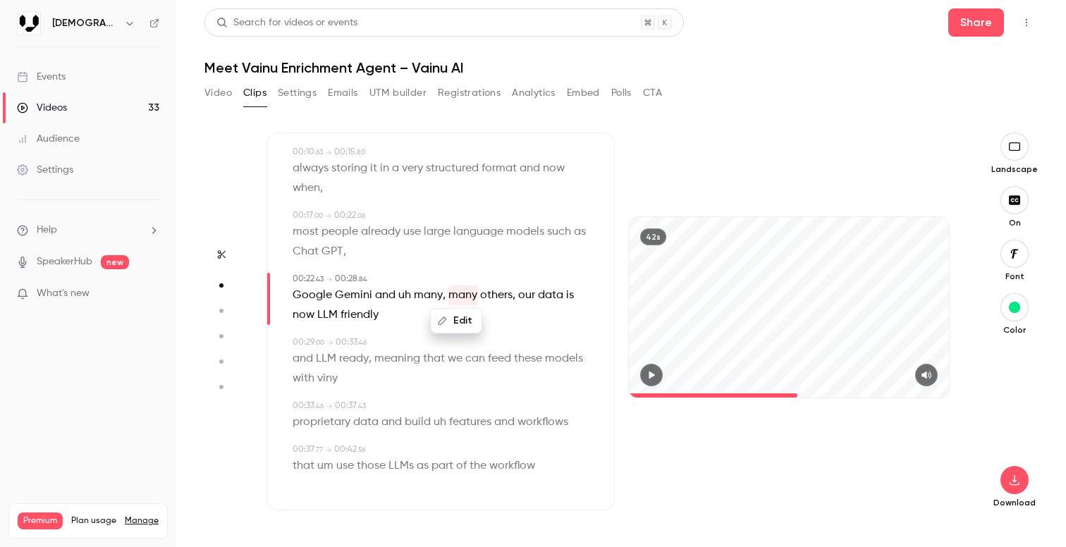
click at [486, 248] on p "most people already use large language models such as Chat GPT ," at bounding box center [442, 241] width 299 height 39
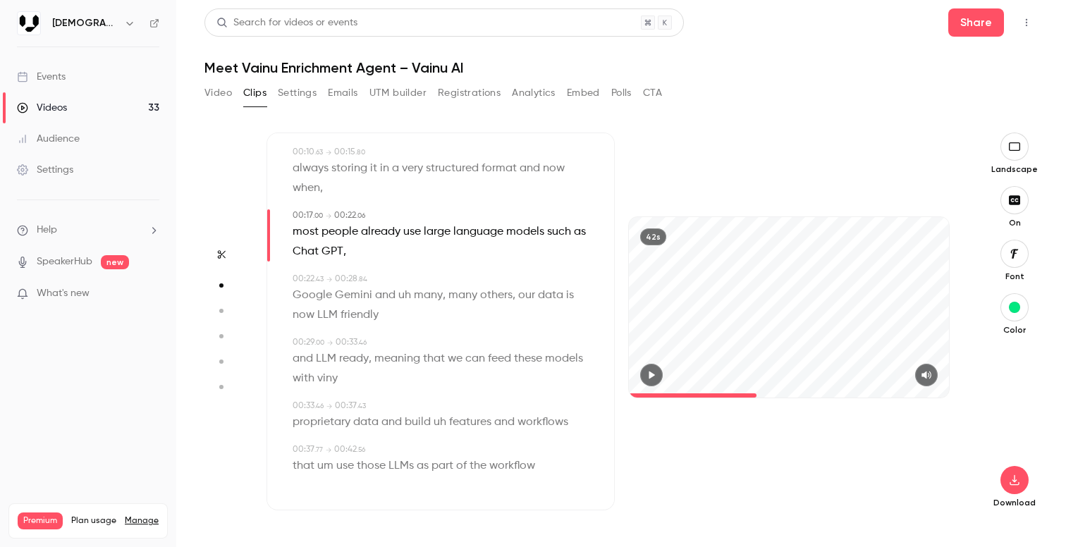
click at [645, 370] on button "button" at bounding box center [651, 375] width 23 height 23
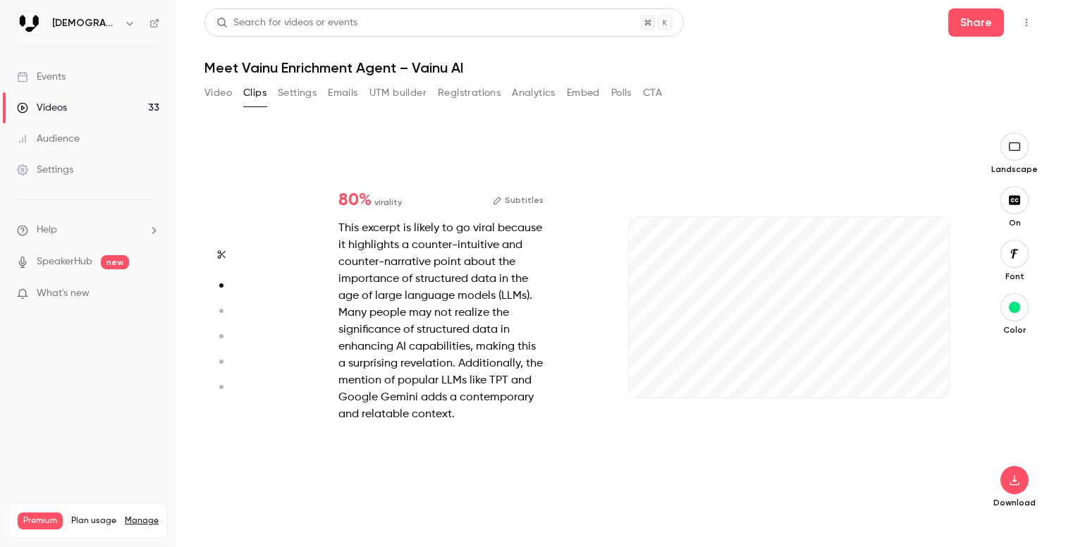
scroll to position [389, 0]
click at [521, 195] on button "Subtitles" at bounding box center [518, 200] width 51 height 17
click at [513, 187] on div "80 % virality Subtitles This excerpt is likely to go viral because it highlight…" at bounding box center [441, 307] width 250 height 276
click at [513, 195] on button "Subtitles" at bounding box center [518, 200] width 51 height 17
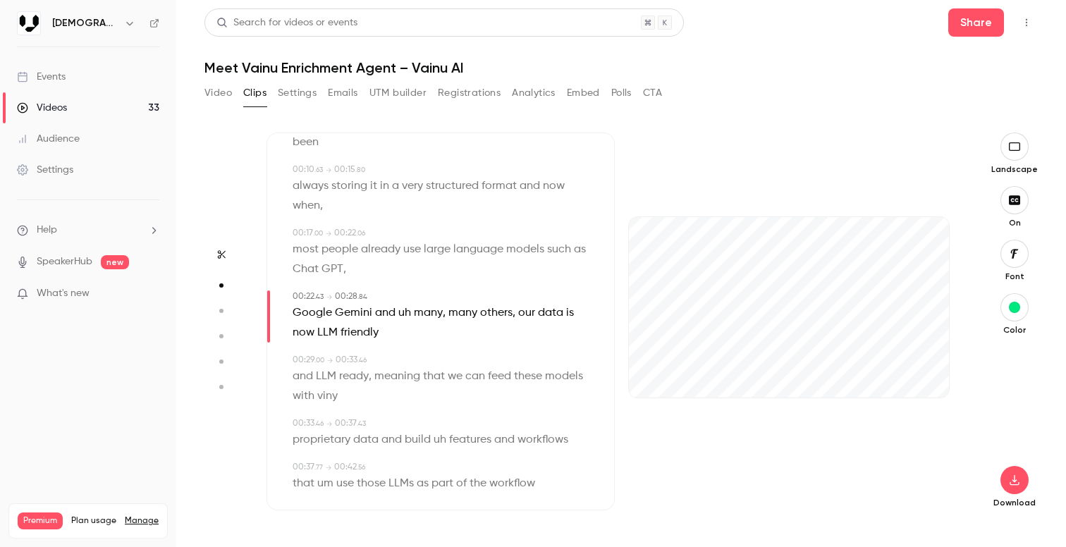
scroll to position [223, 0]
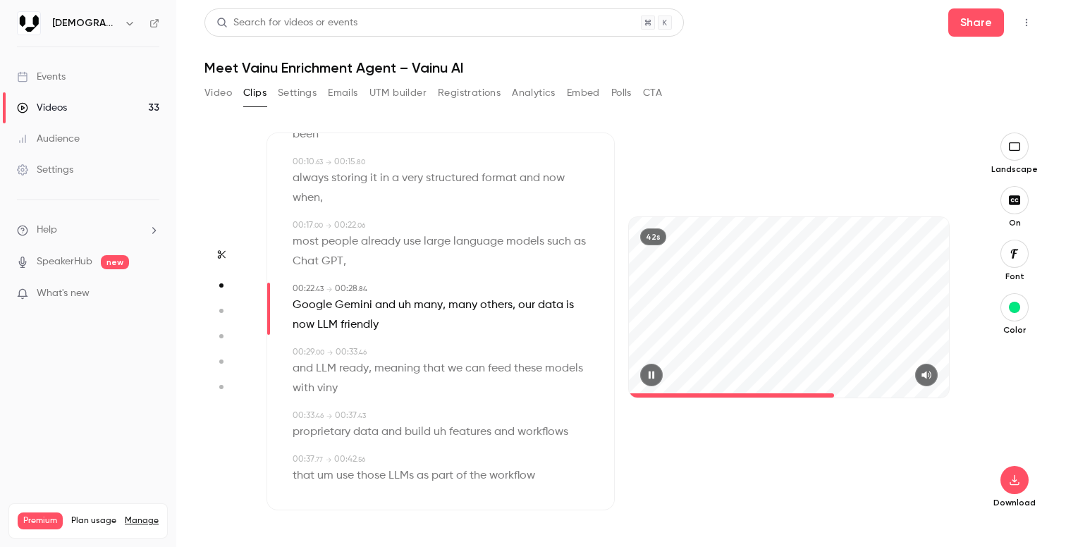
click at [656, 375] on icon "button" at bounding box center [651, 375] width 11 height 10
click at [414, 305] on span "many" at bounding box center [428, 306] width 29 height 20
type input "****"
click at [406, 305] on span "uh" at bounding box center [405, 306] width 13 height 20
click at [407, 334] on button "Edit" at bounding box center [399, 331] width 49 height 23
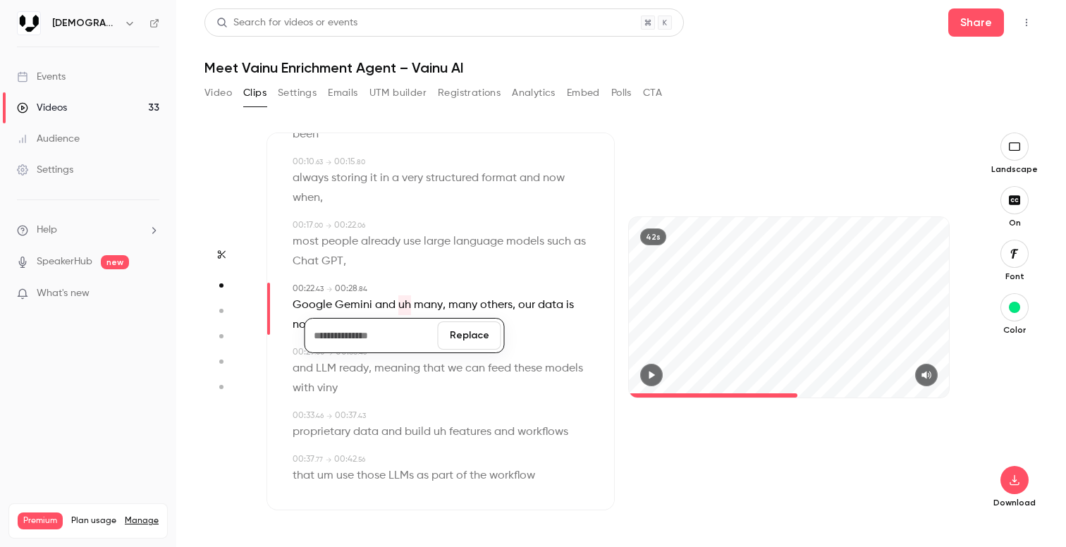
click at [457, 352] on div "Replace" at bounding box center [405, 335] width 200 height 35
click at [449, 309] on span "many" at bounding box center [463, 306] width 29 height 20
click at [455, 305] on span "many" at bounding box center [463, 306] width 29 height 20
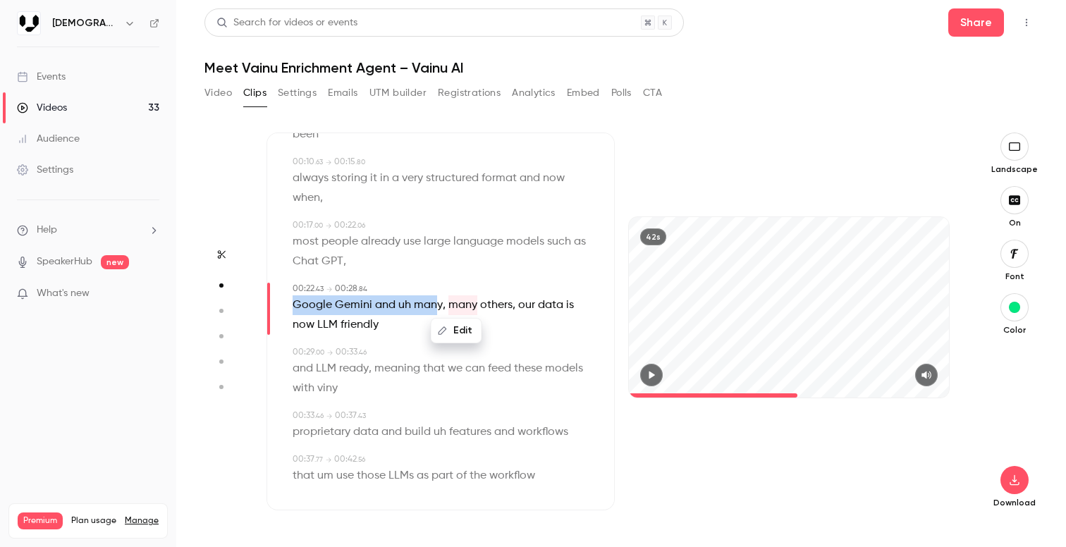
drag, startPoint x: 443, startPoint y: 308, endPoint x: 429, endPoint y: 307, distance: 14.2
click at [430, 307] on div "Edit Google Gemini and uh many , many others , our data is now LLM friendly" at bounding box center [442, 315] width 299 height 39
click at [429, 307] on span "many" at bounding box center [428, 306] width 29 height 20
click at [430, 327] on button "Edit" at bounding box center [422, 331] width 49 height 23
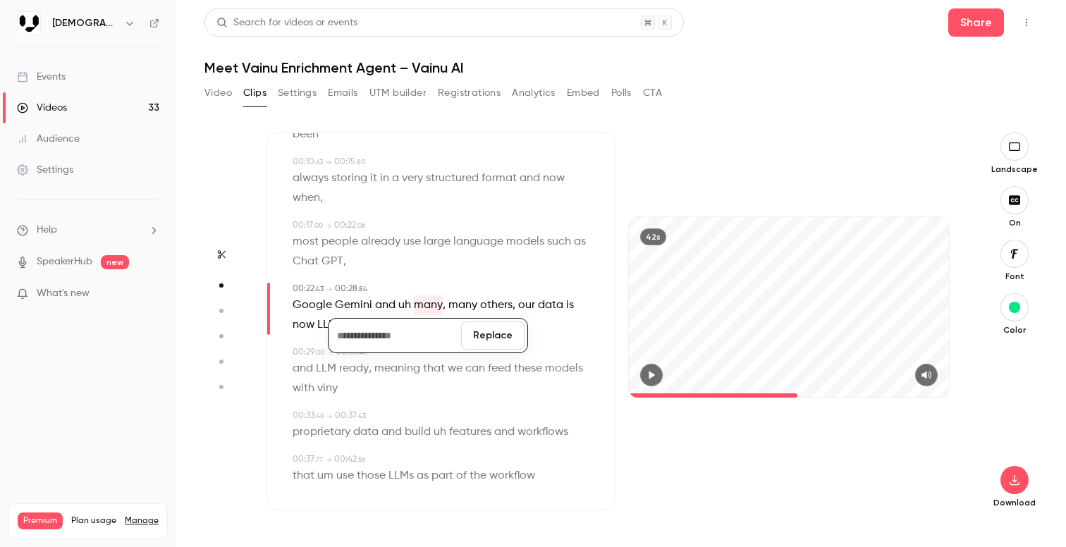
click at [489, 327] on button "Replace" at bounding box center [492, 336] width 63 height 28
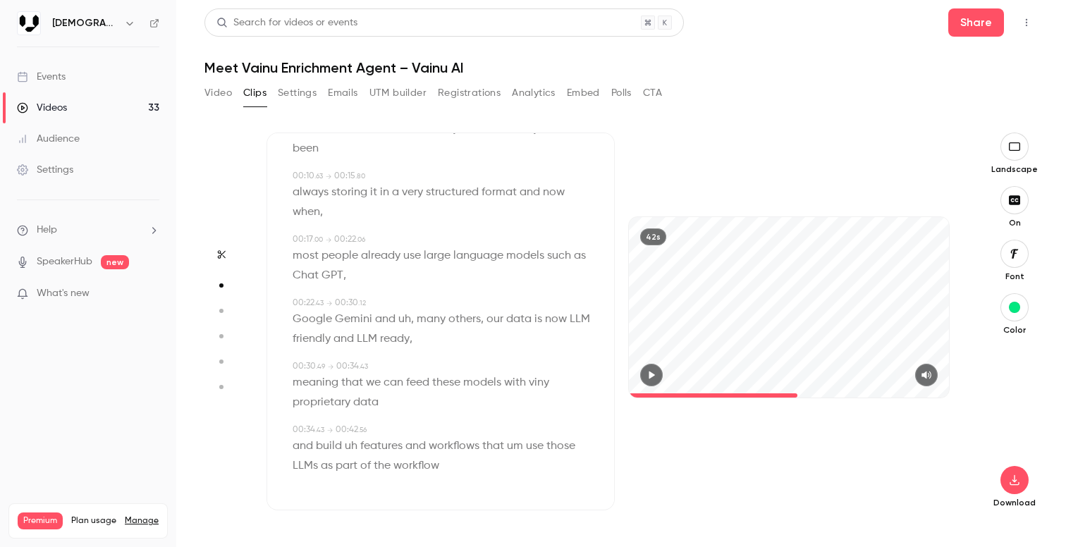
scroll to position [209, 0]
click at [403, 318] on span "uh" at bounding box center [405, 320] width 13 height 20
type input "****"
click at [396, 339] on button "Edit" at bounding box center [399, 345] width 49 height 23
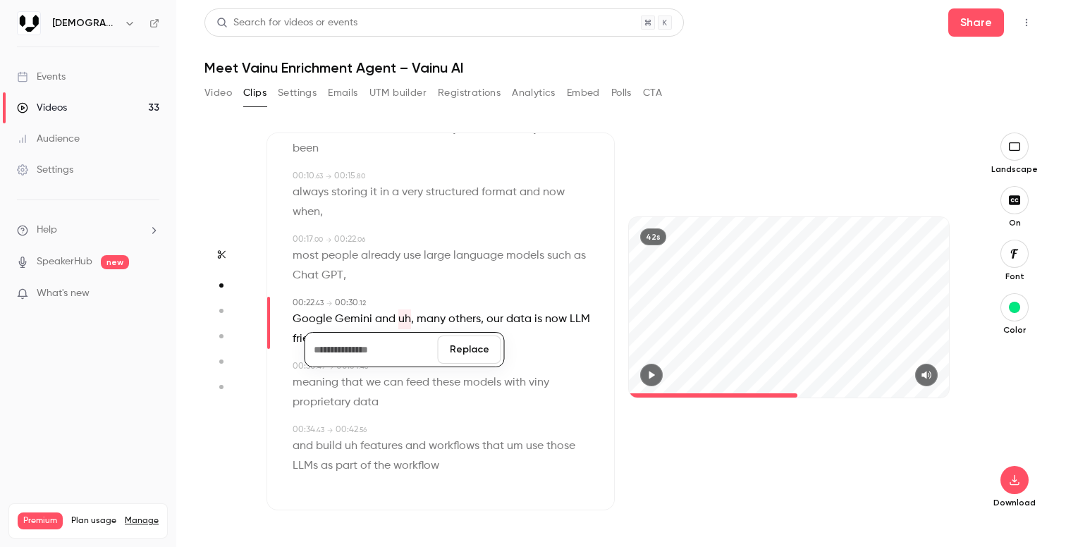
click at [470, 359] on button "Replace" at bounding box center [469, 350] width 63 height 28
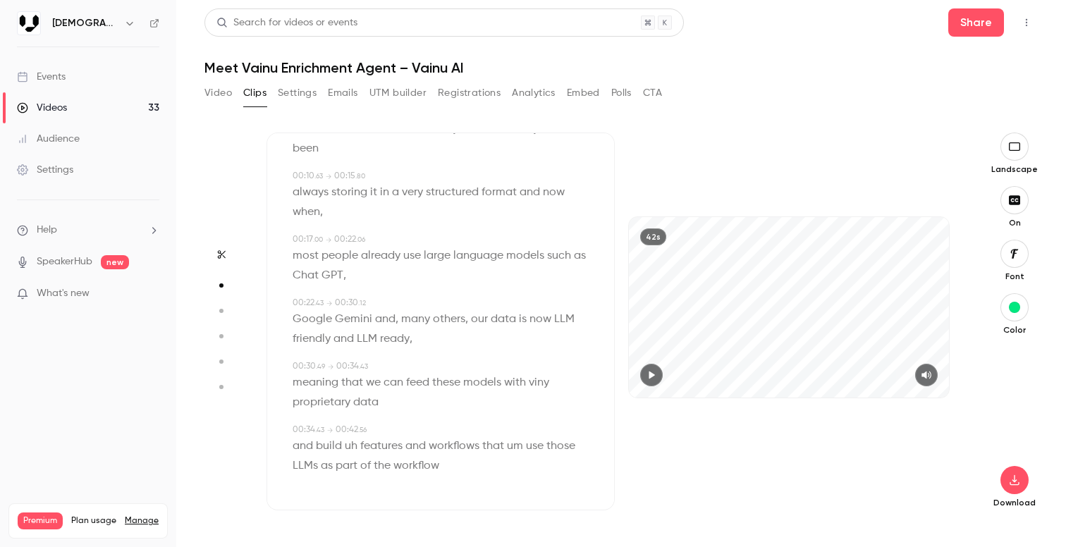
click at [433, 320] on span "others" at bounding box center [449, 320] width 32 height 20
type input "****"
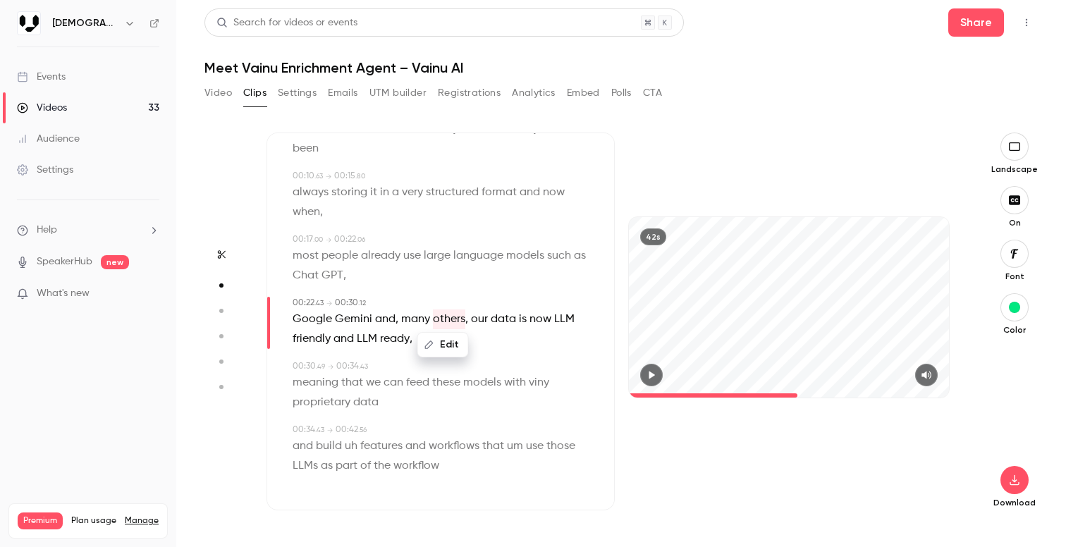
click at [396, 320] on span "," at bounding box center [397, 320] width 3 height 20
click at [387, 342] on button "Edit" at bounding box center [379, 345] width 49 height 23
click at [393, 318] on span "and" at bounding box center [385, 320] width 20 height 20
click at [401, 318] on span "many" at bounding box center [415, 320] width 29 height 20
click at [396, 319] on span "," at bounding box center [397, 320] width 3 height 20
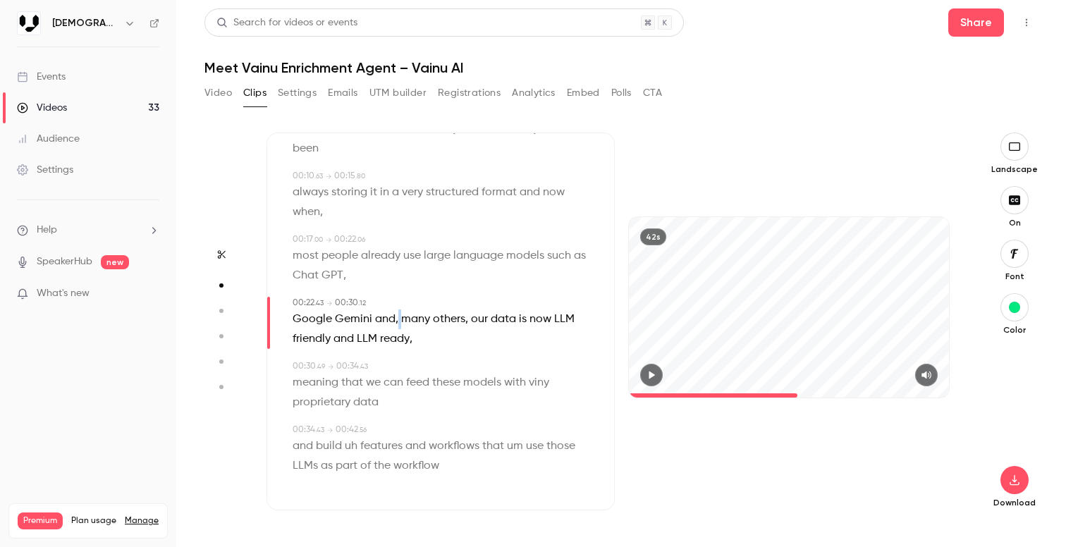
click at [396, 319] on span "," at bounding box center [397, 320] width 3 height 20
click at [395, 322] on div "Edit" at bounding box center [415, 344] width 40 height 45
click at [396, 322] on span "," at bounding box center [397, 320] width 3 height 20
click at [396, 320] on span "," at bounding box center [397, 320] width 3 height 20
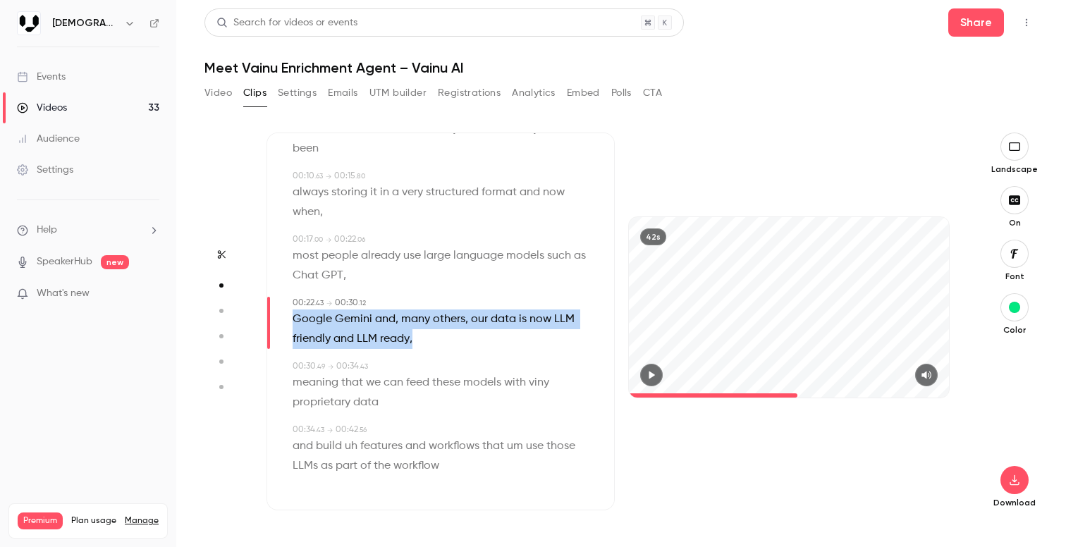
click at [396, 320] on span "," at bounding box center [397, 320] width 3 height 20
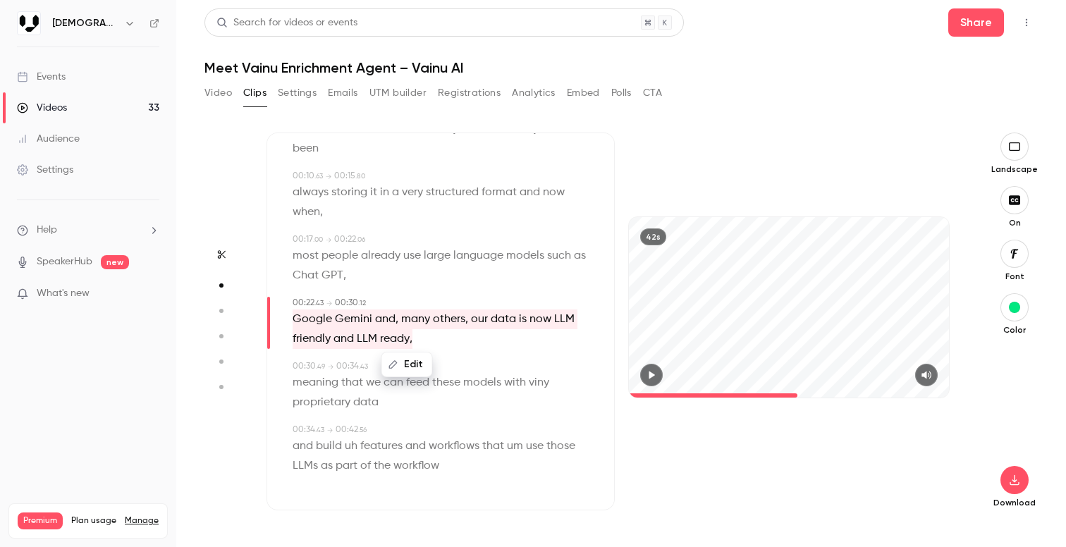
click at [396, 319] on span "," at bounding box center [397, 320] width 3 height 20
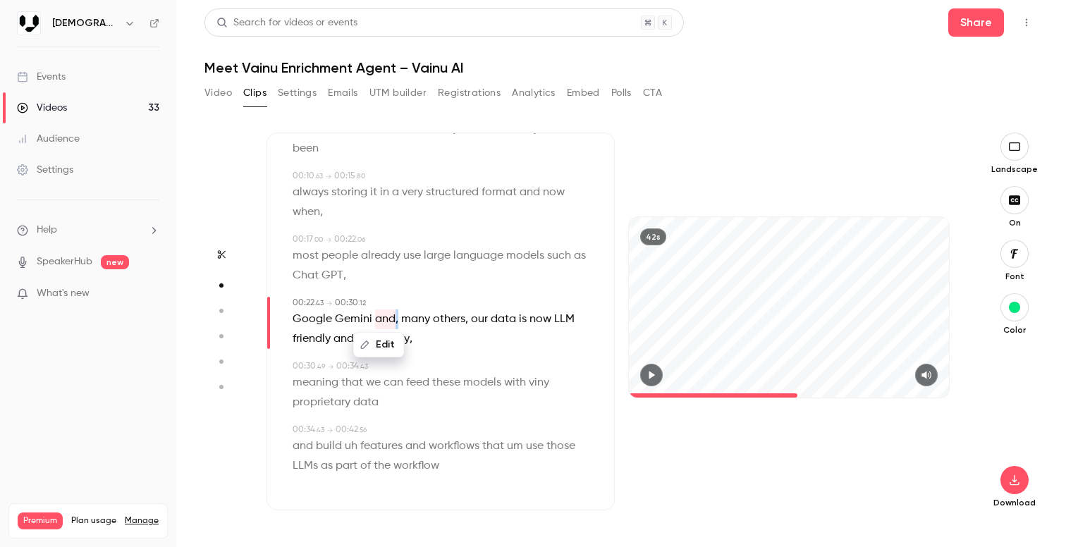
click at [396, 319] on span "," at bounding box center [397, 320] width 3 height 20
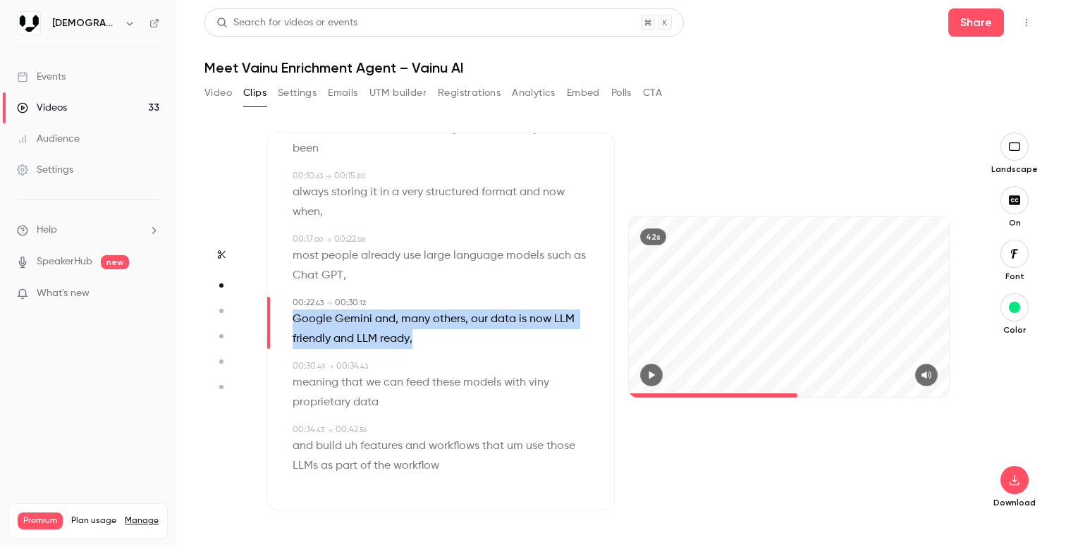
click at [396, 319] on span "," at bounding box center [397, 320] width 3 height 20
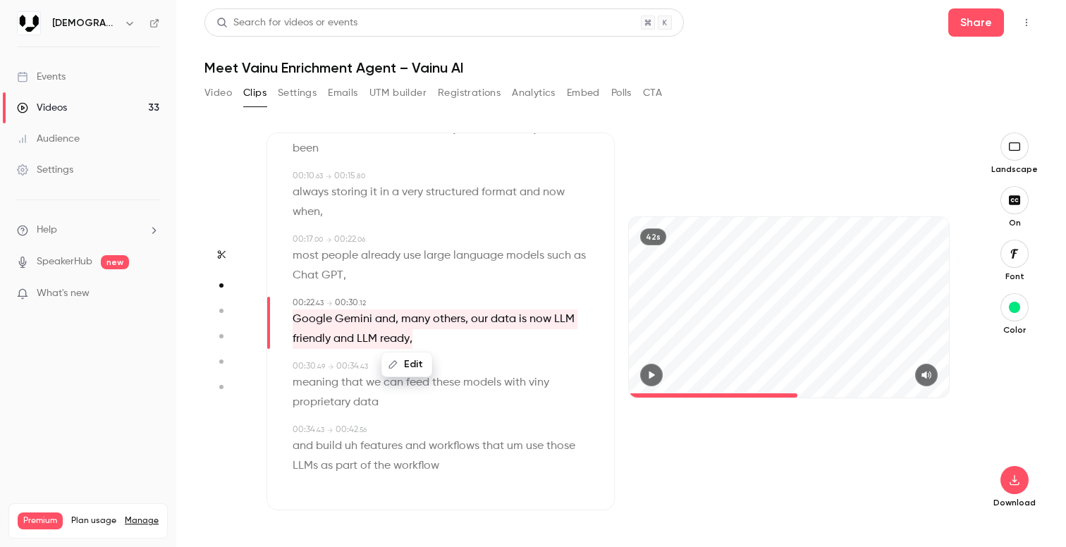
click at [396, 317] on span "," at bounding box center [397, 320] width 3 height 20
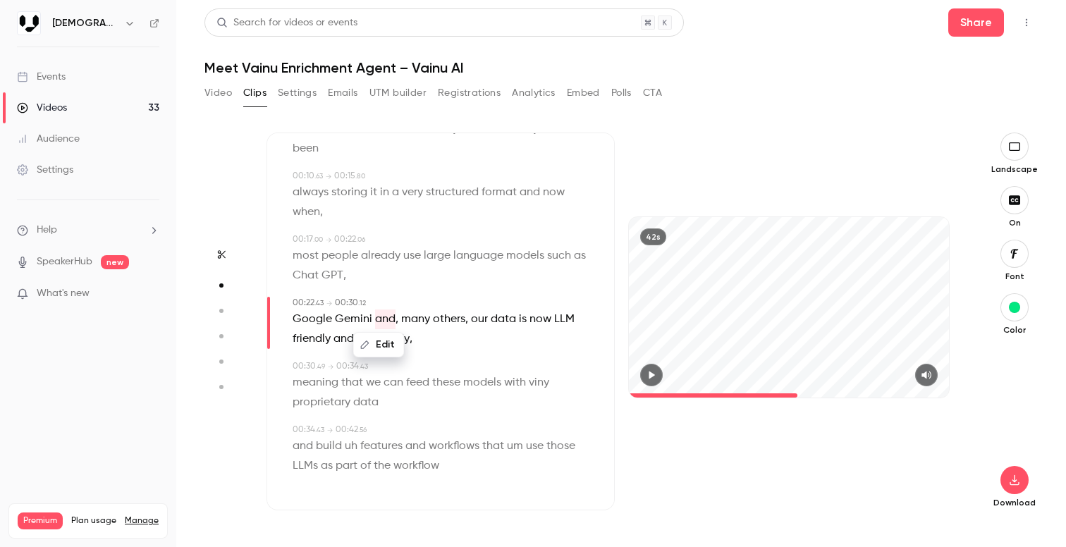
click at [396, 324] on div "Edit" at bounding box center [385, 344] width 40 height 45
drag, startPoint x: 399, startPoint y: 320, endPoint x: 383, endPoint y: 320, distance: 15.5
click at [383, 320] on p "Google Gemini and , many others , our data is now LLM friendly and LLM ready ," at bounding box center [442, 329] width 299 height 39
click at [391, 341] on button "Edit" at bounding box center [391, 345] width 49 height 23
click at [376, 350] on input "****" at bounding box center [363, 350] width 127 height 28
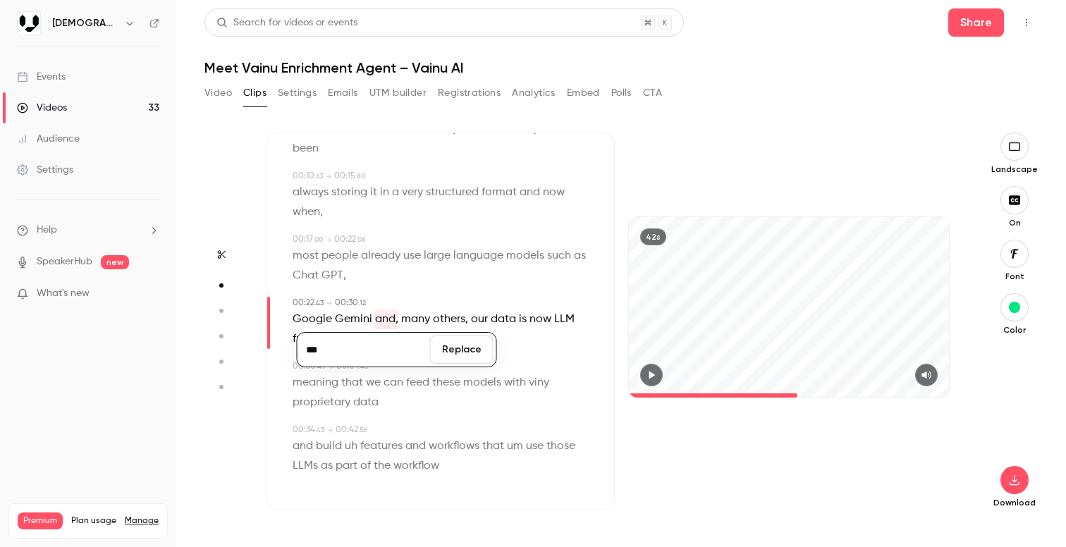
type input "***"
click at [466, 343] on button "Replace" at bounding box center [461, 350] width 63 height 28
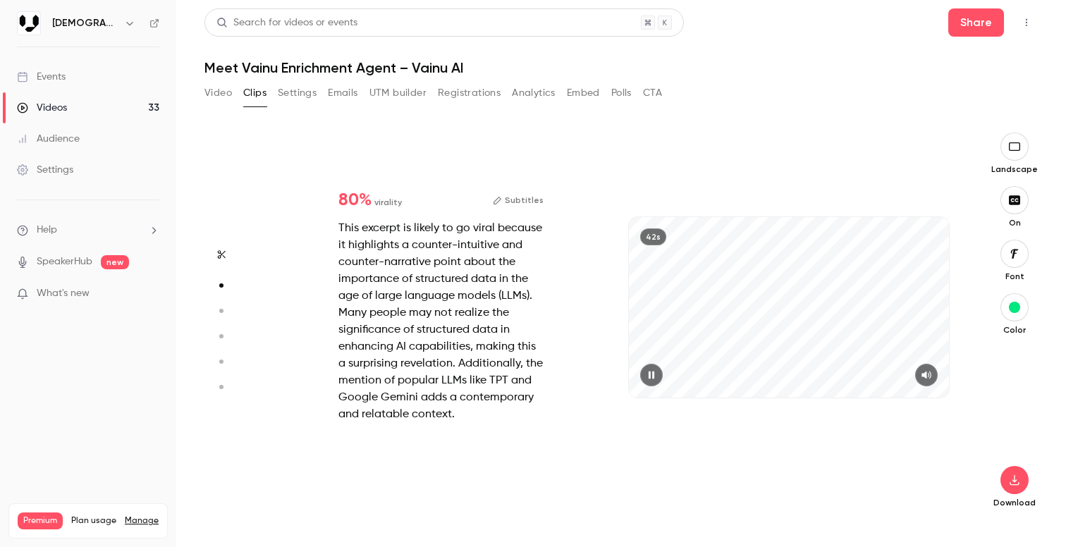
scroll to position [389, 0]
click at [523, 189] on div "80 % virality Subtitles This excerpt is likely to go viral because it highlight…" at bounding box center [441, 307] width 250 height 276
click at [523, 195] on button "Subtitles" at bounding box center [518, 200] width 51 height 17
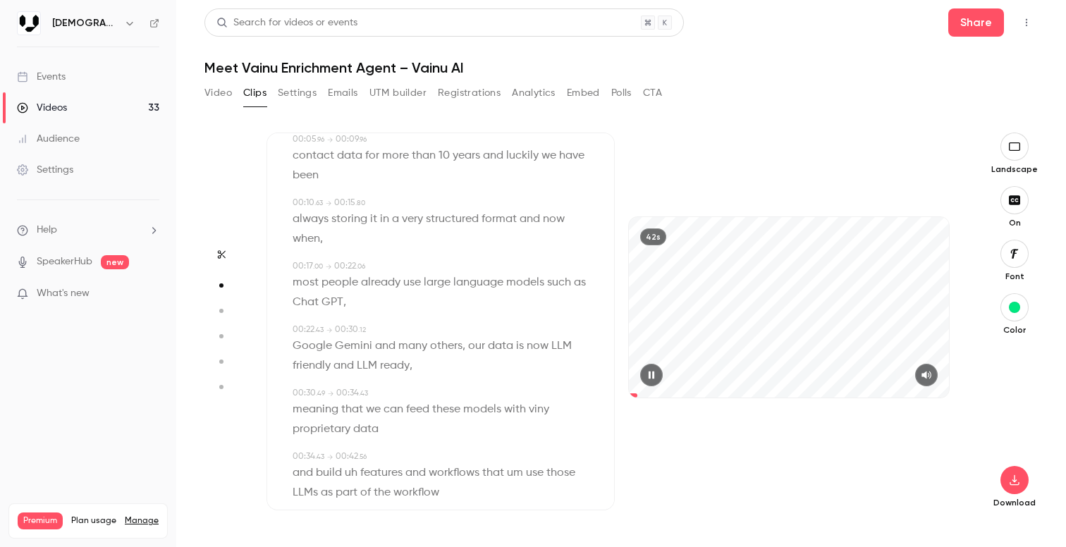
scroll to position [103, 0]
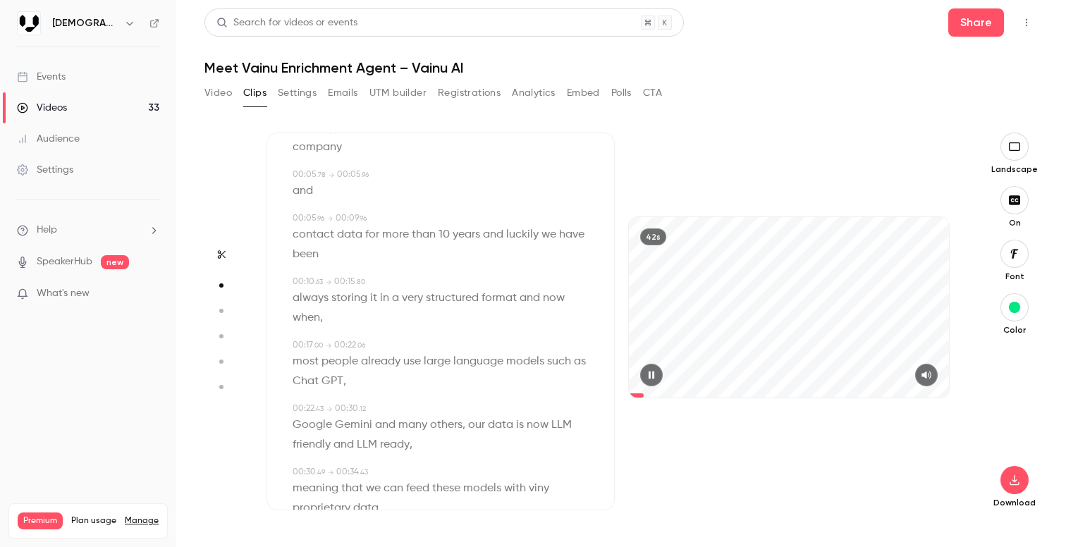
click at [650, 381] on button "button" at bounding box center [651, 375] width 23 height 23
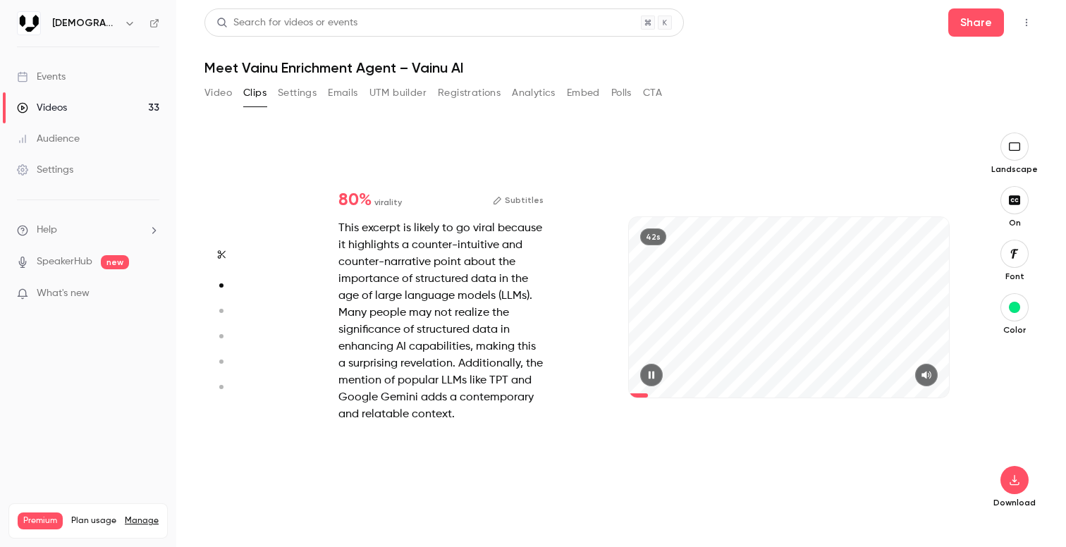
scroll to position [389, 0]
click at [653, 377] on icon "button" at bounding box center [652, 375] width 6 height 8
click at [531, 210] on div "80 % virality Subtitles This excerpt is likely to go viral because it highlight…" at bounding box center [441, 307] width 250 height 276
click at [531, 203] on button "Subtitles" at bounding box center [518, 200] width 51 height 17
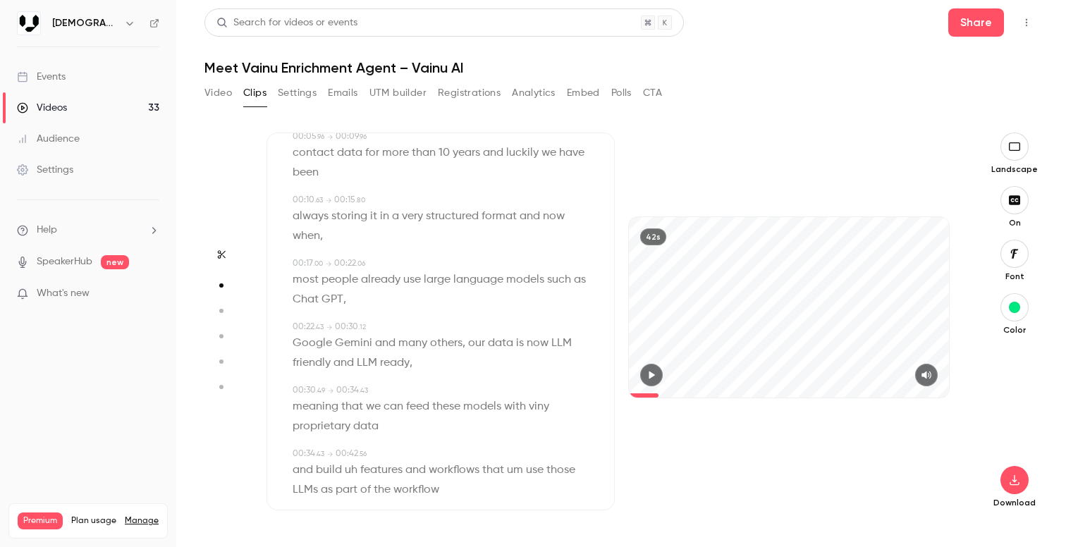
scroll to position [209, 0]
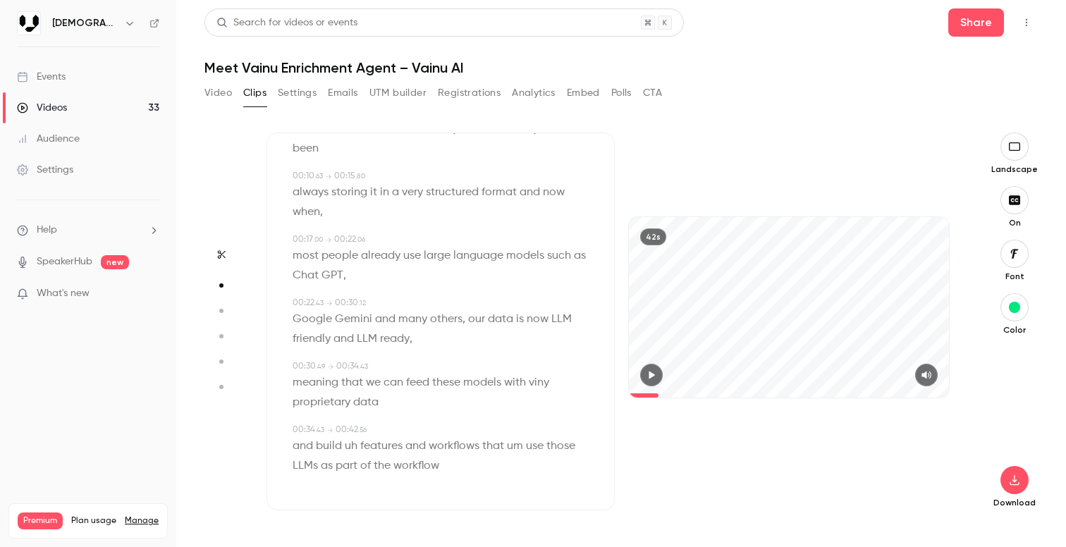
click at [425, 344] on p "Google Gemini and many others , our data is now LLM friendly and LLM ready ," at bounding box center [442, 329] width 299 height 39
click at [437, 393] on p "meaning that we can feed these models with viny proprietary data" at bounding box center [442, 392] width 299 height 39
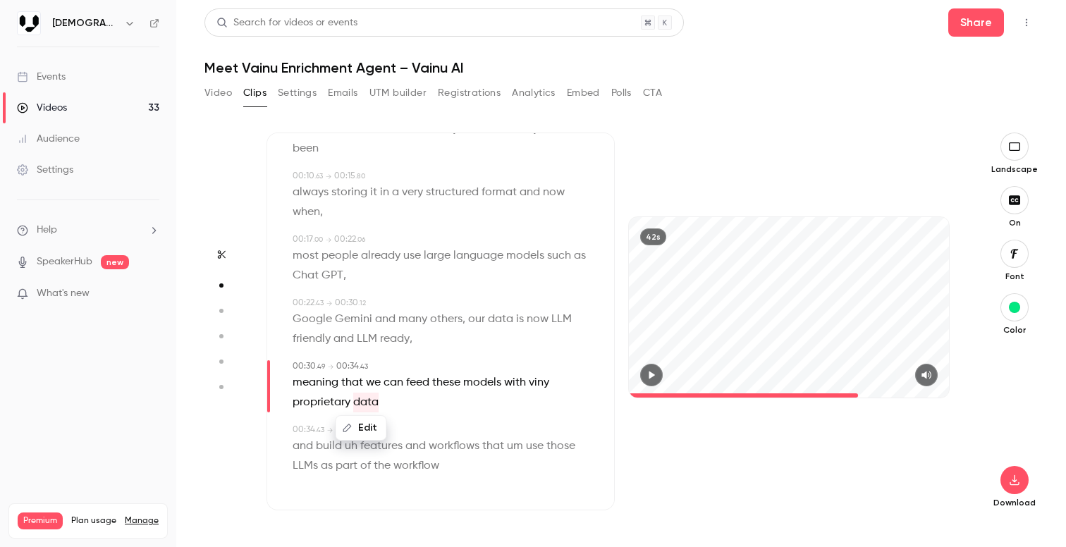
click at [537, 386] on span "viny" at bounding box center [539, 383] width 20 height 20
click at [655, 375] on icon "button" at bounding box center [653, 375] width 6 height 8
click at [541, 383] on span "viny" at bounding box center [539, 383] width 20 height 20
type input "****"
click at [537, 408] on button "Edit" at bounding box center [535, 408] width 49 height 23
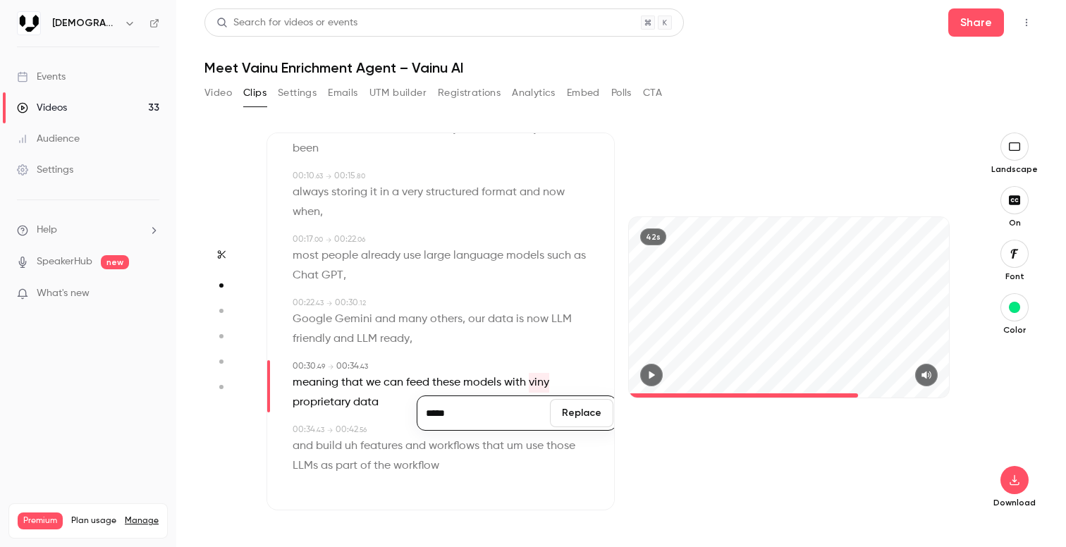
type input "*****"
click at [573, 410] on button "Replace" at bounding box center [581, 413] width 63 height 28
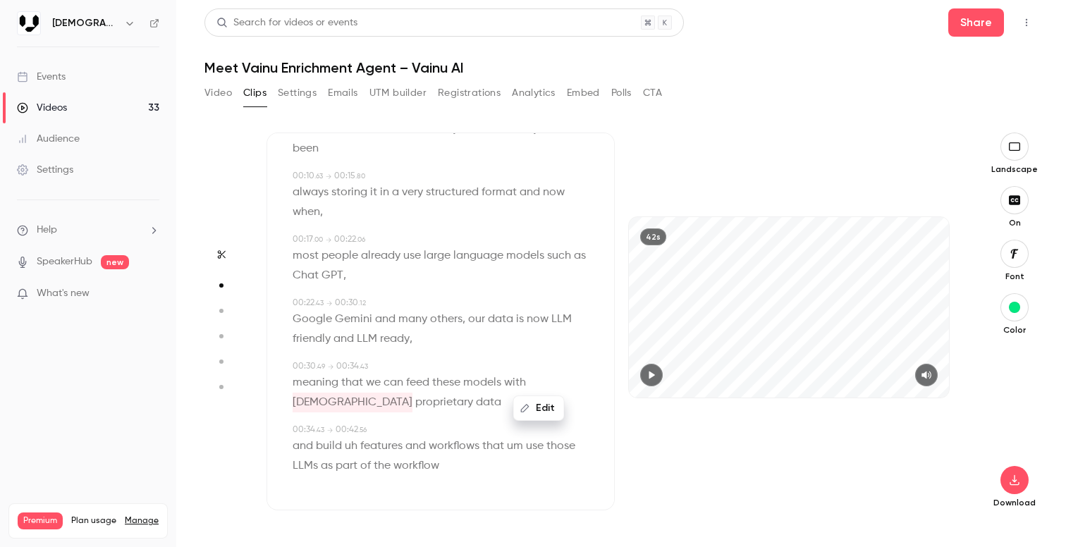
click at [652, 370] on icon "button" at bounding box center [651, 375] width 11 height 10
click at [430, 273] on p "most people already use large language models such as Chat GPT ," at bounding box center [442, 265] width 299 height 39
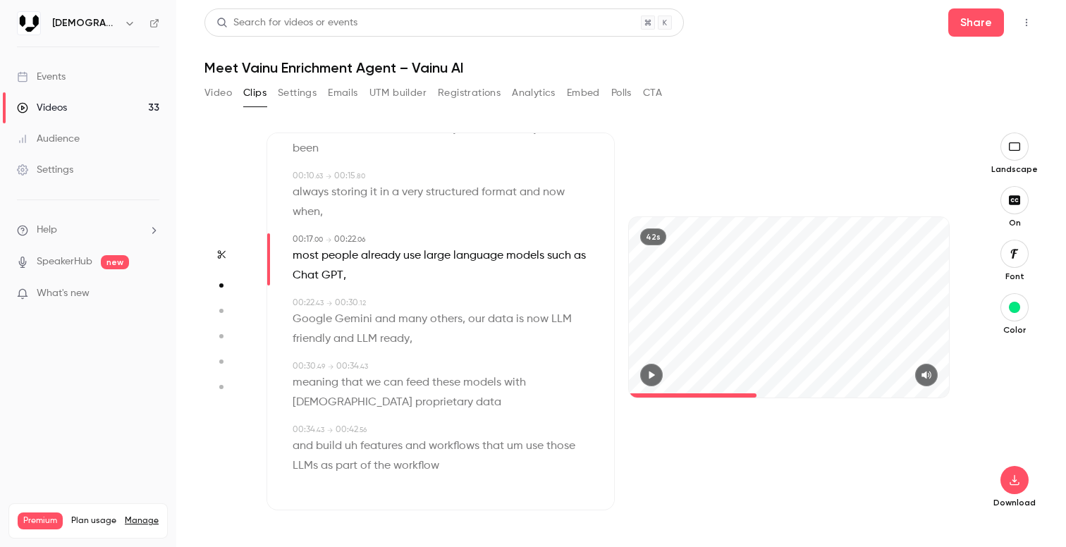
click at [659, 380] on button "button" at bounding box center [651, 375] width 23 height 23
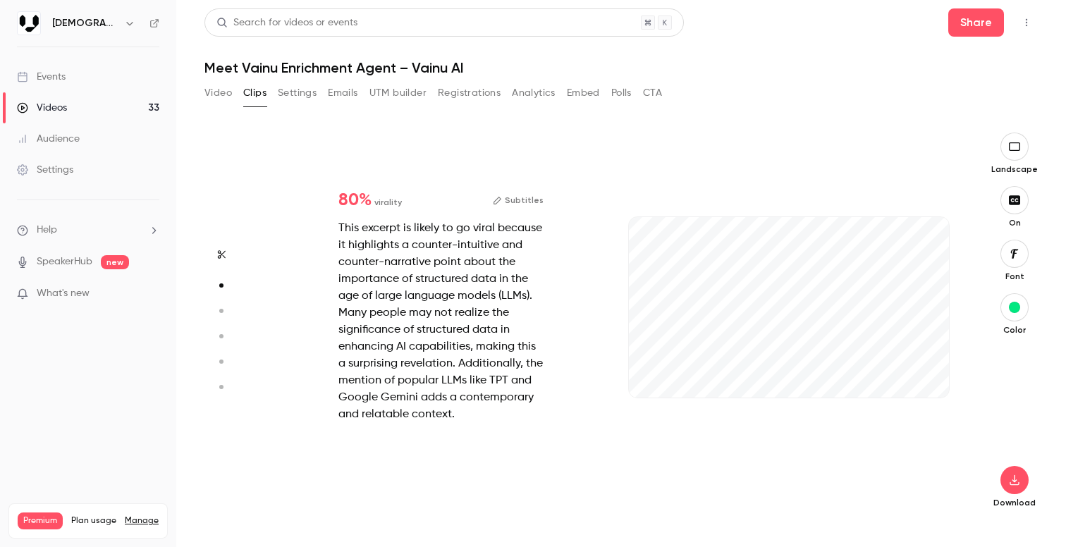
scroll to position [389, 0]
click at [521, 193] on button "Subtitles" at bounding box center [518, 200] width 51 height 17
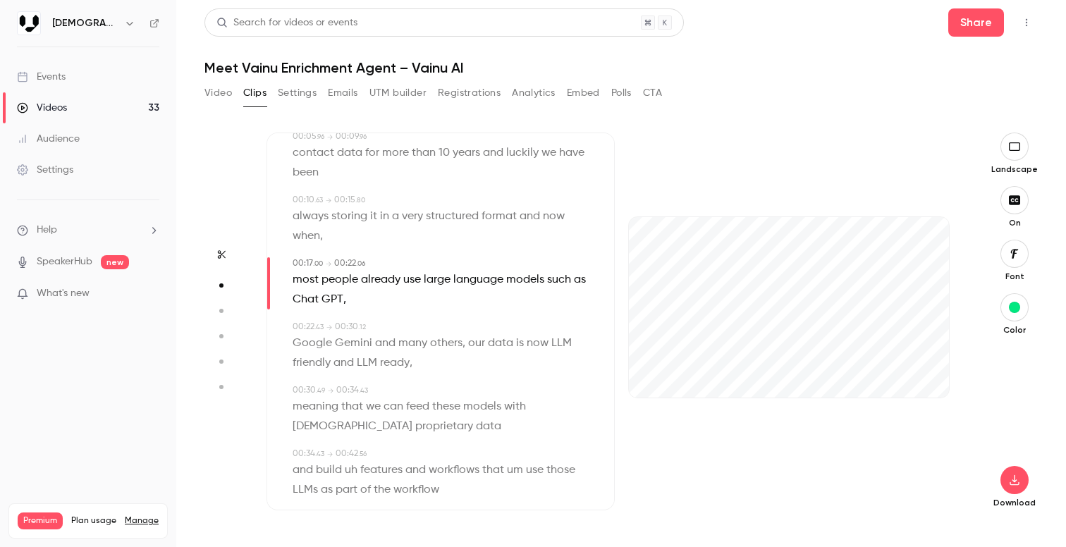
scroll to position [209, 0]
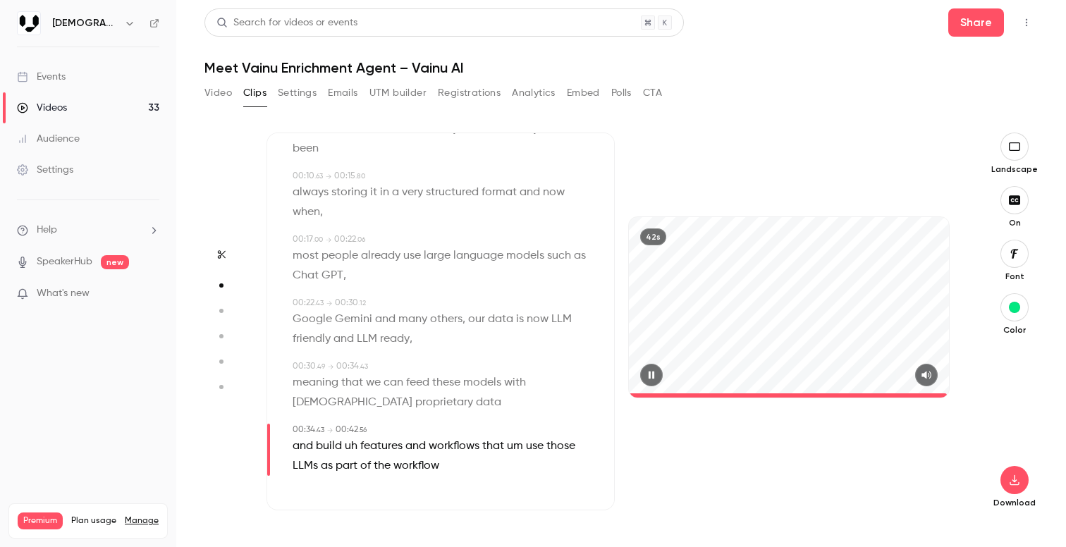
click at [657, 377] on icon "button" at bounding box center [651, 375] width 11 height 10
click at [490, 449] on span "that" at bounding box center [493, 447] width 22 height 20
type input "****"
click at [349, 446] on span "uh" at bounding box center [351, 447] width 13 height 20
click at [344, 472] on button "Edit" at bounding box center [346, 472] width 49 height 23
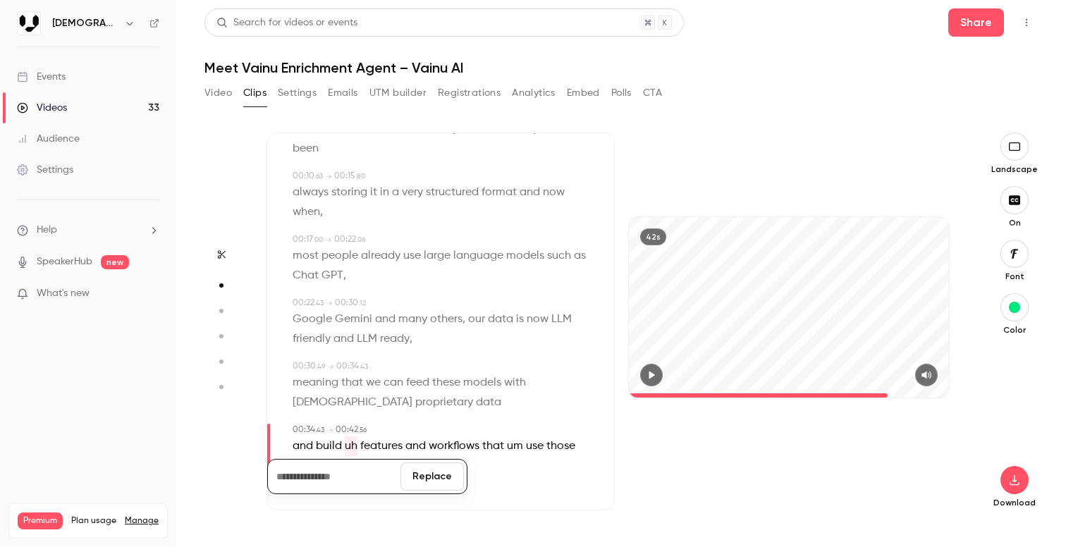
click at [444, 482] on button "Replace" at bounding box center [432, 477] width 63 height 28
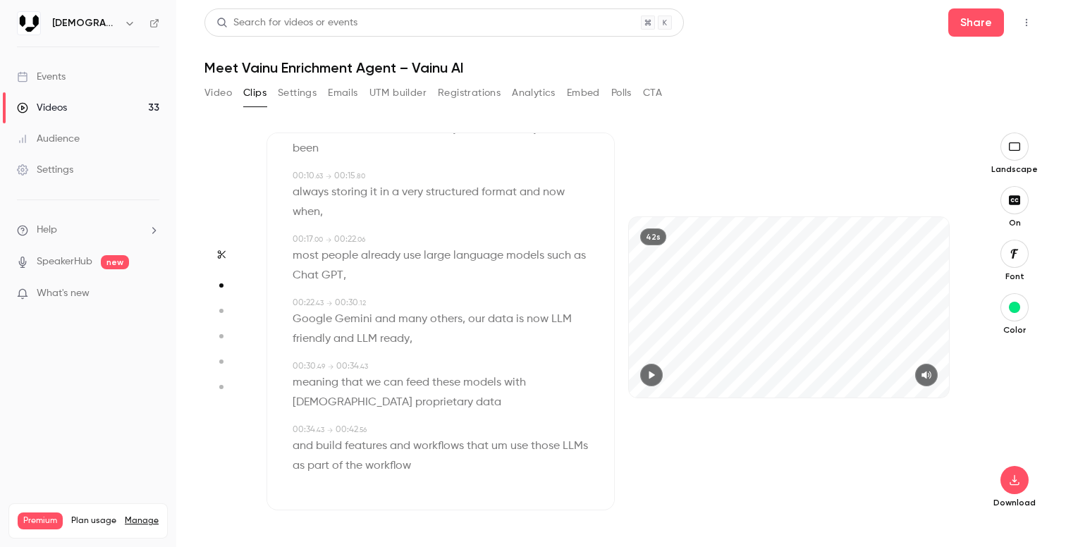
click at [504, 446] on span "um" at bounding box center [500, 447] width 16 height 20
type input "****"
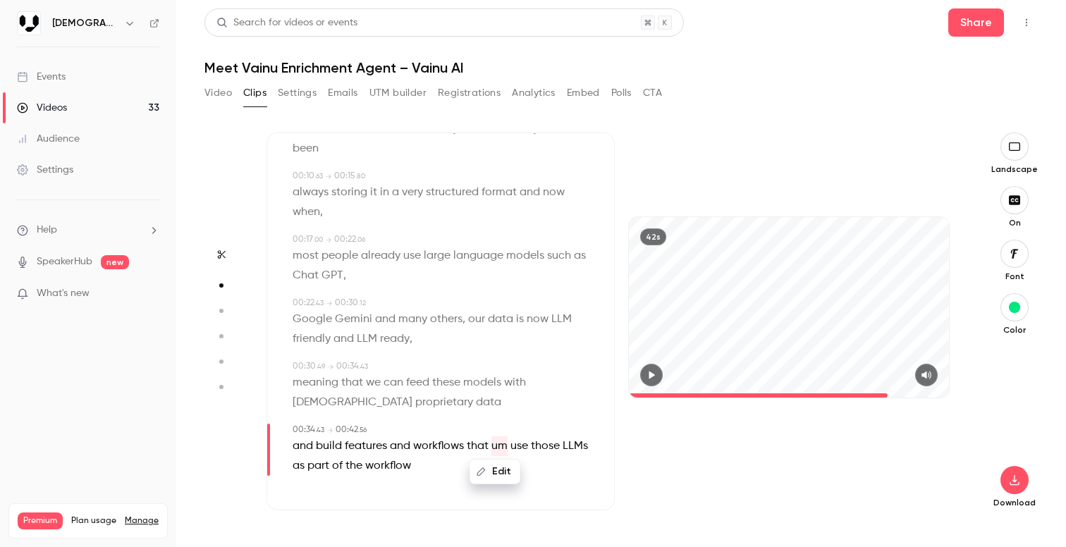
click at [499, 471] on button "Edit" at bounding box center [495, 472] width 49 height 23
click at [577, 474] on button "Replace" at bounding box center [566, 477] width 63 height 28
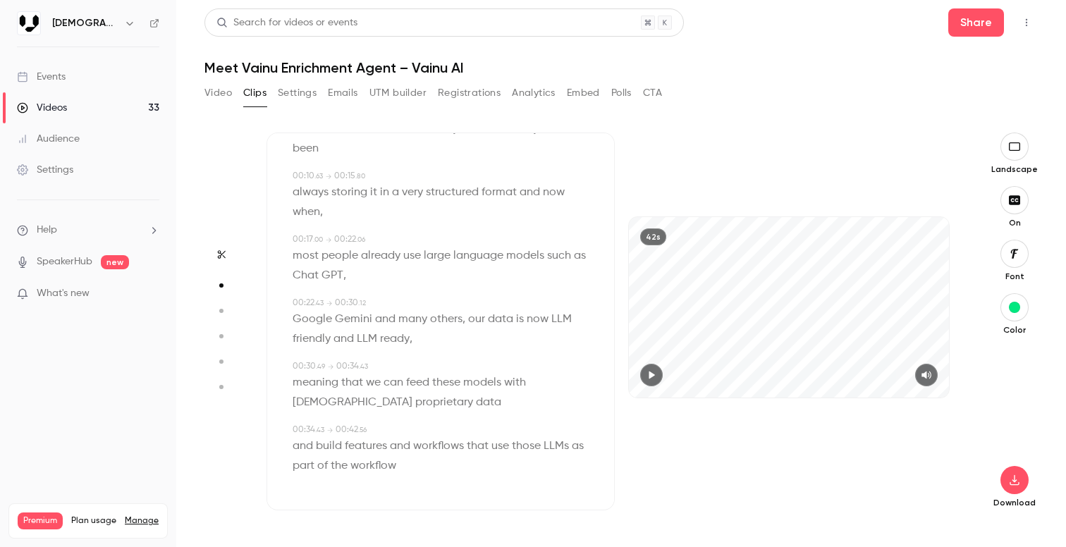
click at [648, 381] on button "button" at bounding box center [651, 375] width 23 height 23
click at [652, 378] on icon "button" at bounding box center [651, 375] width 11 height 10
click at [362, 276] on p "most people already use large language models such as Chat GPT ," at bounding box center [442, 265] width 299 height 39
type input "**"
click at [320, 271] on span "Chat GPT" at bounding box center [318, 276] width 51 height 20
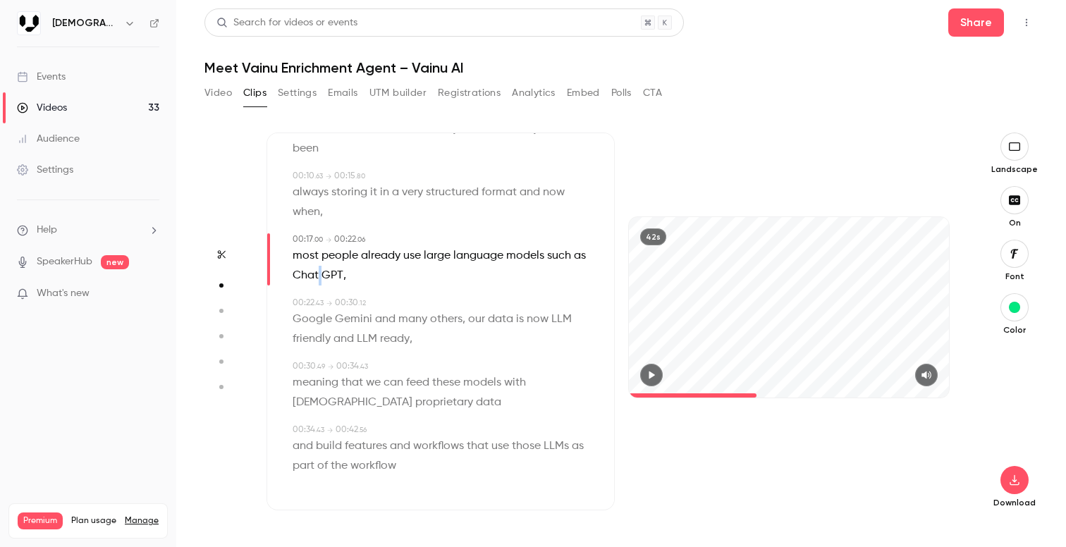
click at [320, 271] on span "Chat GPT" at bounding box center [318, 276] width 51 height 20
click at [324, 271] on span "Chat GPT" at bounding box center [318, 276] width 51 height 20
click at [322, 292] on button "Edit" at bounding box center [313, 301] width 49 height 23
click at [304, 309] on input "********" at bounding box center [334, 306] width 127 height 28
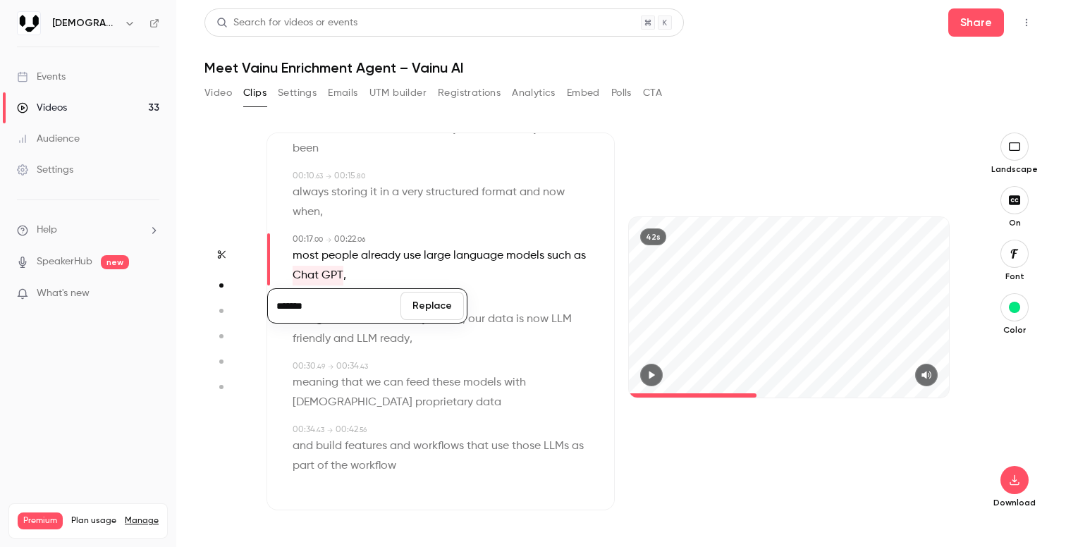
type input "*******"
click at [434, 302] on button "Replace" at bounding box center [432, 306] width 63 height 28
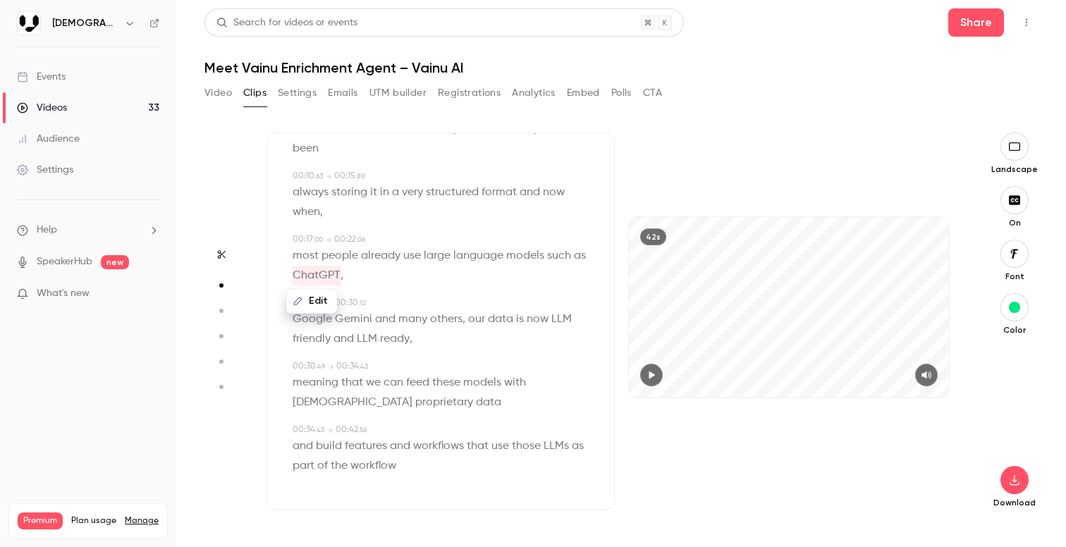
click at [525, 336] on p "Google Gemini and many others , our data is now LLM friendly and LLM ready ," at bounding box center [442, 329] width 299 height 39
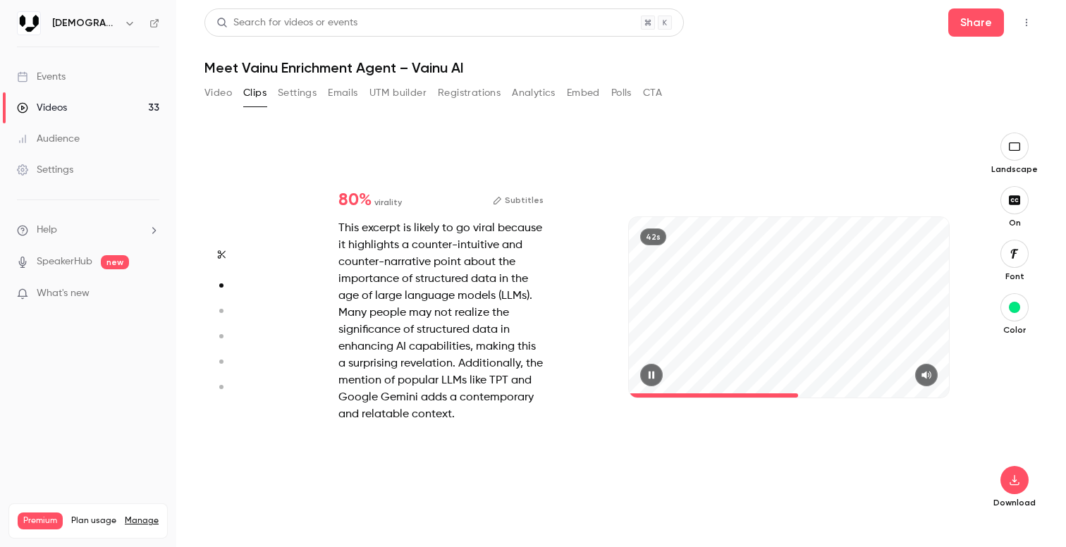
scroll to position [389, 0]
click at [1008, 311] on button "button" at bounding box center [1015, 307] width 28 height 28
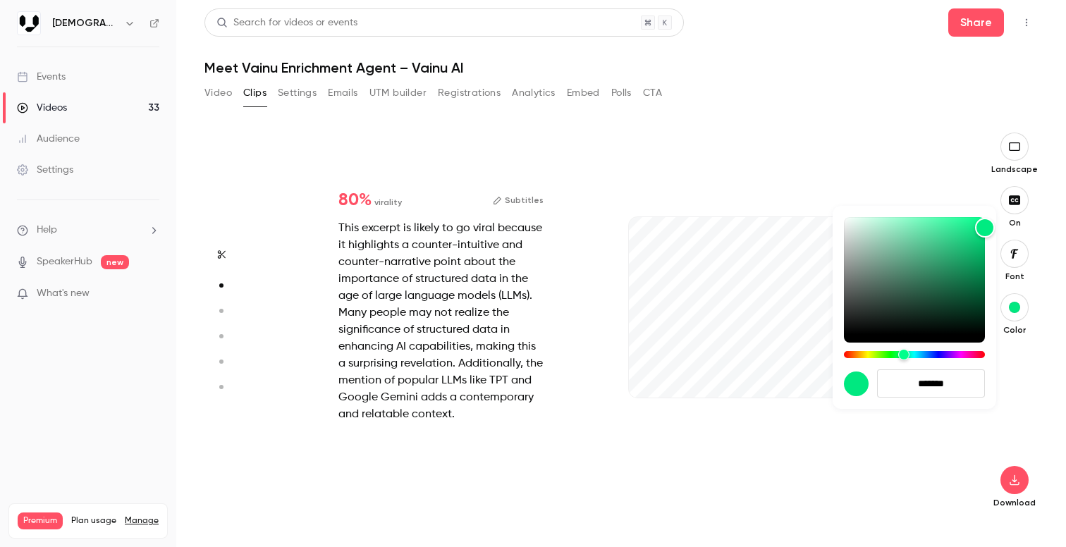
click at [916, 427] on div at bounding box center [533, 273] width 1066 height 547
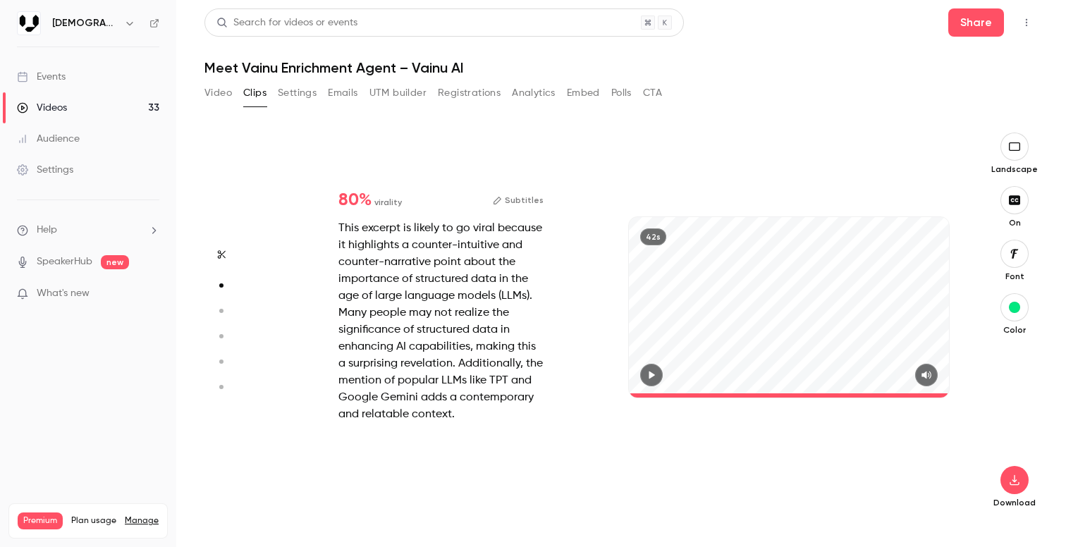
click at [656, 373] on icon "button" at bounding box center [651, 375] width 11 height 10
click at [652, 378] on icon "button" at bounding box center [651, 375] width 11 height 10
click at [1024, 483] on button "button" at bounding box center [1015, 480] width 28 height 28
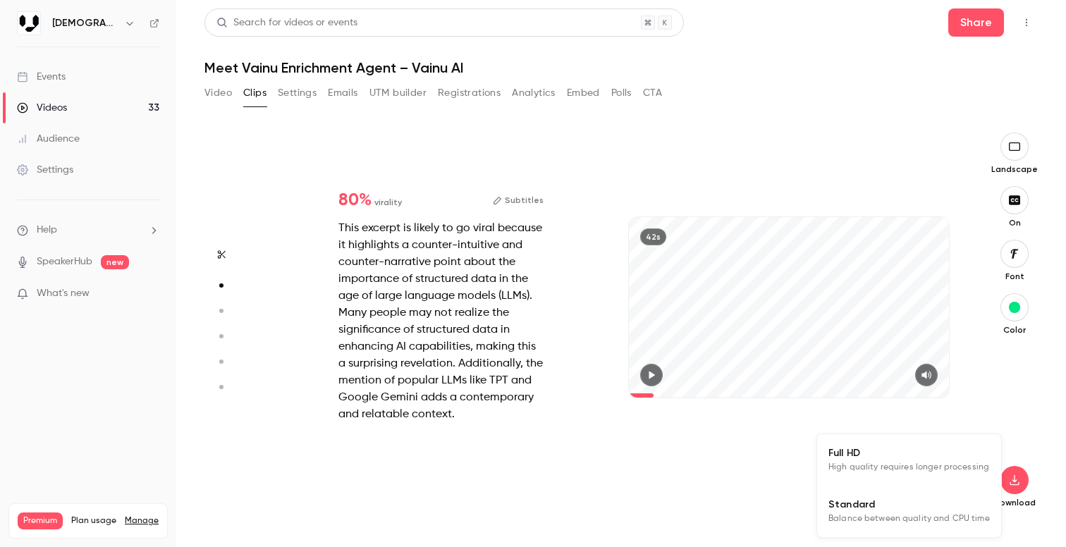
click at [904, 478] on li "Full HD High quality requires longer processing" at bounding box center [909, 459] width 184 height 51
click at [657, 371] on icon "button" at bounding box center [651, 375] width 11 height 10
click at [515, 207] on button "Subtitles" at bounding box center [518, 200] width 51 height 17
click at [533, 208] on button "Subtitles" at bounding box center [518, 200] width 51 height 17
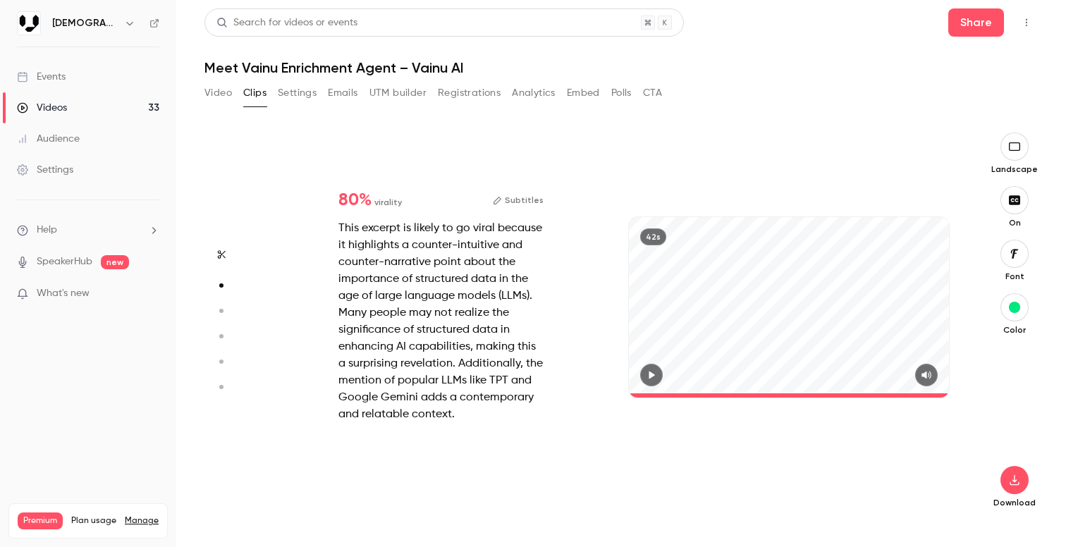
click at [535, 205] on button "Subtitles" at bounding box center [518, 200] width 51 height 17
click at [531, 188] on div "80 % virality Subtitles This excerpt is likely to go viral because it highlight…" at bounding box center [441, 307] width 250 height 276
click at [524, 200] on button "Subtitles" at bounding box center [518, 200] width 51 height 17
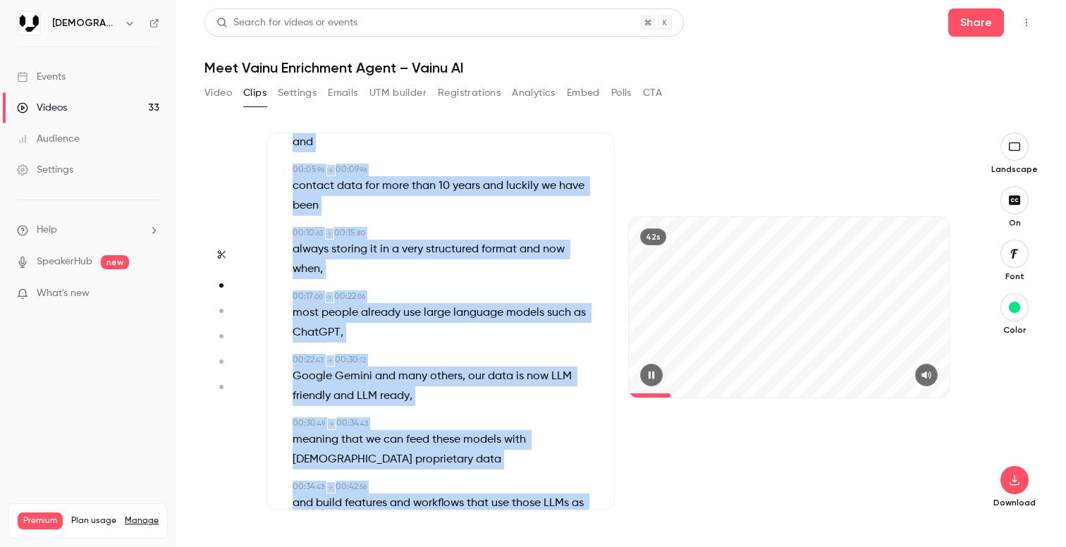
scroll to position [0, 0]
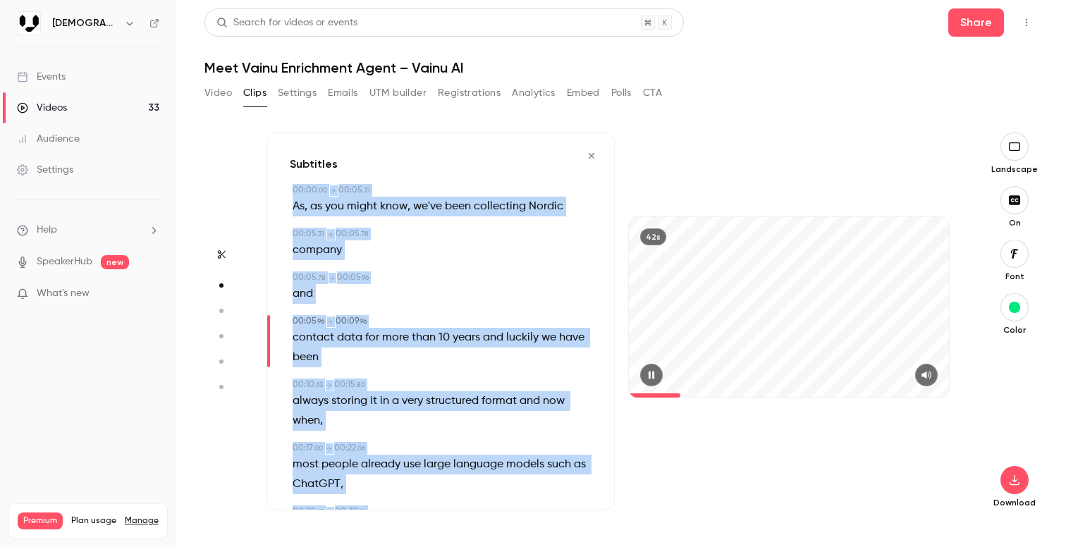
drag, startPoint x: 411, startPoint y: 485, endPoint x: 289, endPoint y: 185, distance: 323.4
click at [289, 185] on div "Subtitles 00:00 . 00 → 00:05 . 31 As , as you might know , we've been collectin…" at bounding box center [441, 322] width 348 height 378
copy div "00:00 . 00 → 00:05 . 31 As , as you might know , we've been collecting Nordic 0…"
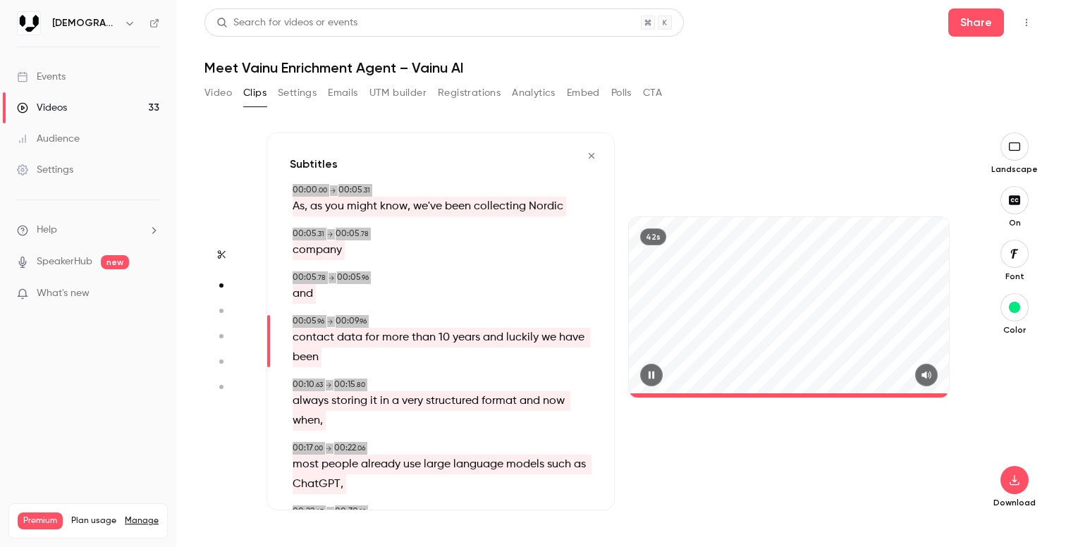
type input "****"
